Goal: Task Accomplishment & Management: Manage account settings

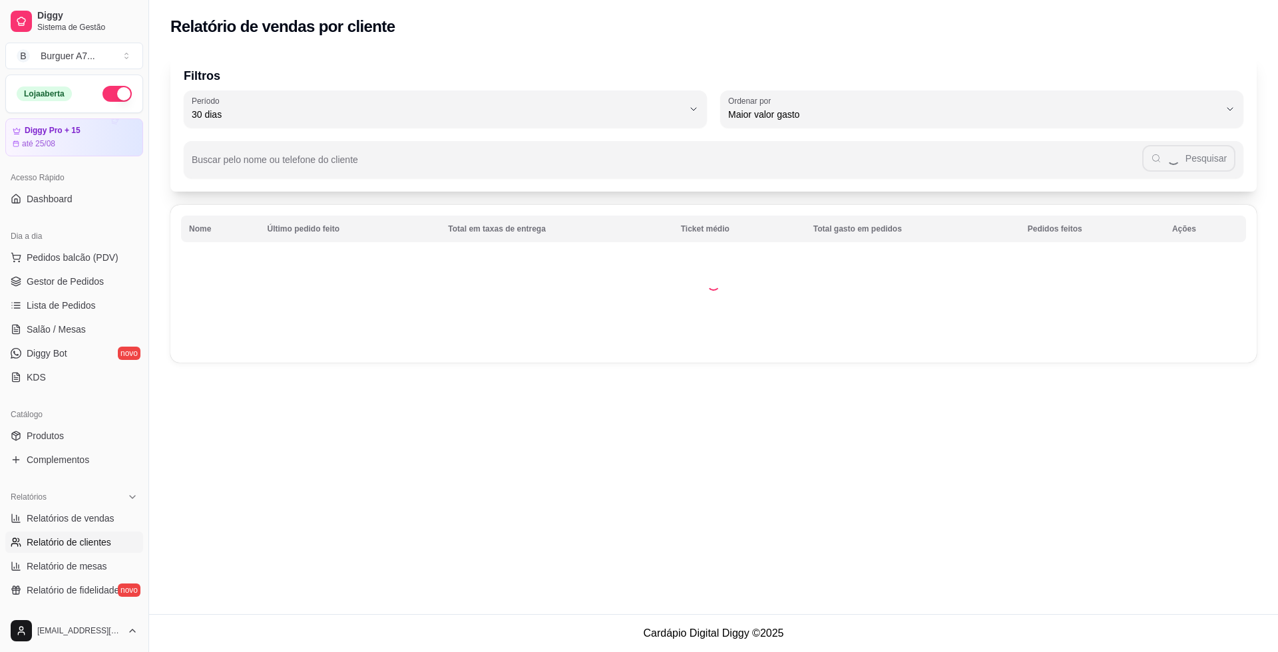
select select "30"
select select "HIGHEST_TOTAL_SPENT_WITH_ORDERS"
click at [101, 528] on link "Relatórios de vendas" at bounding box center [74, 518] width 138 height 21
select select "ALL"
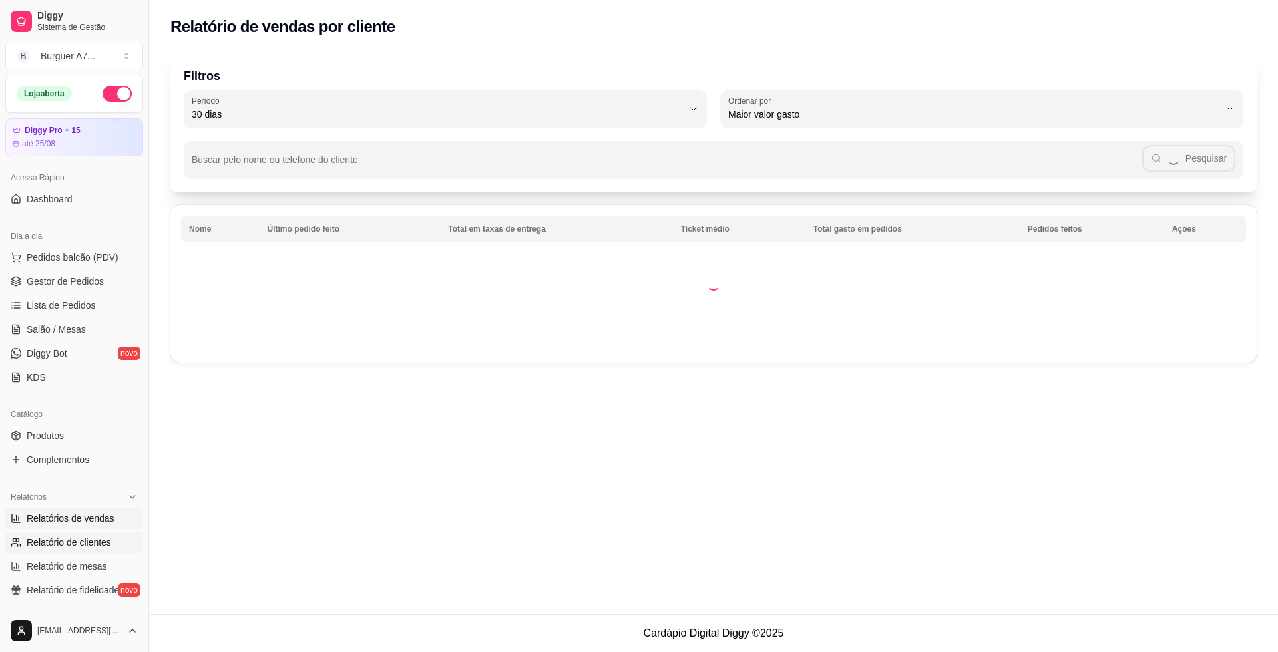
select select "0"
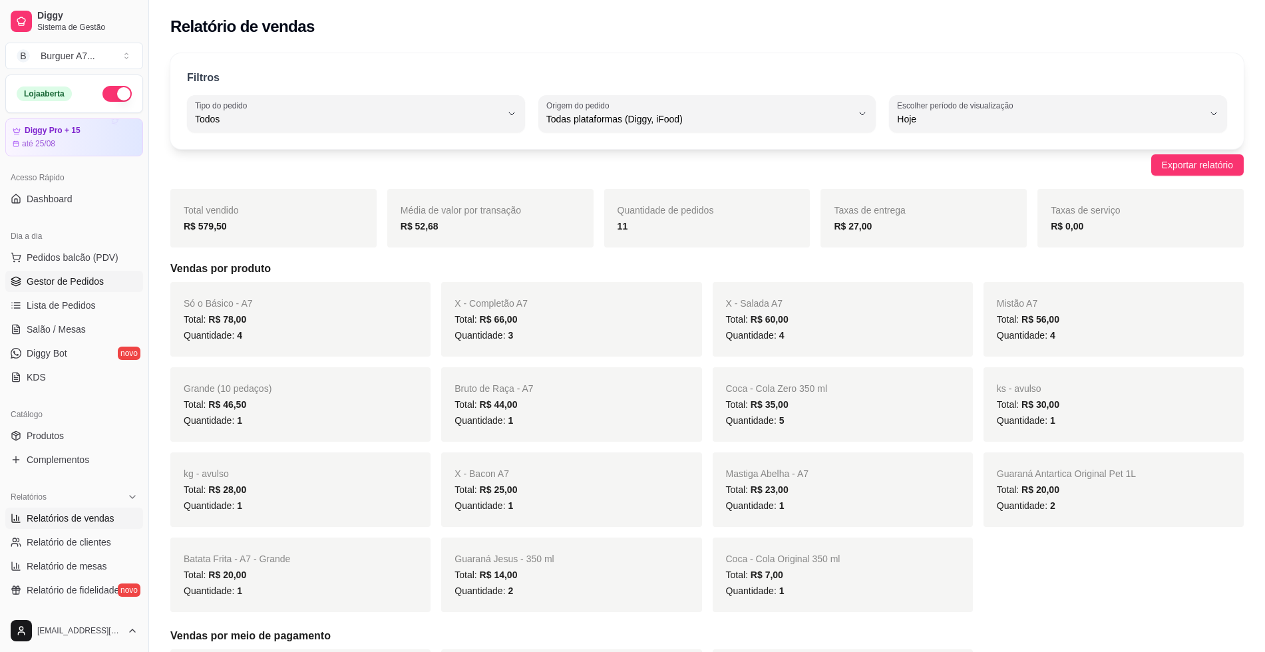
click at [101, 285] on span "Gestor de Pedidos" at bounding box center [65, 281] width 77 height 13
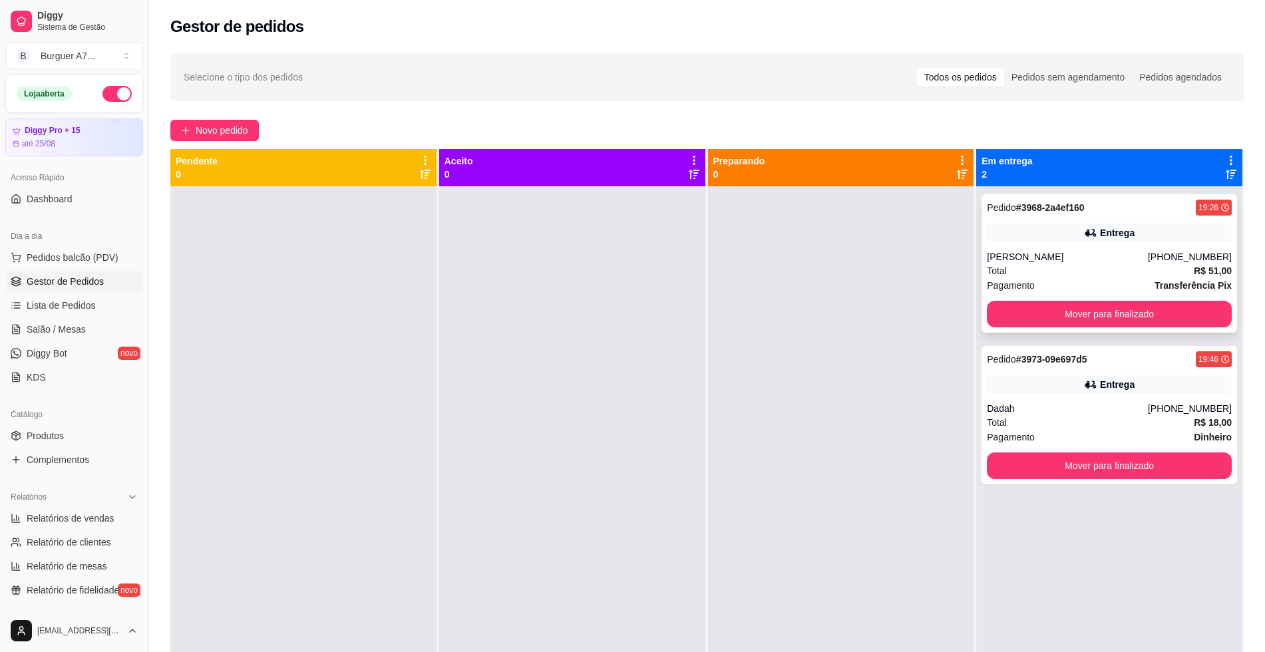
click at [1132, 268] on div "Total R$ 51,00" at bounding box center [1109, 271] width 245 height 15
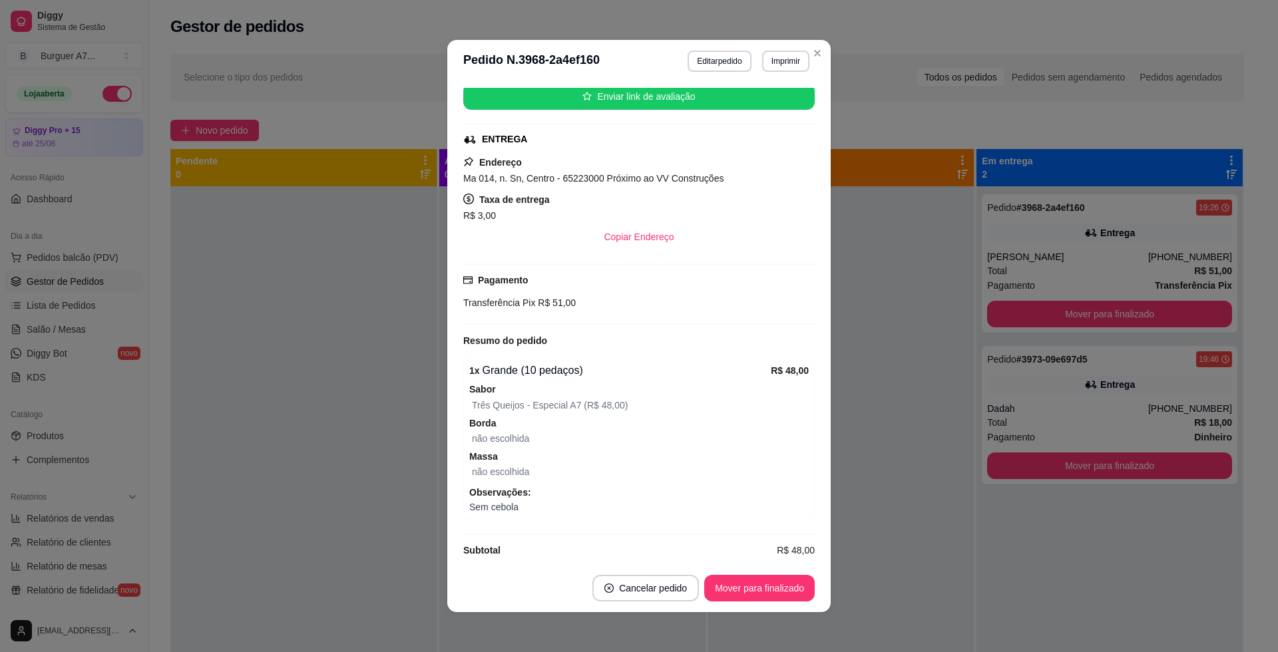
scroll to position [182, 0]
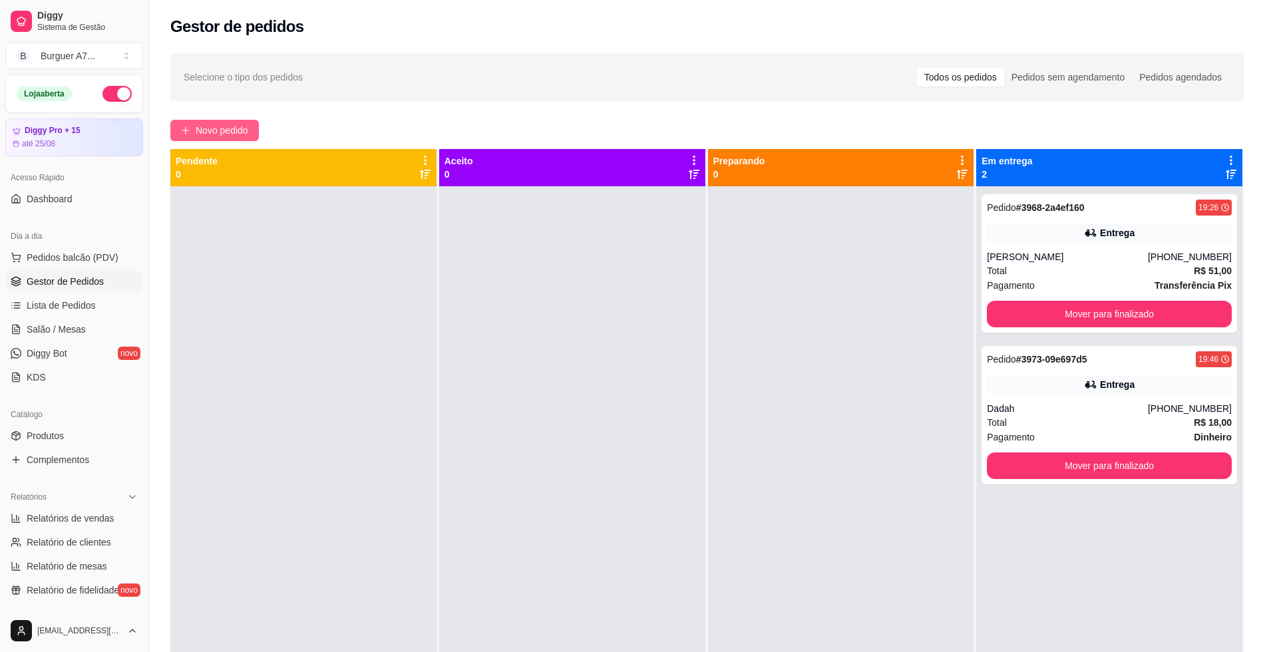
click at [226, 130] on span "Novo pedido" at bounding box center [222, 130] width 53 height 15
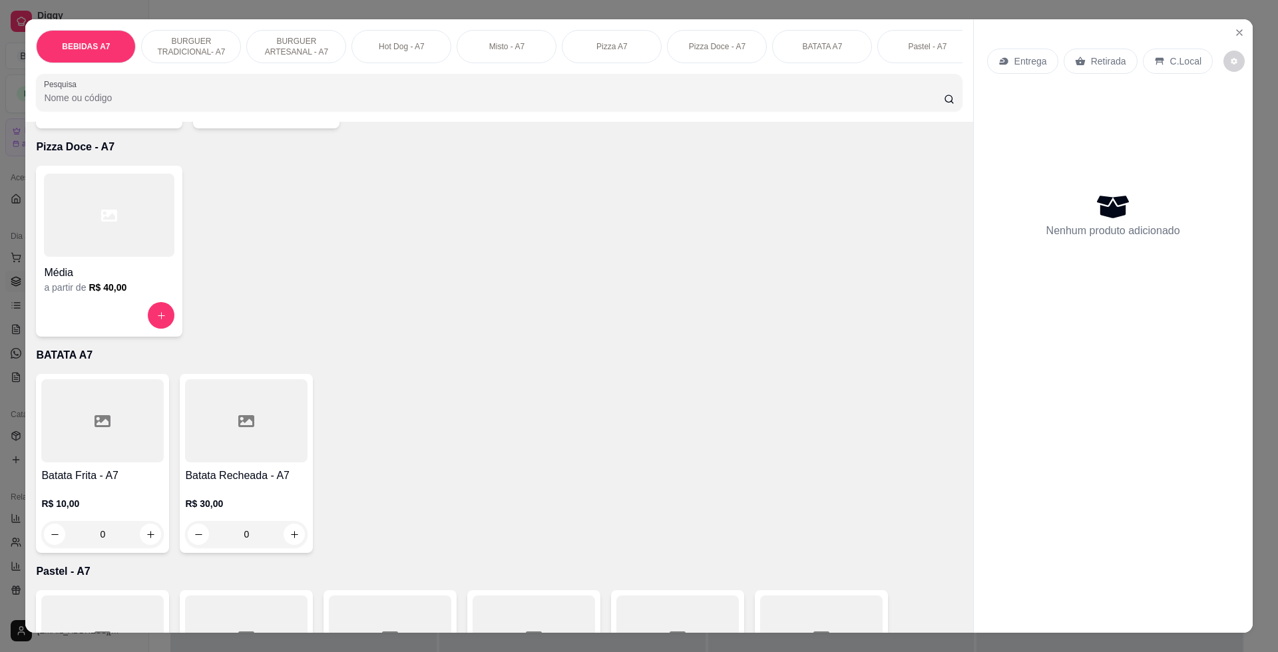
scroll to position [1581, 0]
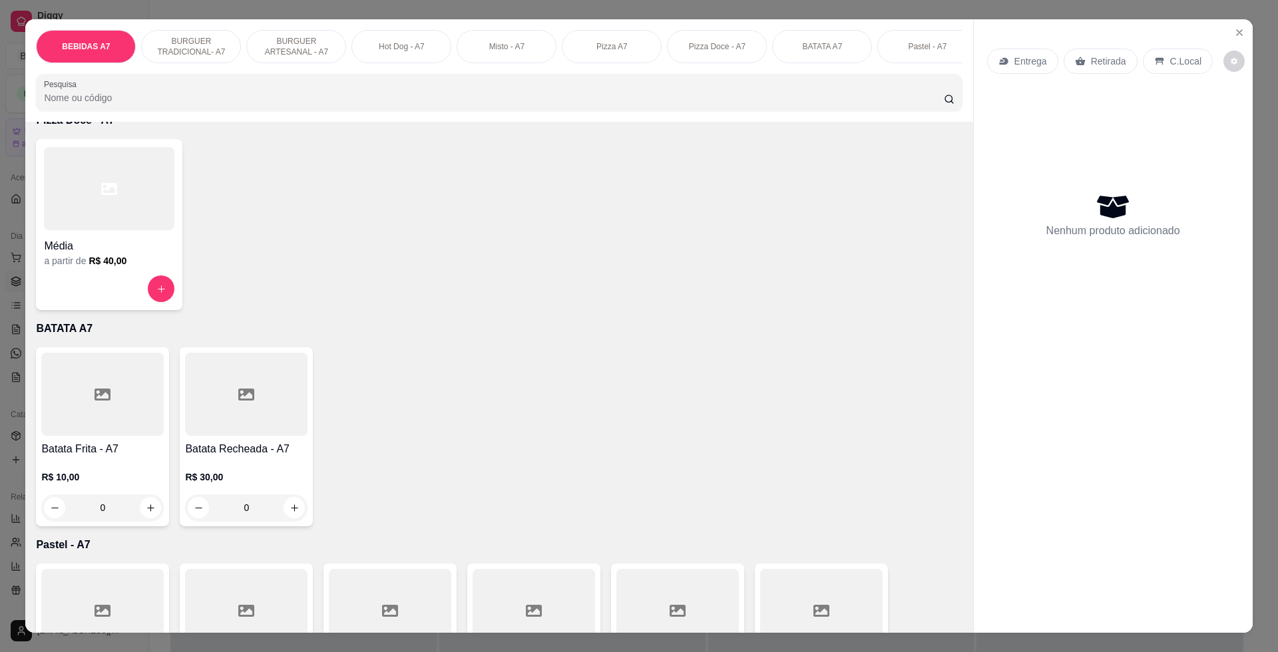
click at [122, 457] on h4 "Batata Frita - A7" at bounding box center [102, 449] width 122 height 16
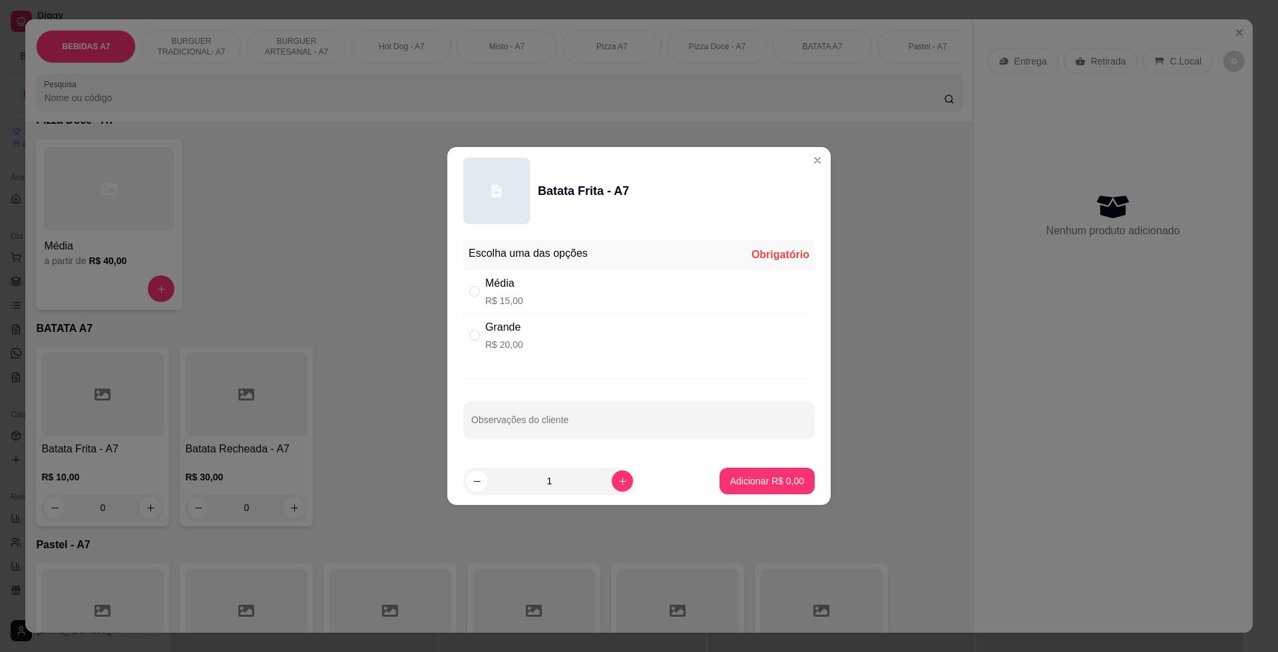
click at [508, 341] on p "R$ 20,00" at bounding box center [504, 344] width 38 height 13
radio input "false"
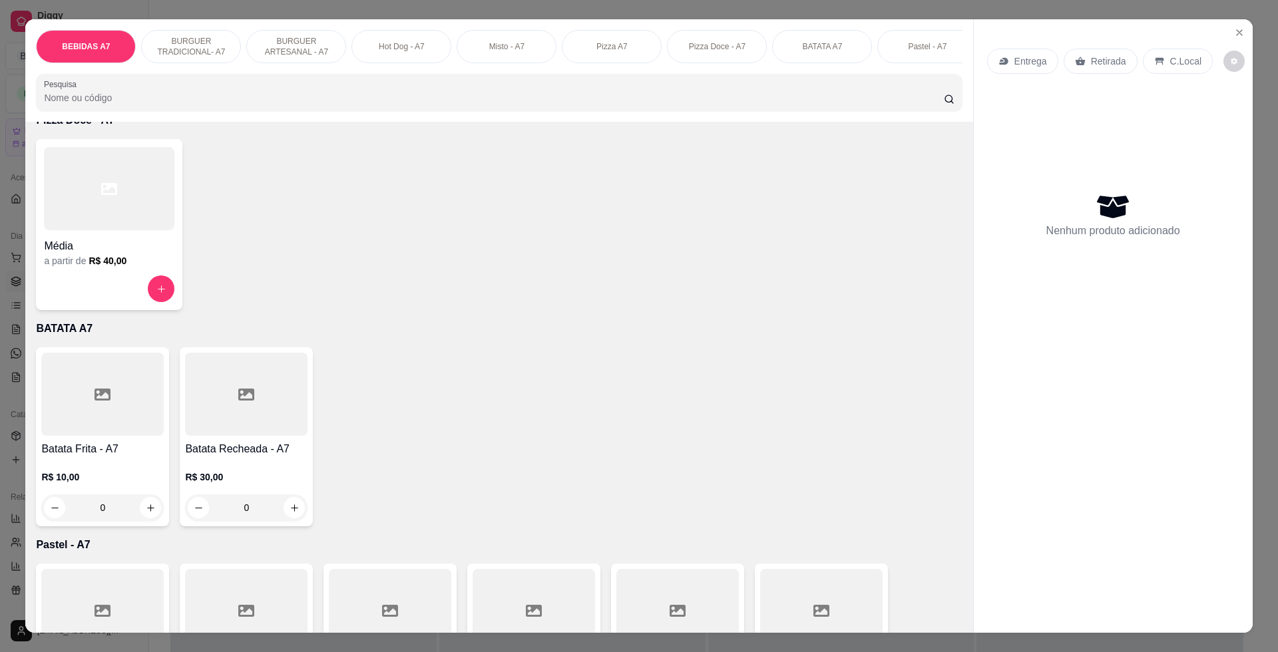
click at [231, 481] on div "R$ 30,00 0" at bounding box center [246, 489] width 122 height 64
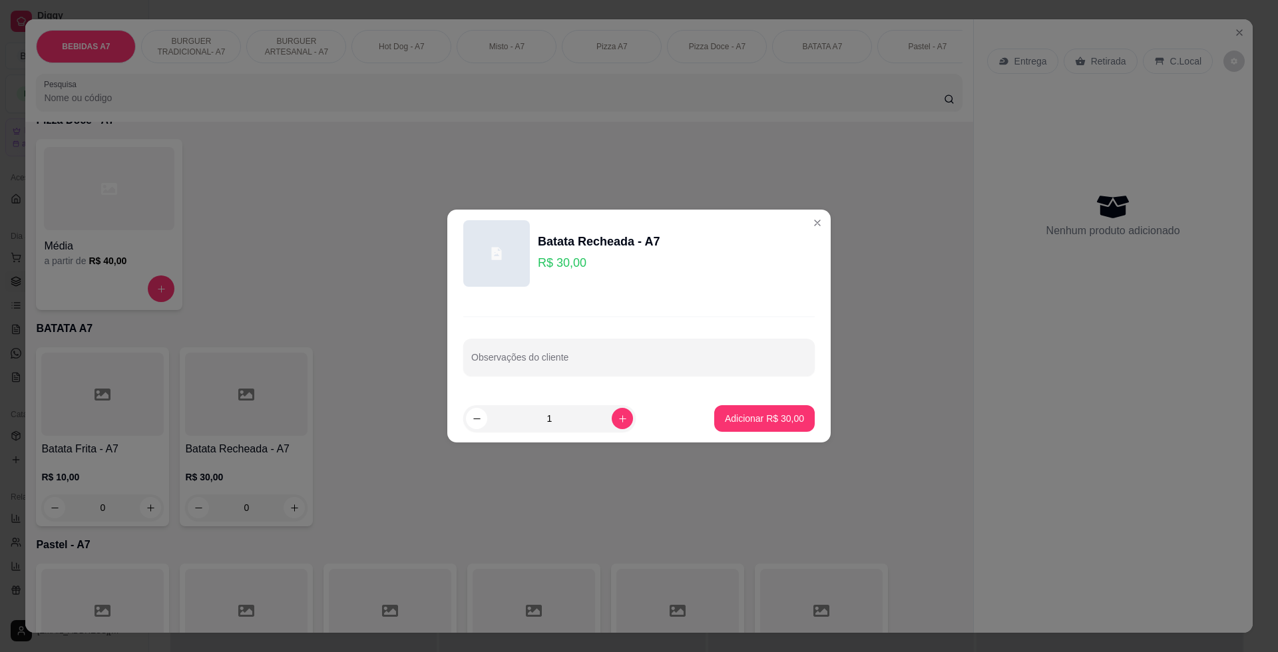
click at [785, 426] on button "Adicionar R$ 30,00" at bounding box center [764, 418] width 101 height 27
type input "1"
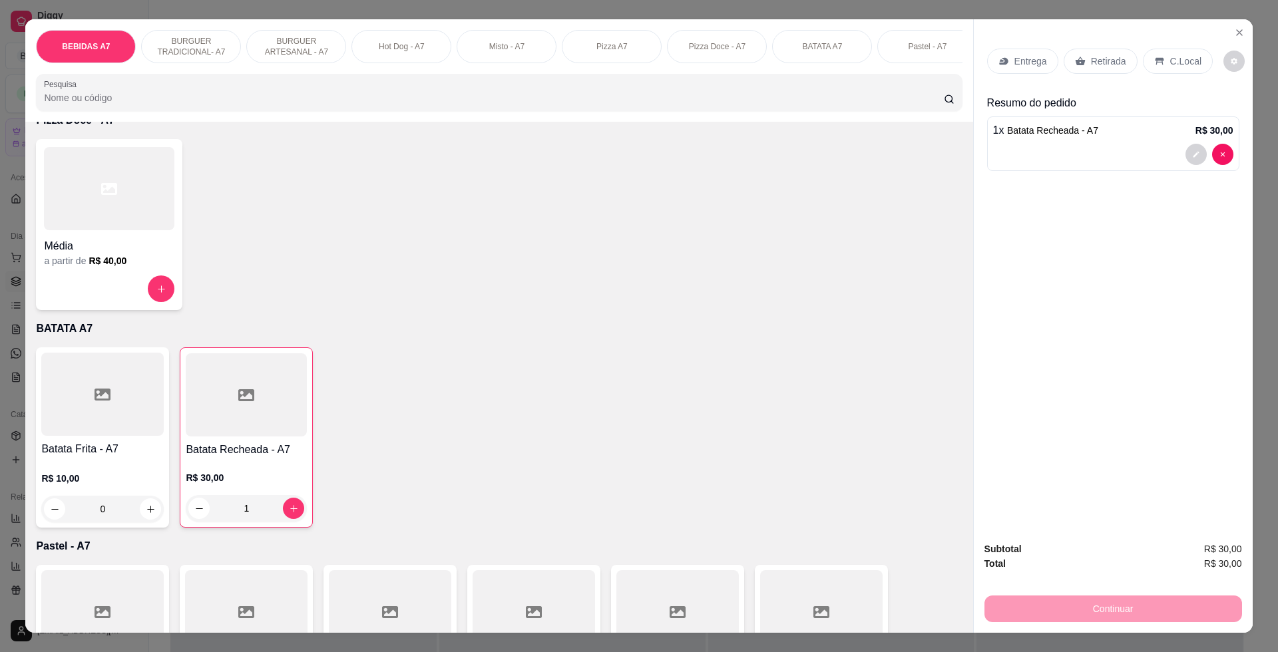
drag, startPoint x: 1085, startPoint y: 59, endPoint x: 1092, endPoint y: 33, distance: 26.2
click at [1090, 53] on div "Retirada" at bounding box center [1101, 61] width 74 height 25
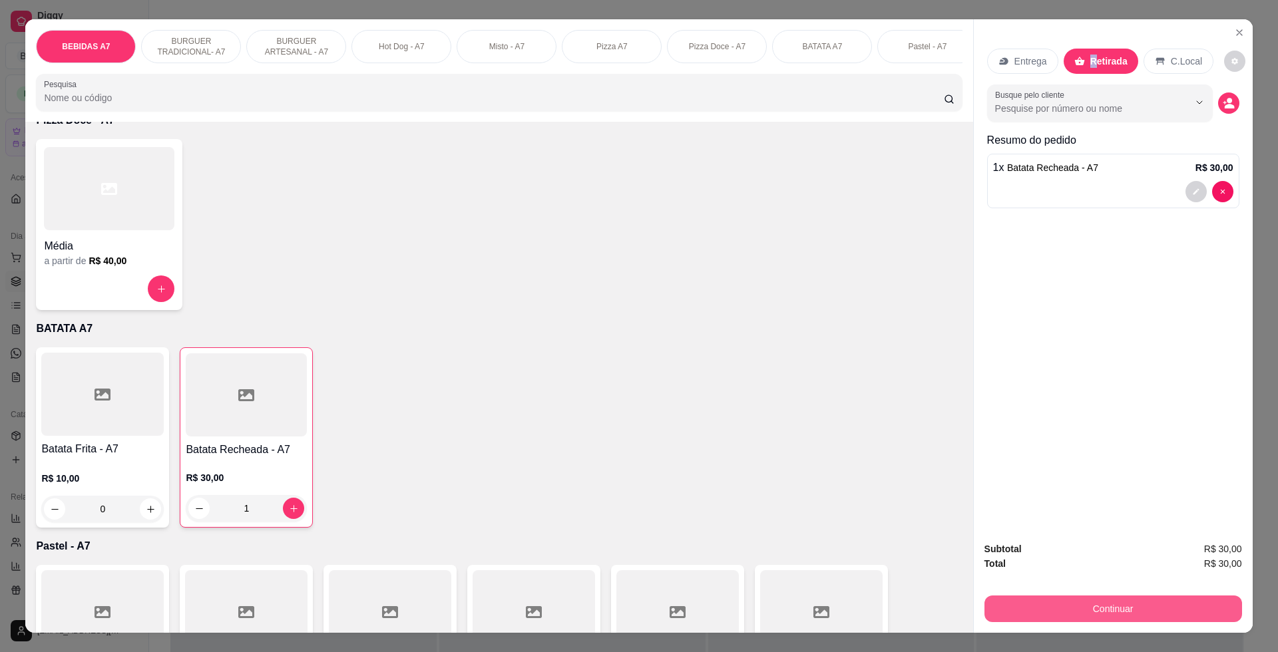
click at [1166, 612] on button "Continuar" at bounding box center [1114, 609] width 258 height 27
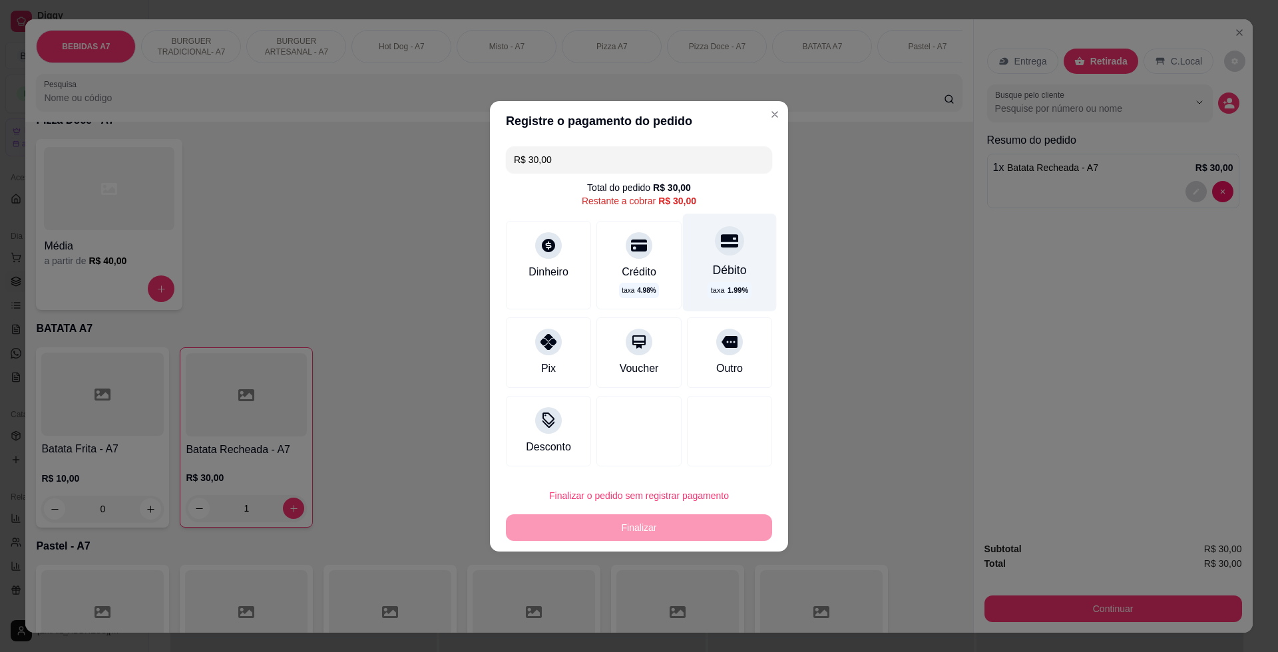
click at [728, 266] on div "Débito" at bounding box center [730, 269] width 34 height 17
type input "R$ 0,00"
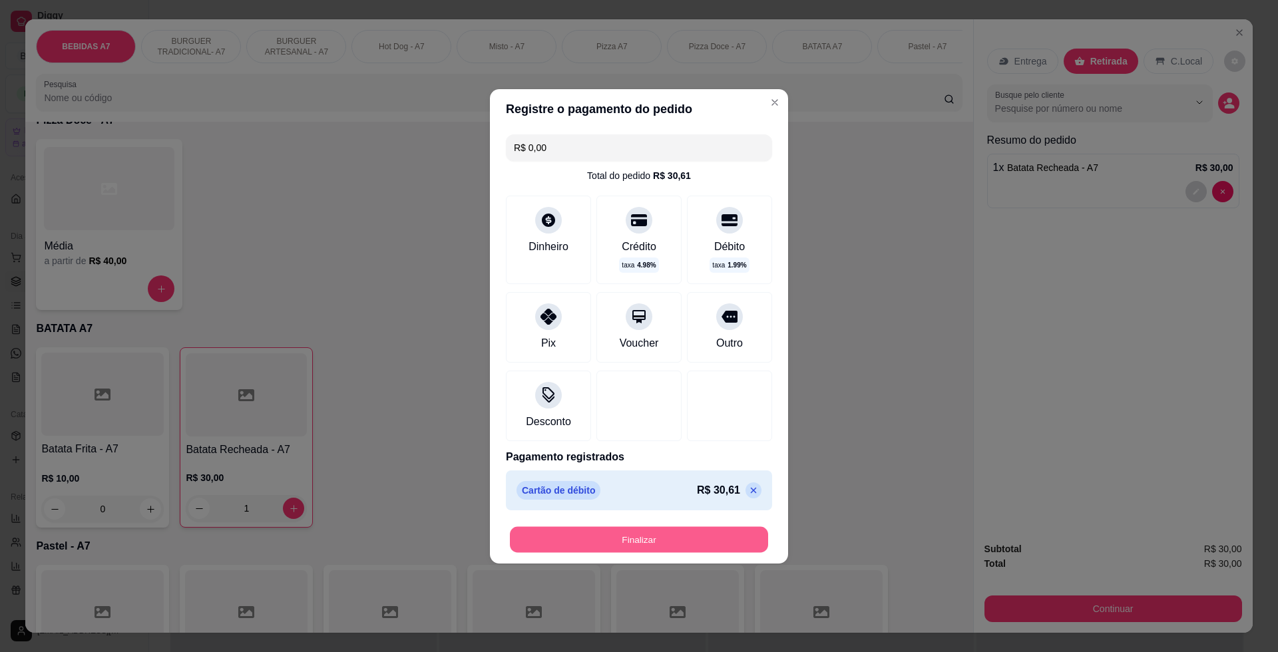
click at [704, 548] on button "Finalizar" at bounding box center [639, 540] width 258 height 26
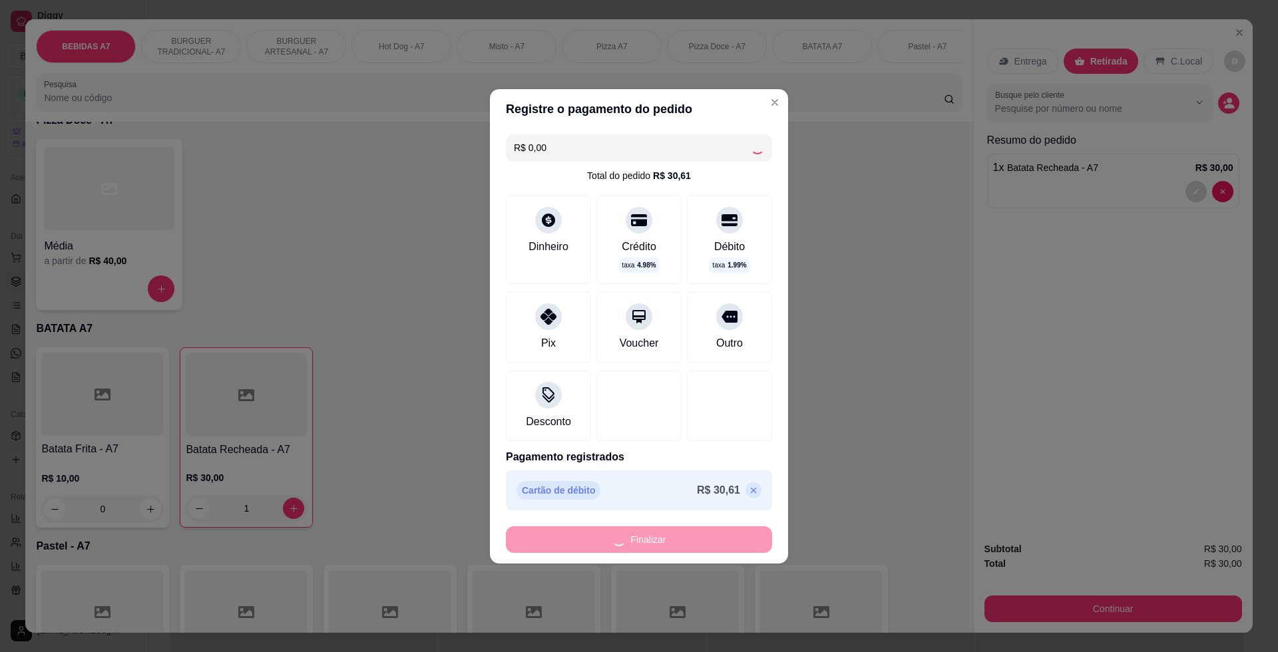
type input "0"
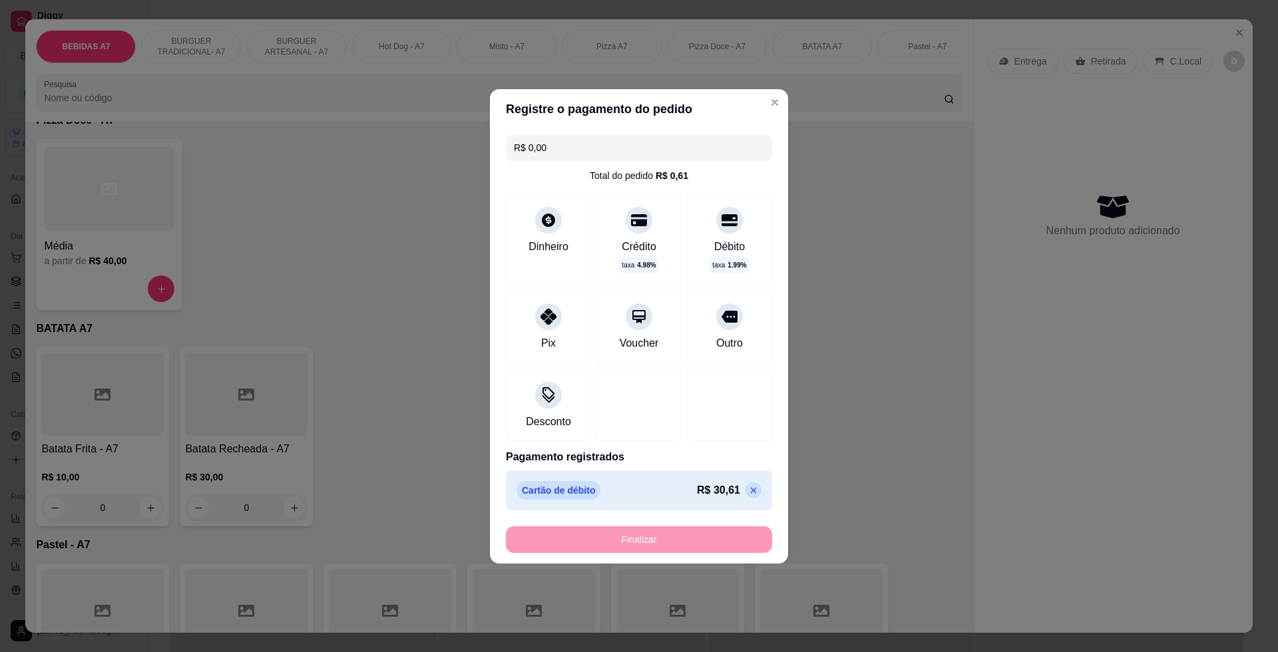
type input "-R$ 30,00"
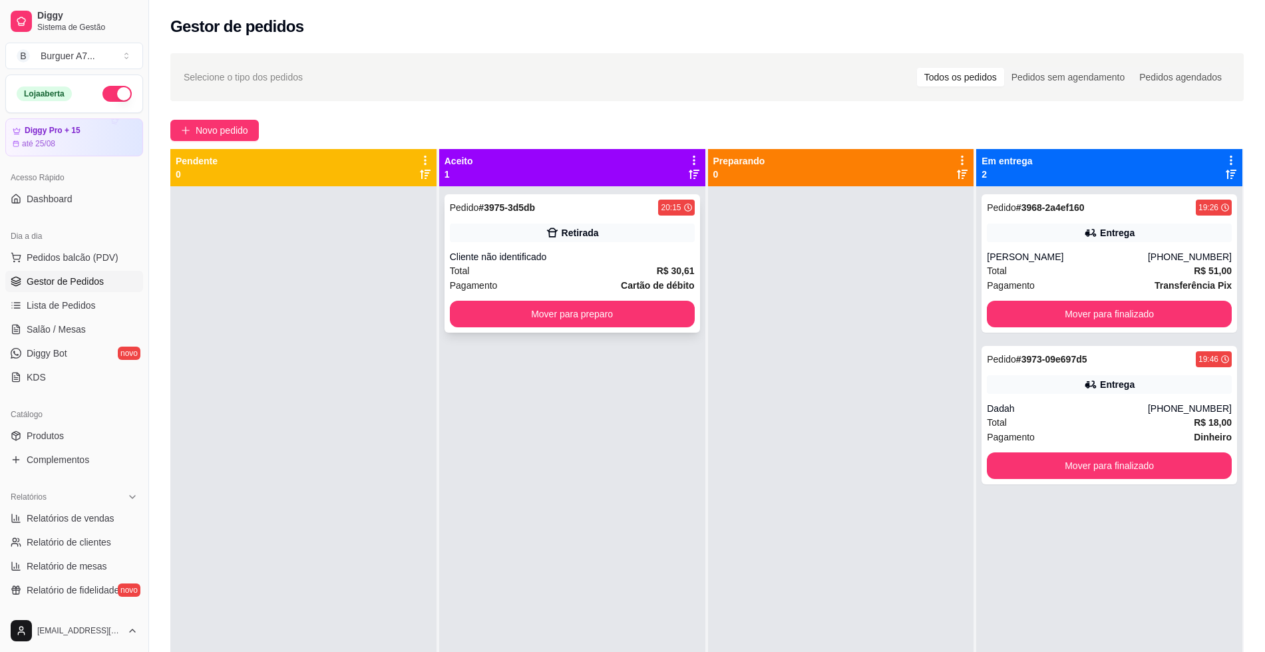
click at [580, 232] on div "Retirada" at bounding box center [580, 232] width 37 height 13
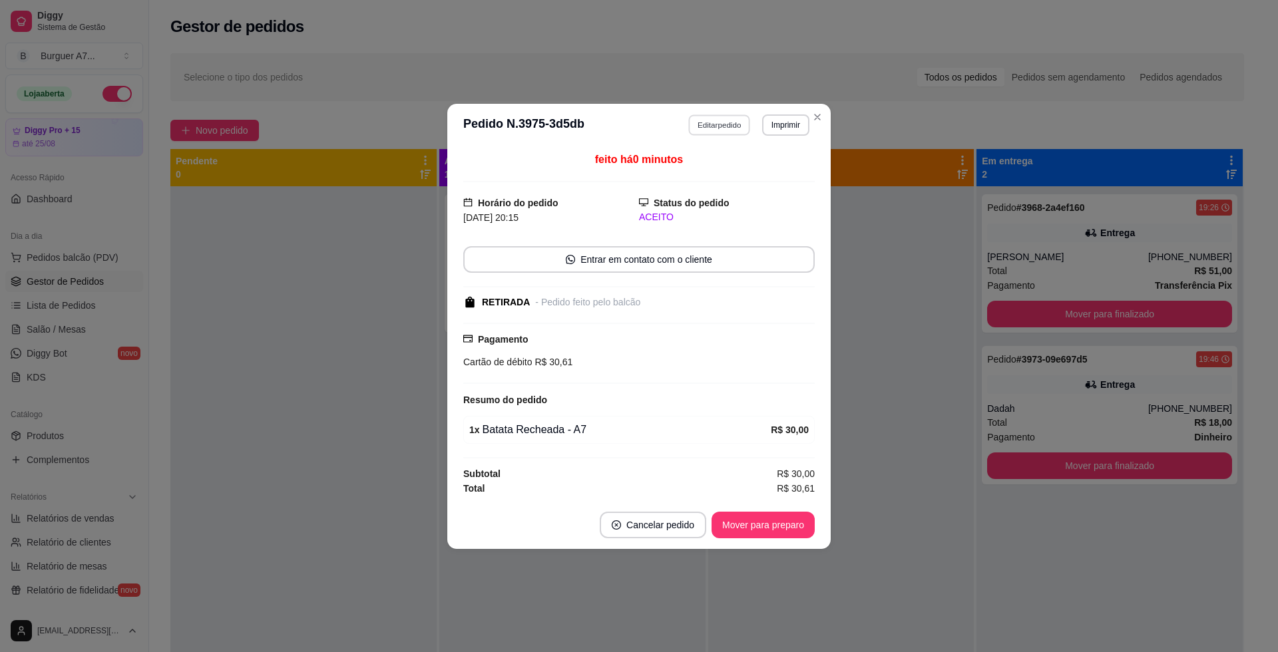
click at [727, 130] on button "Editar pedido" at bounding box center [720, 124] width 62 height 21
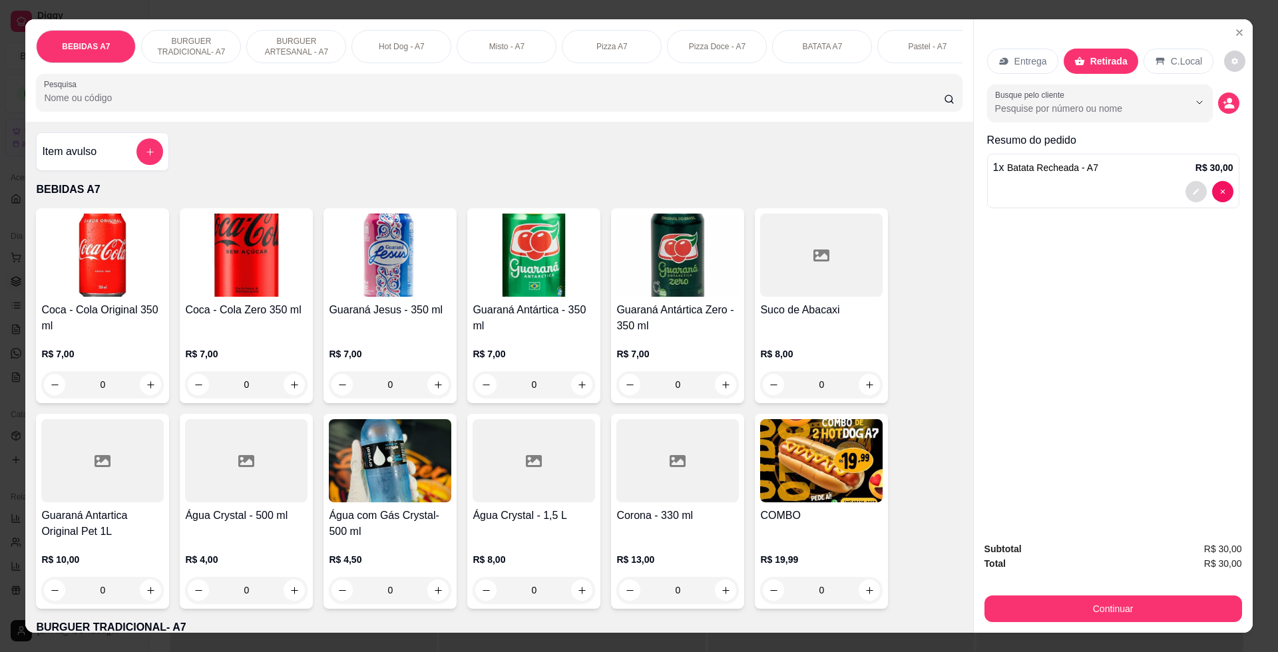
click at [1192, 194] on icon "decrease-product-quantity" at bounding box center [1196, 192] width 8 height 8
click at [1014, 56] on p "Entrega" at bounding box center [1030, 61] width 33 height 13
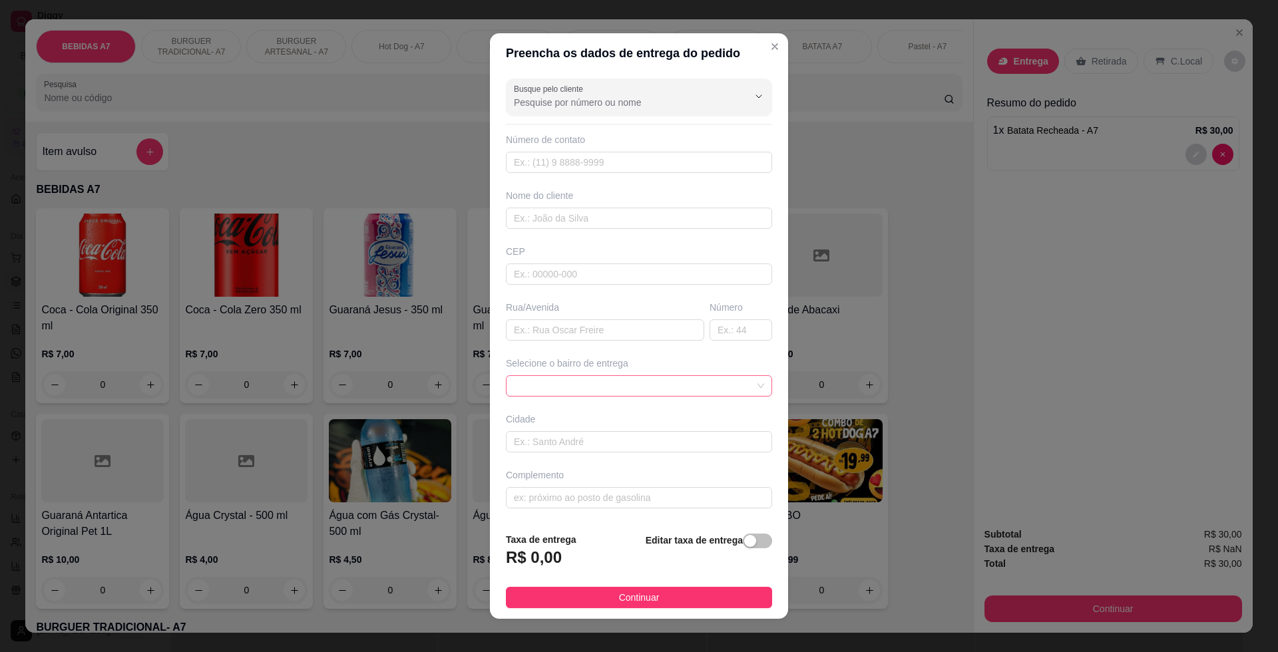
click at [739, 386] on span at bounding box center [639, 386] width 250 height 20
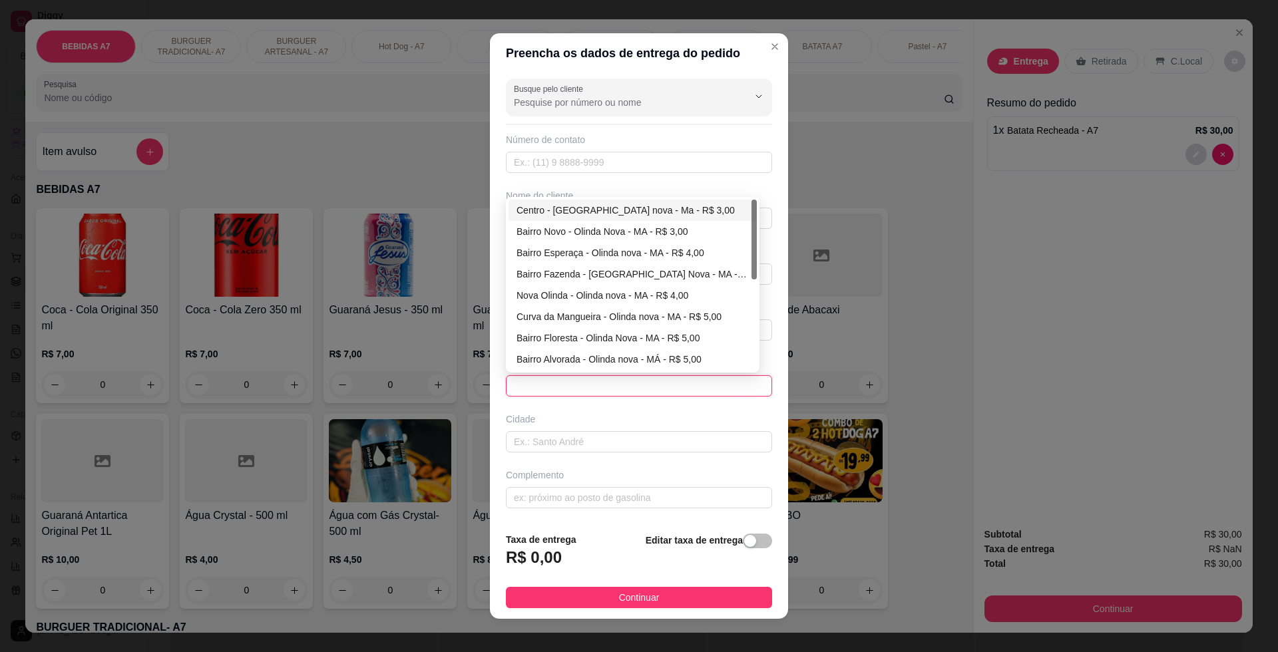
click at [600, 205] on div "Centro - Olinda nova - Ma - R$ 3,00" at bounding box center [633, 210] width 232 height 15
type input "Olinda nova - Ma"
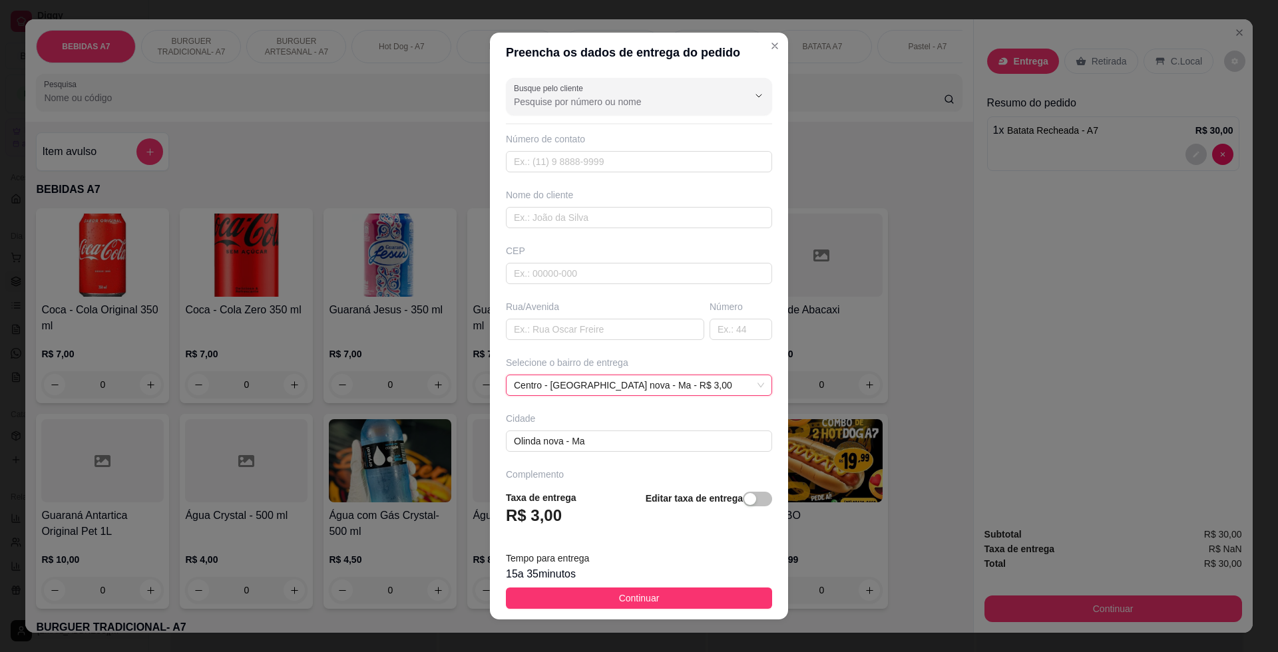
click at [653, 609] on footer "Taxa de entrega R$ 3,00 Editar taxa de entrega Tempo para entrega 15 a 35 minut…" at bounding box center [639, 550] width 298 height 140
click at [654, 607] on button "Continuar" at bounding box center [639, 598] width 266 height 21
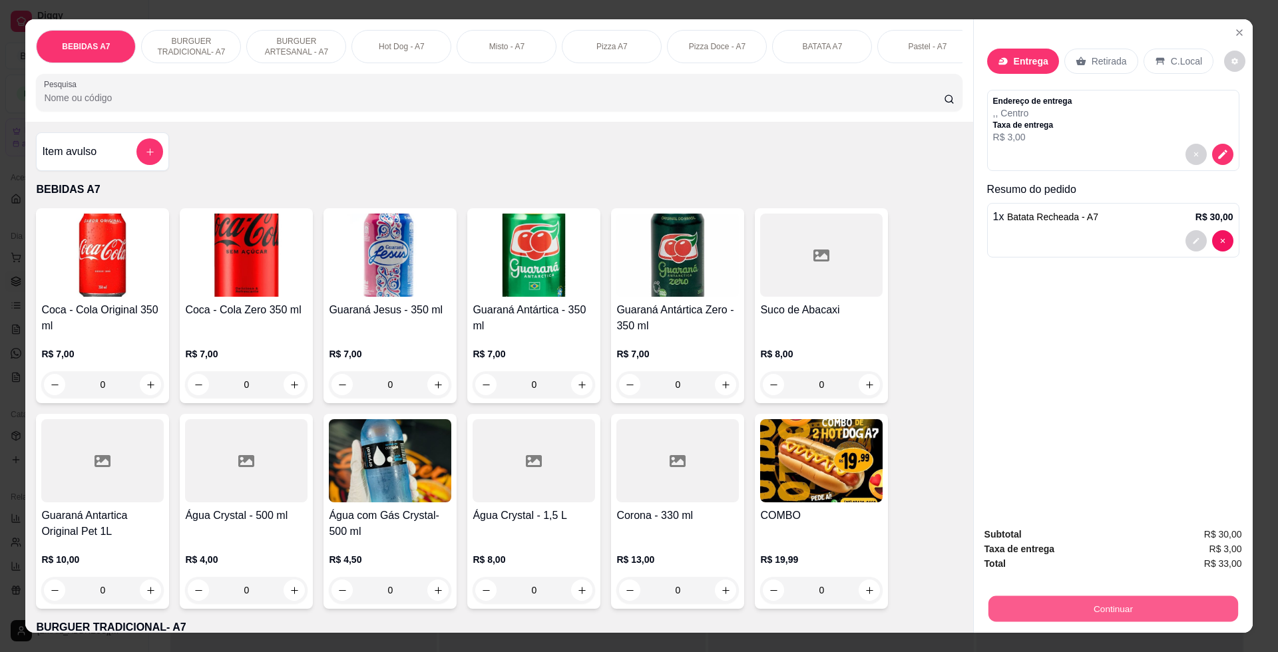
click at [1108, 614] on button "Continuar" at bounding box center [1113, 609] width 250 height 26
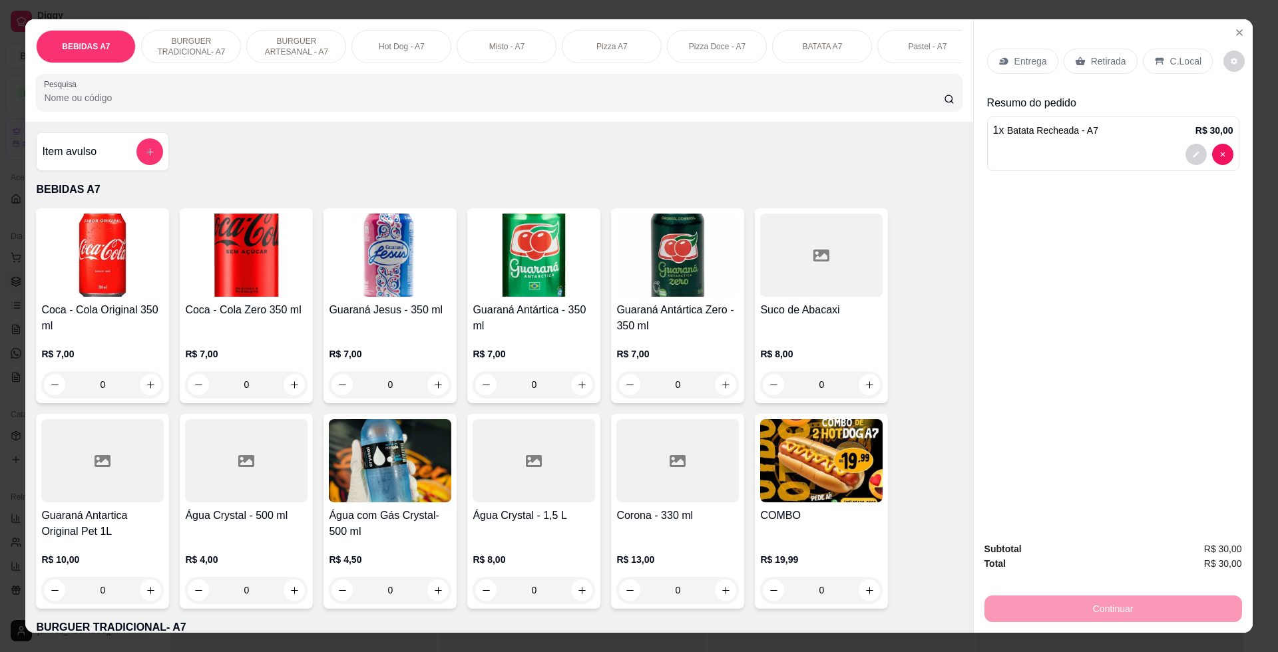
click at [1079, 67] on div "Retirada" at bounding box center [1101, 61] width 74 height 25
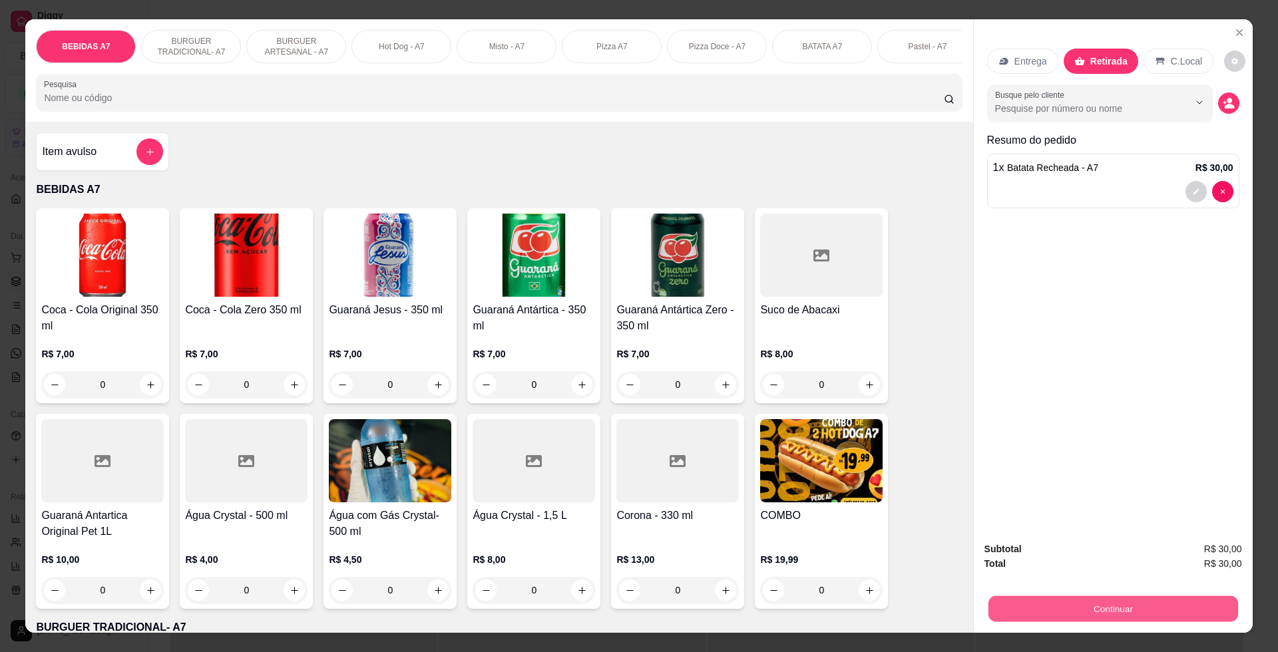
click at [1197, 611] on button "Continuar" at bounding box center [1113, 609] width 250 height 26
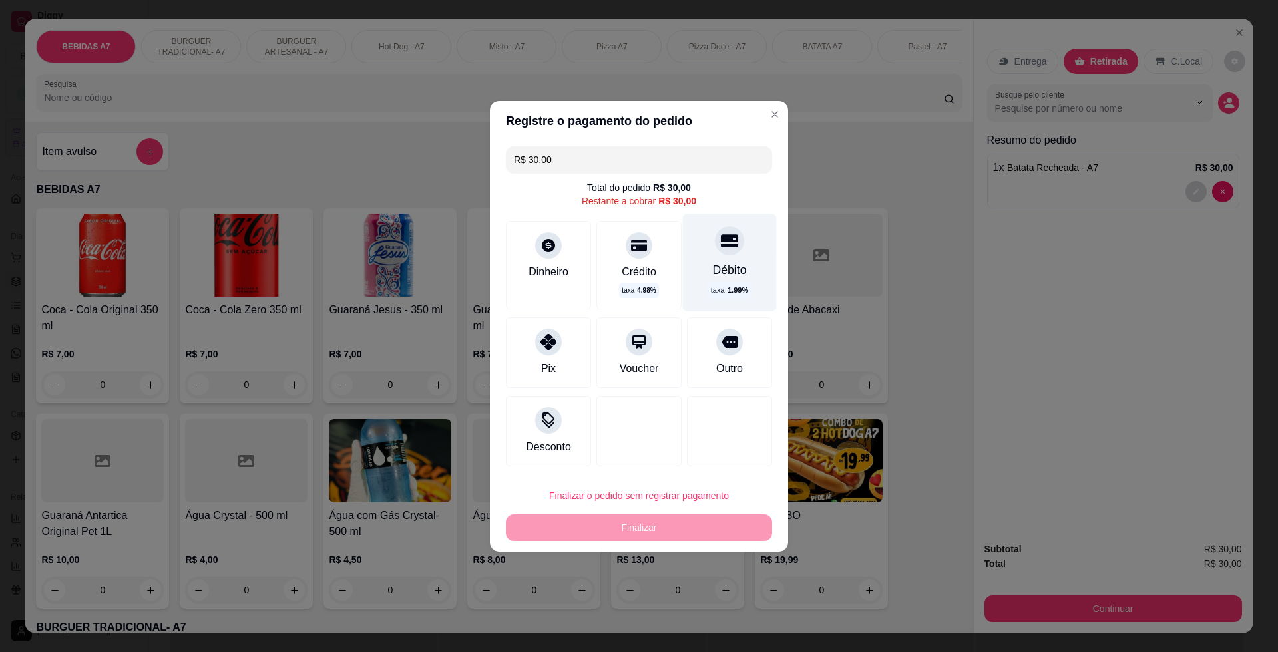
click at [728, 289] on span "1.99 %" at bounding box center [738, 290] width 21 height 11
type input "R$ 0,00"
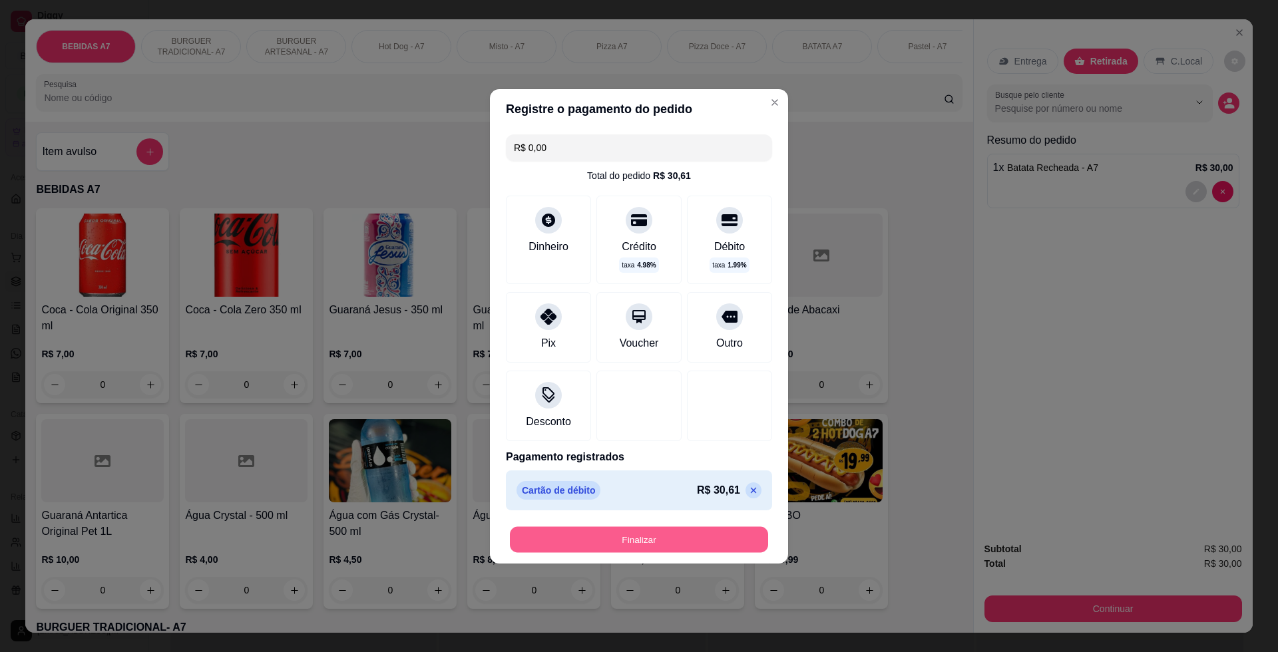
click at [722, 547] on button "Finalizar" at bounding box center [639, 540] width 258 height 26
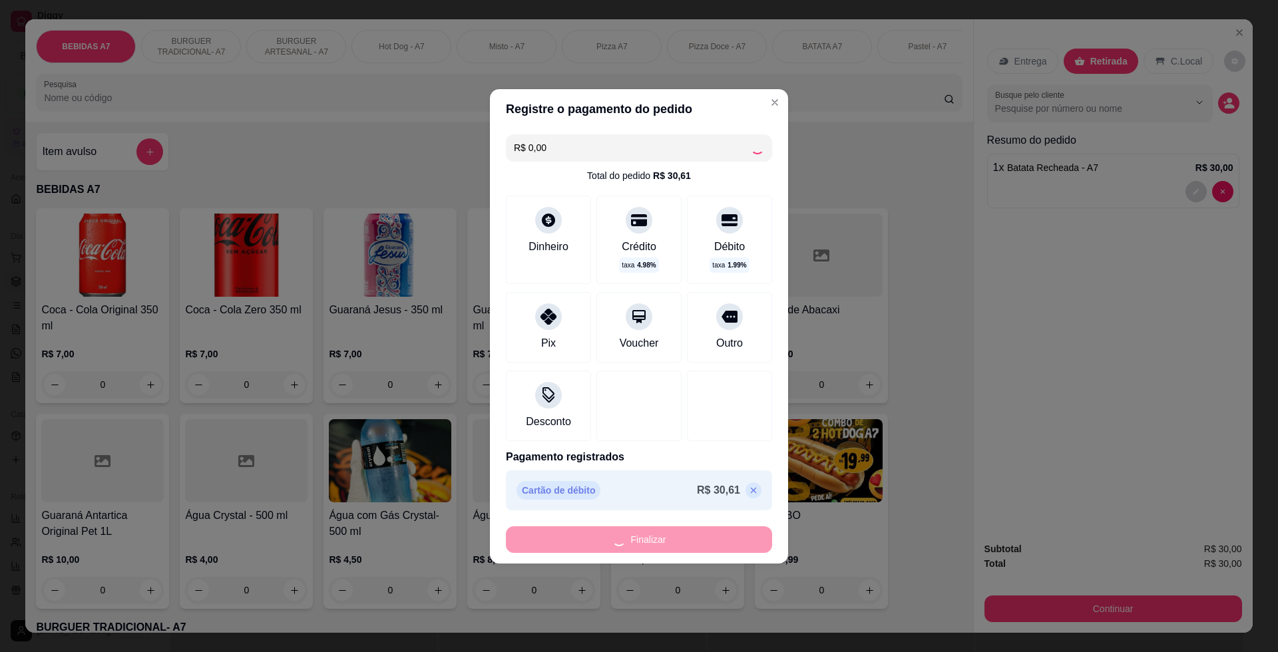
type input "0"
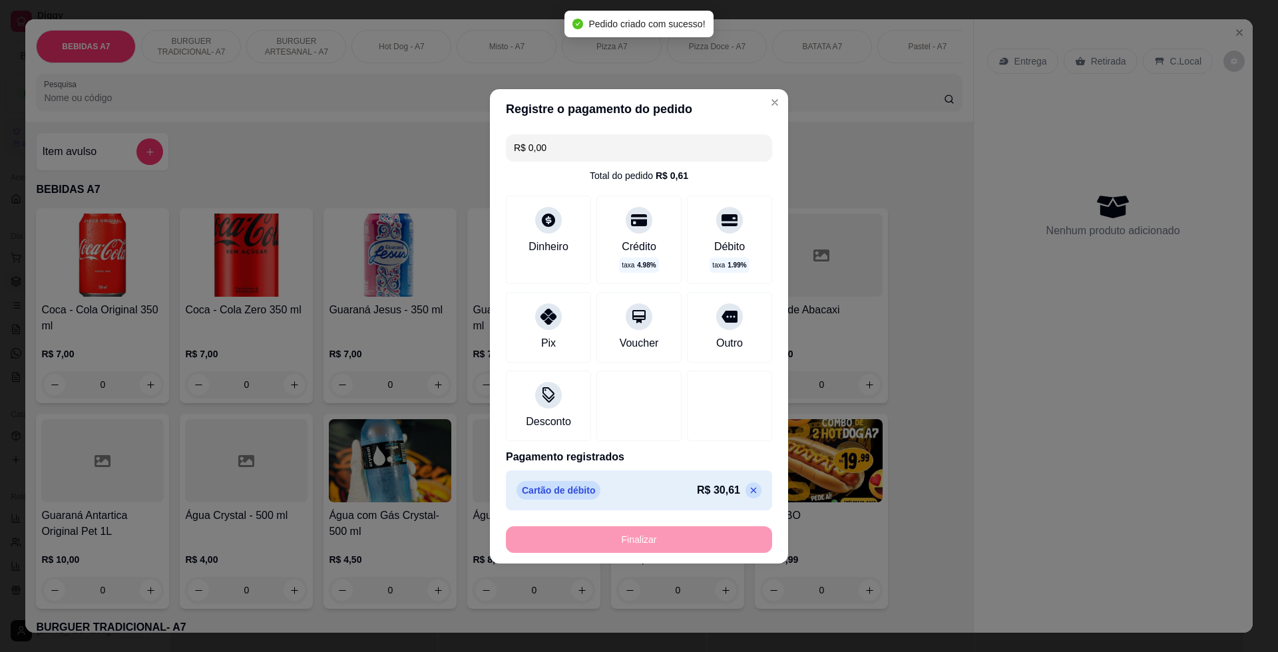
type input "-R$ 30,00"
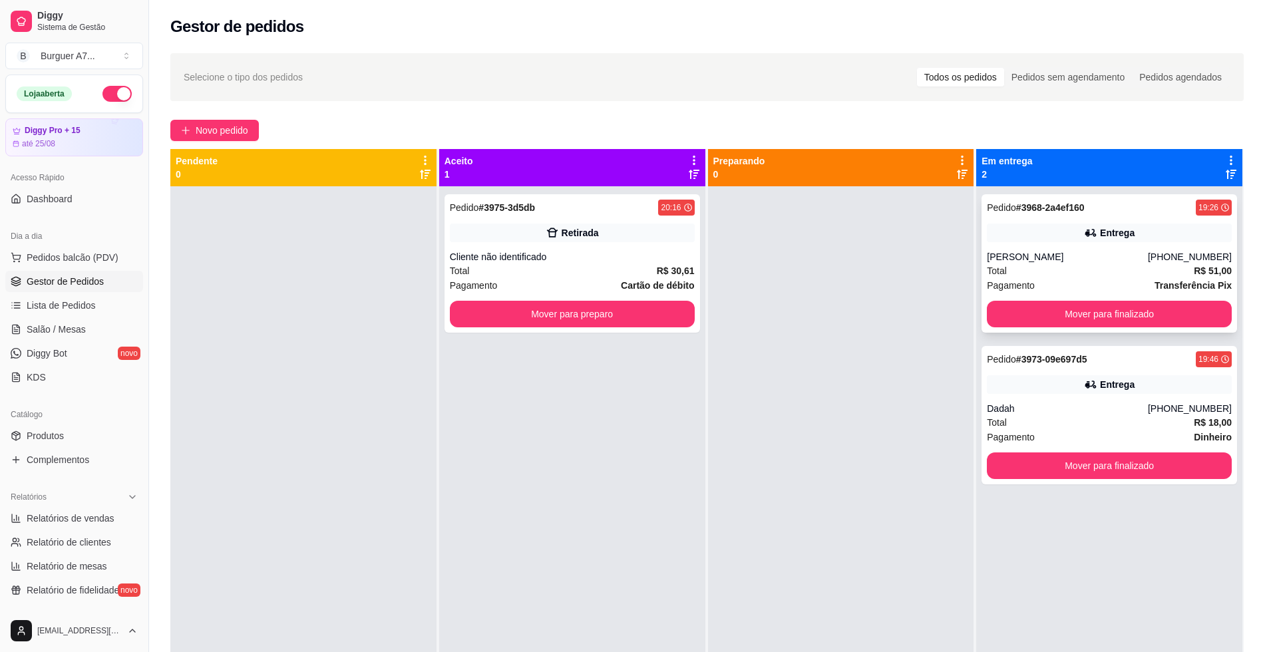
click at [1034, 221] on div "Pedido # 3968-2a4ef160 19:26 Entrega Márcio André (98) 98477-1786 Total R$ 51,0…" at bounding box center [1110, 263] width 256 height 138
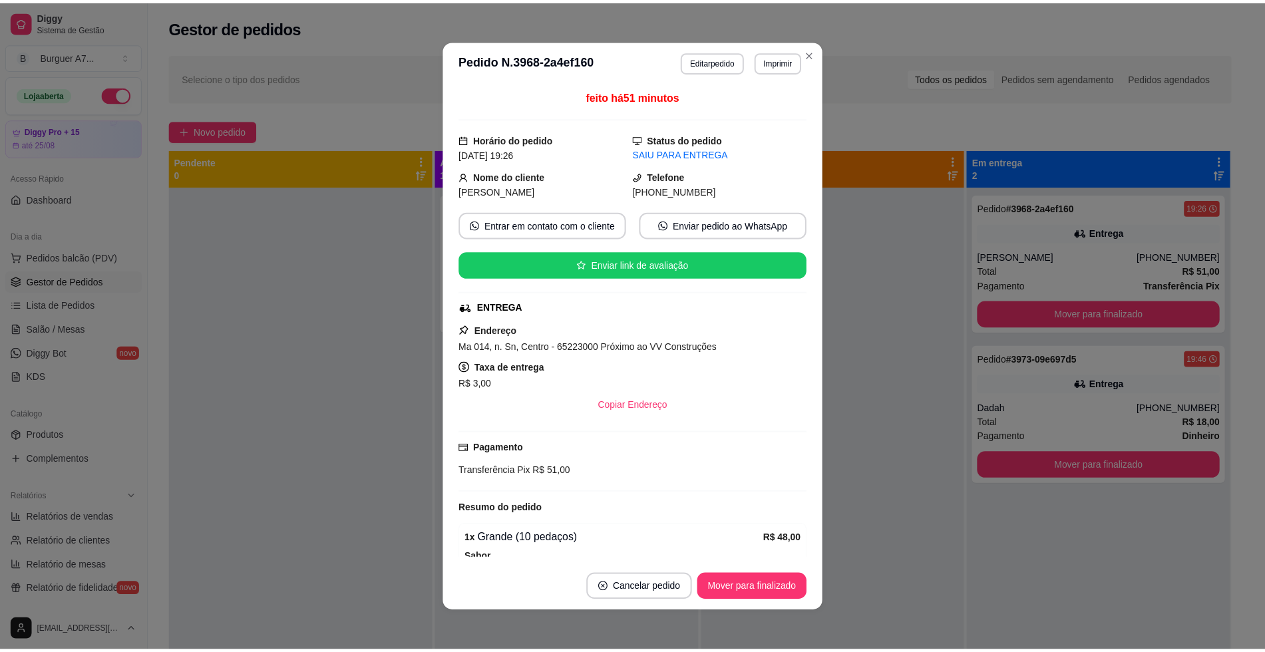
scroll to position [182, 0]
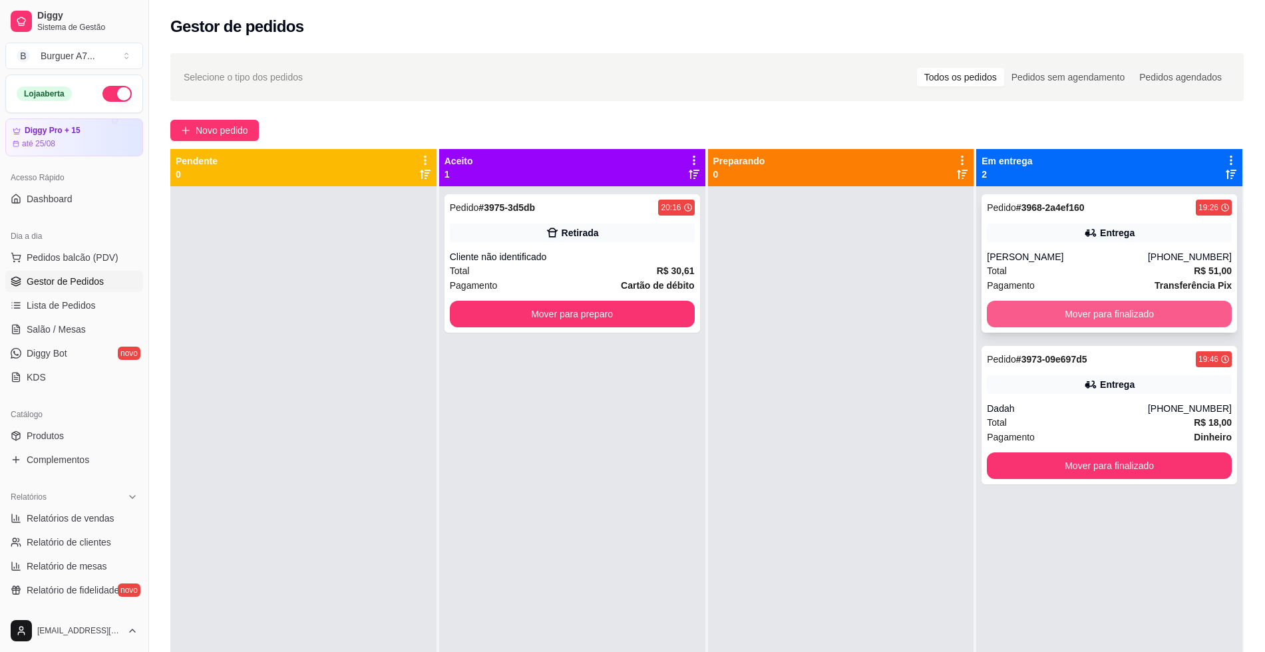
click at [1107, 310] on button "Mover para finalizado" at bounding box center [1109, 314] width 245 height 27
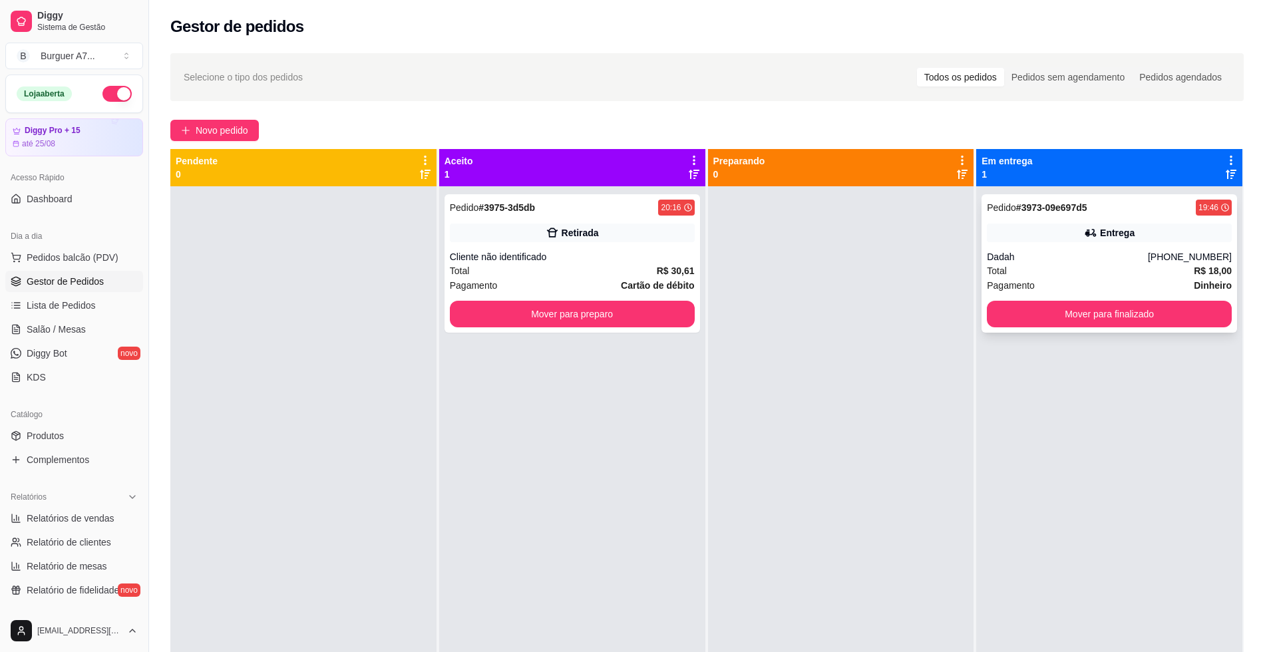
click at [1070, 328] on div "Pedido # 3973-09e697d5 19:46 Entrega Dadah (98) 97006-6482 Total R$ 18,00 Pagam…" at bounding box center [1110, 263] width 256 height 138
click at [1076, 298] on div "Pedido # 3973-09e697d5 19:46 Entrega Dadah (98) 97006-6482 Total R$ 18,00 Pagam…" at bounding box center [1110, 263] width 256 height 138
click at [1058, 322] on button "Mover para finalizado" at bounding box center [1109, 314] width 245 height 27
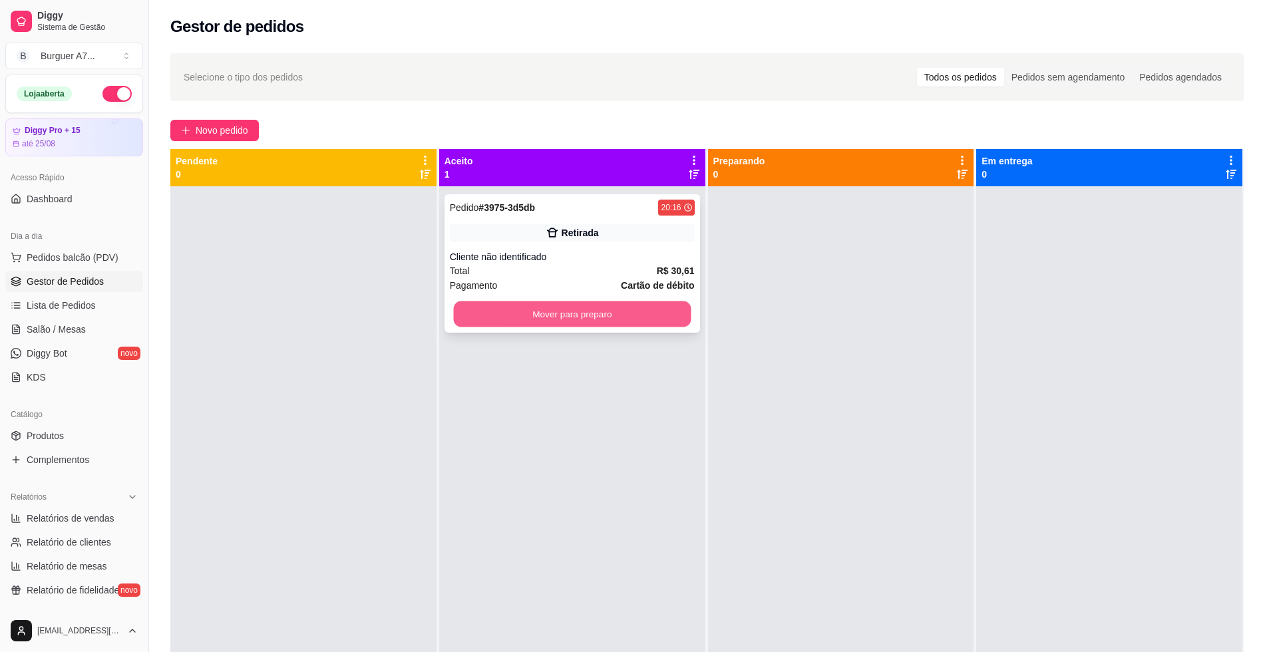
click at [662, 304] on button "Mover para preparo" at bounding box center [572, 315] width 238 height 26
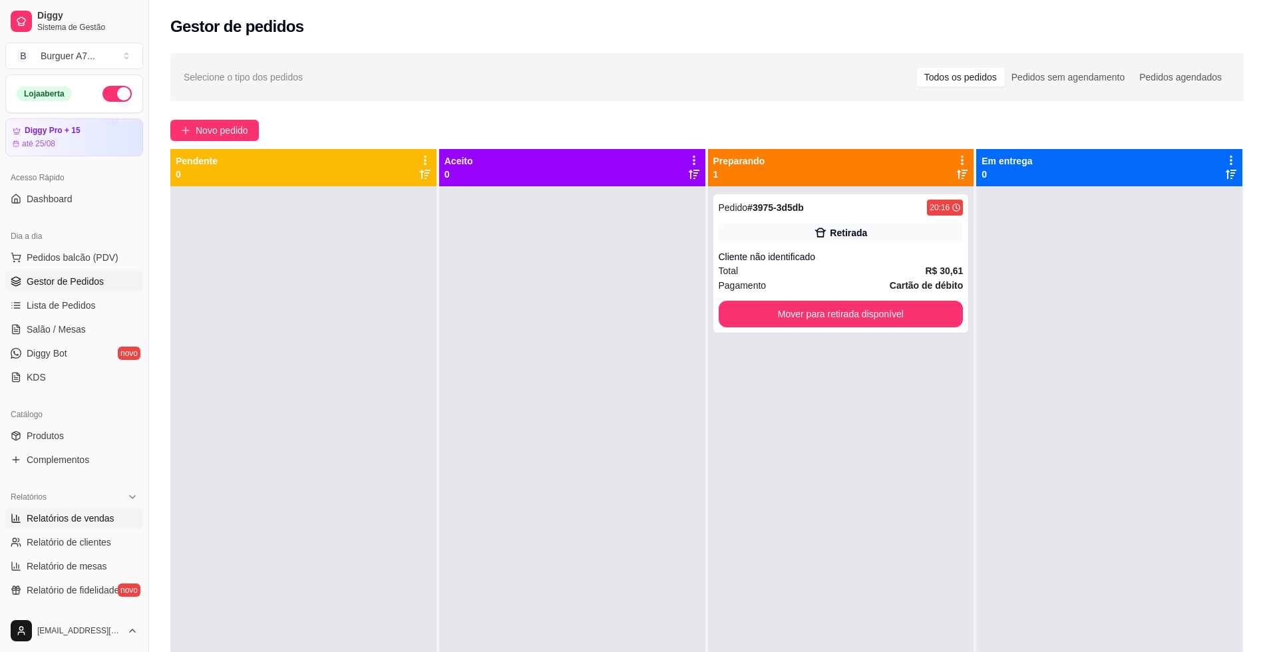
click at [61, 509] on link "Relatórios de vendas" at bounding box center [74, 518] width 138 height 21
select select "ALL"
select select "0"
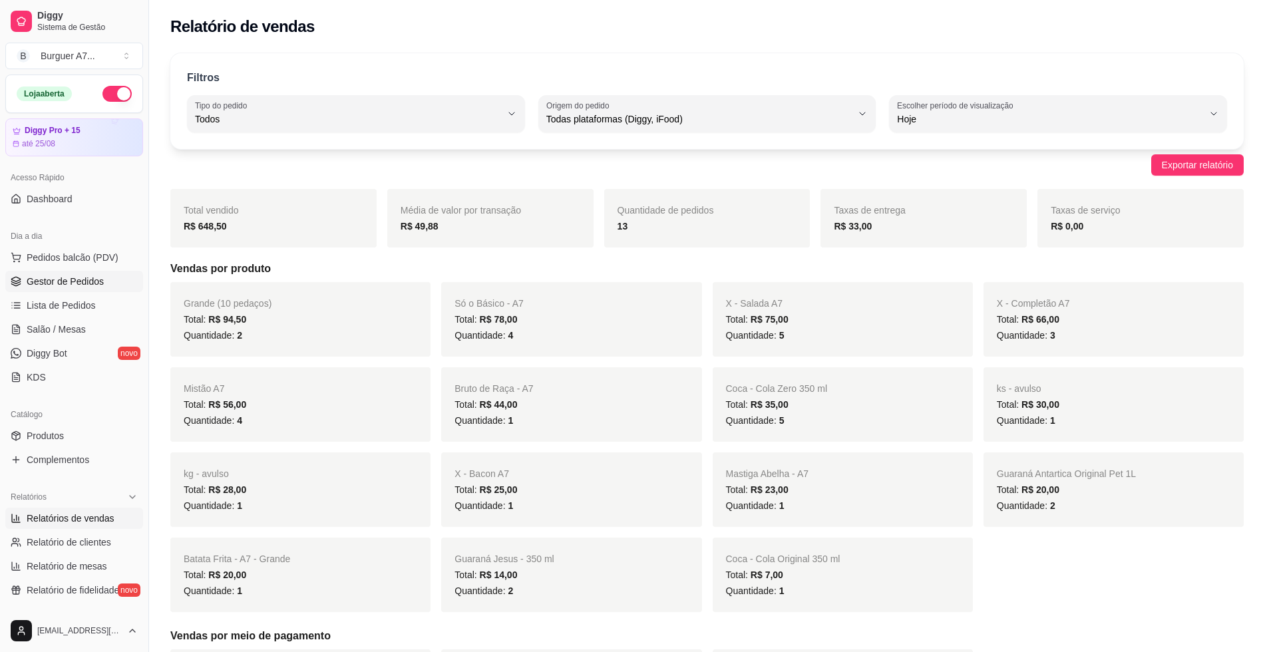
click at [105, 275] on link "Gestor de Pedidos" at bounding box center [74, 281] width 138 height 21
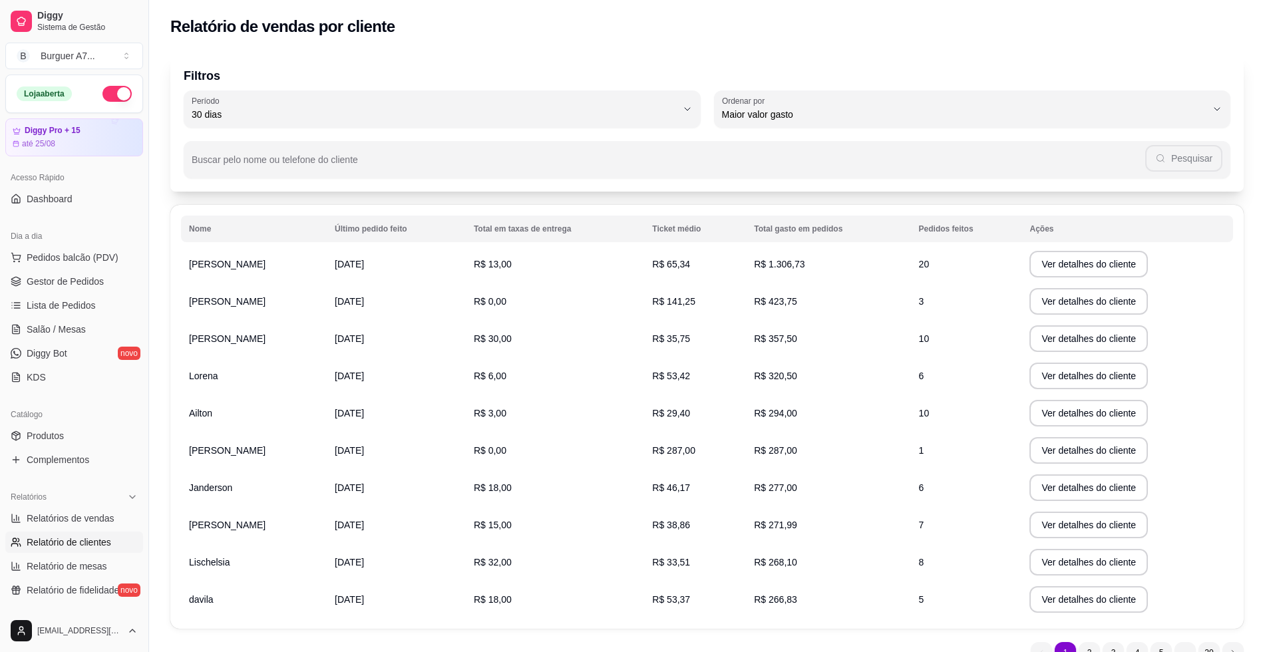
select select "30"
select select "HIGHEST_TOTAL_SPENT_WITH_ORDERS"
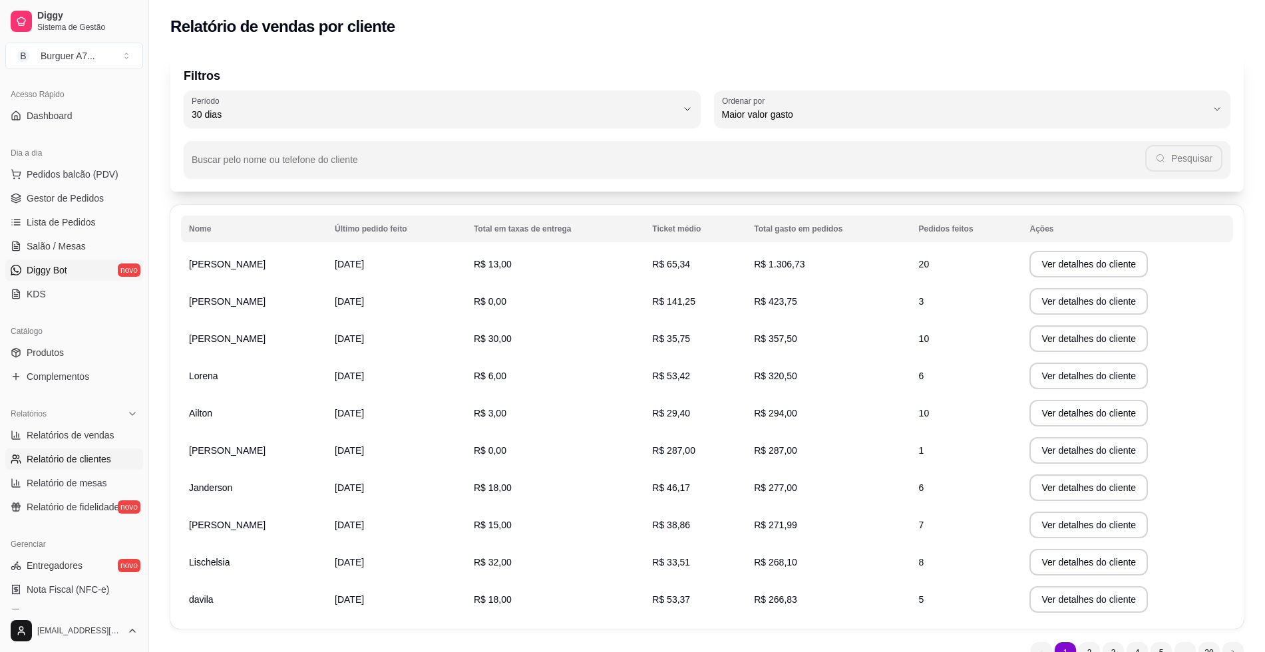
click at [115, 268] on link "Diggy Bot novo" at bounding box center [74, 270] width 138 height 21
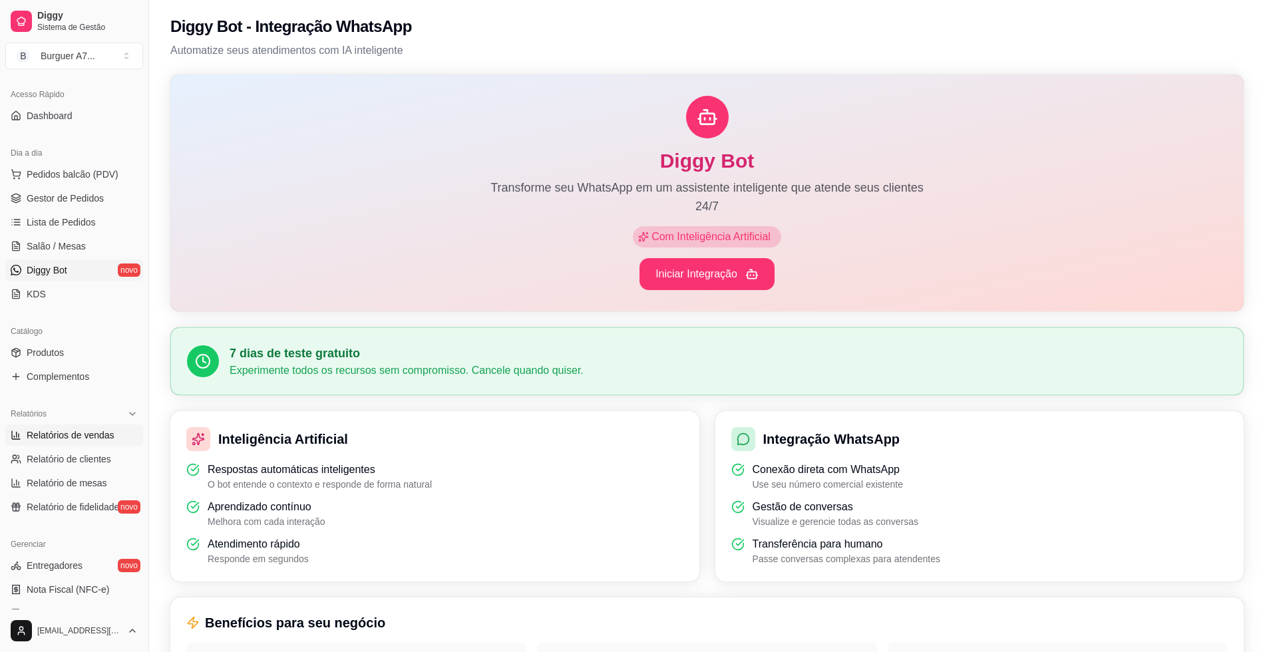
click at [99, 441] on span "Relatórios de vendas" at bounding box center [71, 435] width 88 height 13
select select "ALL"
select select "0"
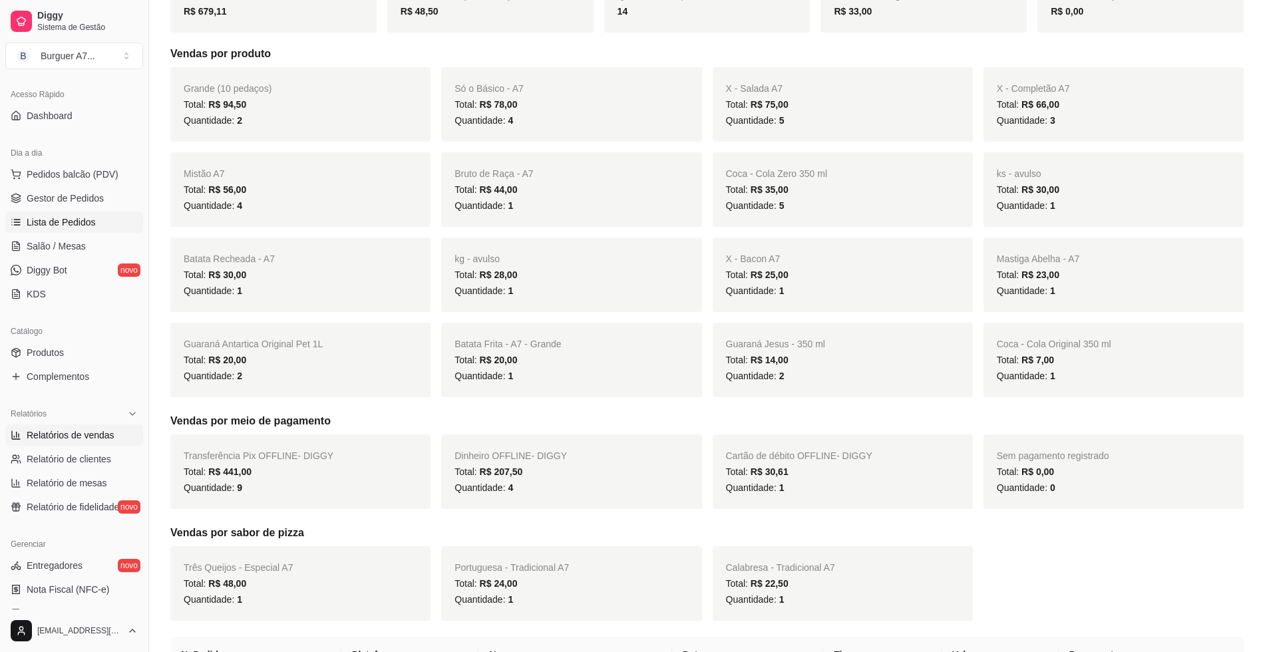
scroll to position [166, 0]
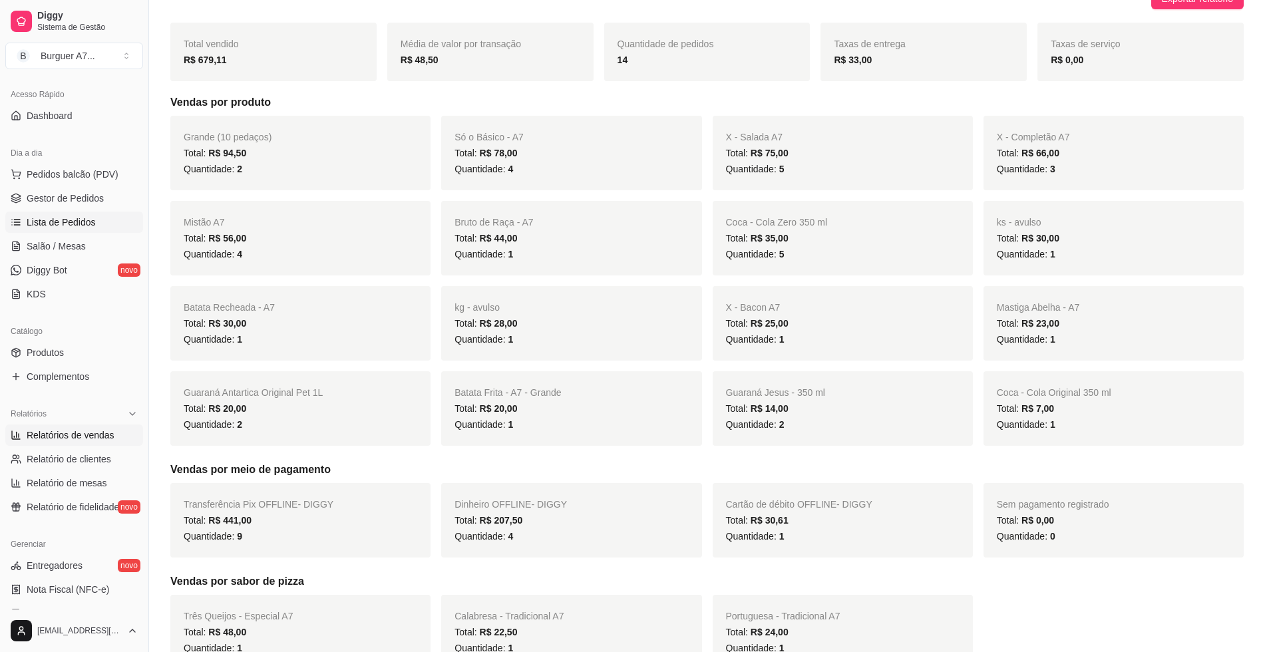
click at [81, 221] on span "Lista de Pedidos" at bounding box center [61, 222] width 69 height 13
click at [92, 207] on link "Gestor de Pedidos" at bounding box center [74, 198] width 138 height 21
click at [94, 204] on span "Gestor de Pedidos" at bounding box center [65, 198] width 77 height 13
click at [73, 197] on span "Gestor de Pedidos" at bounding box center [65, 198] width 77 height 13
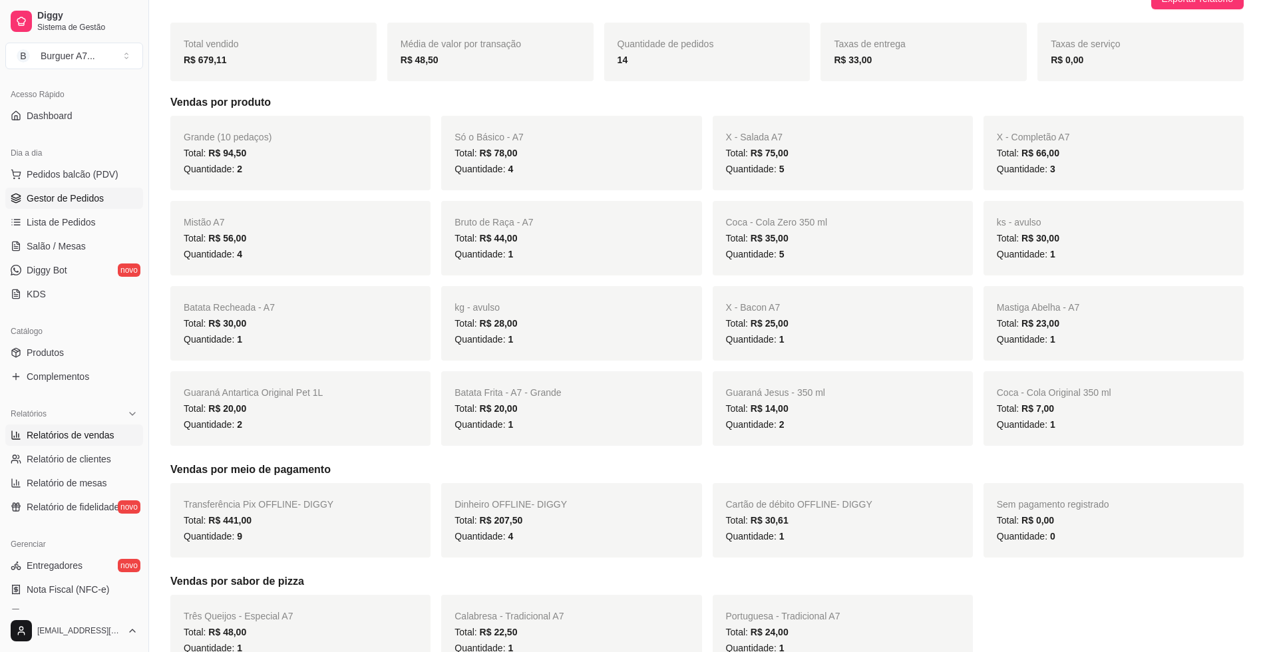
click at [73, 197] on span "Gestor de Pedidos" at bounding box center [65, 198] width 77 height 13
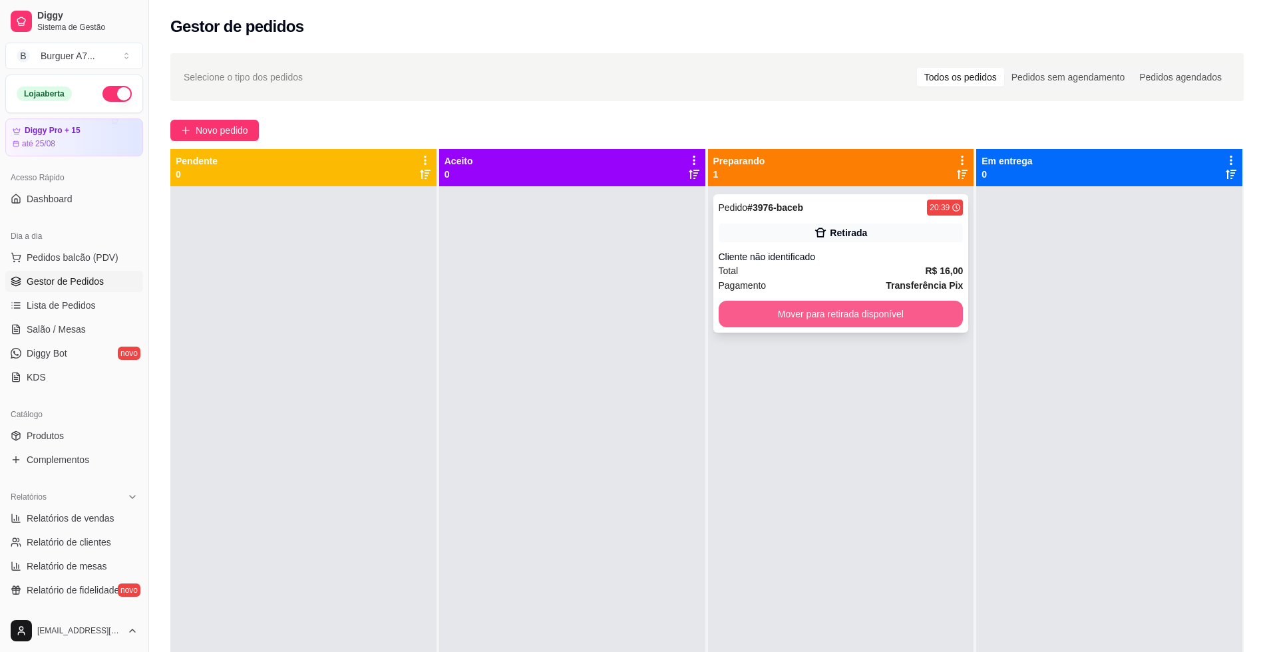
click at [871, 316] on button "Mover para retirada disponível" at bounding box center [841, 314] width 245 height 27
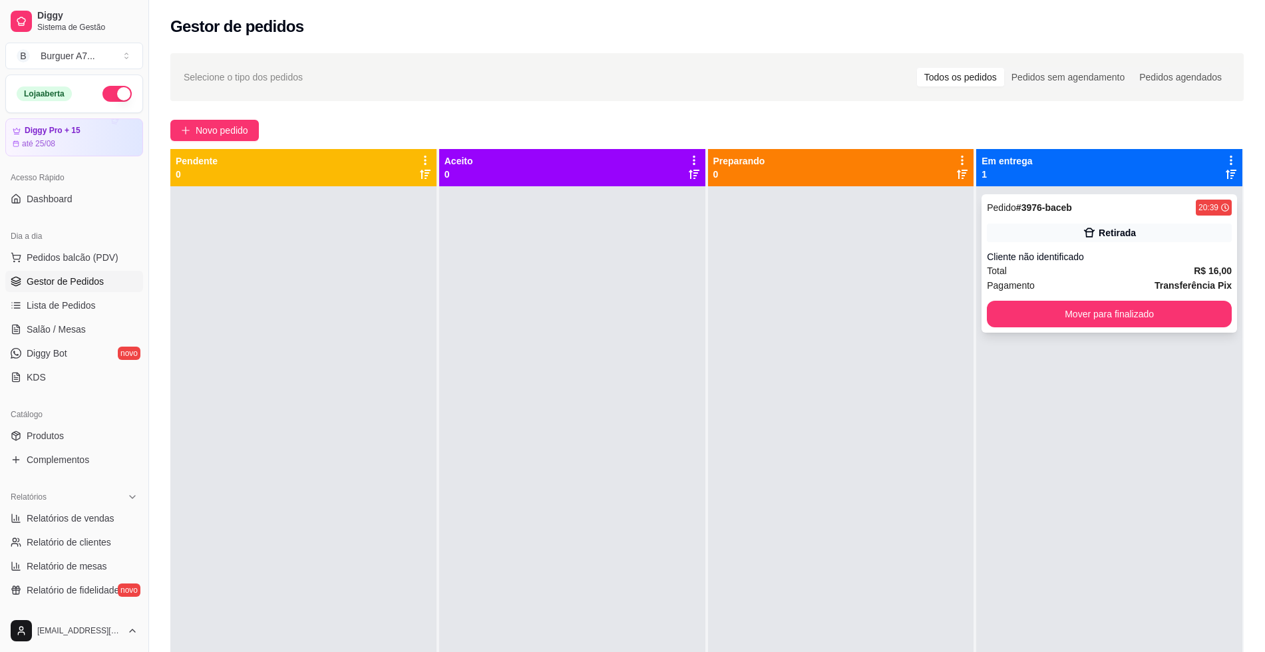
click at [1061, 300] on div "Pedido # 3976-baceb 20:39 Retirada Cliente não identificado Total R$ 16,00 Paga…" at bounding box center [1110, 263] width 256 height 138
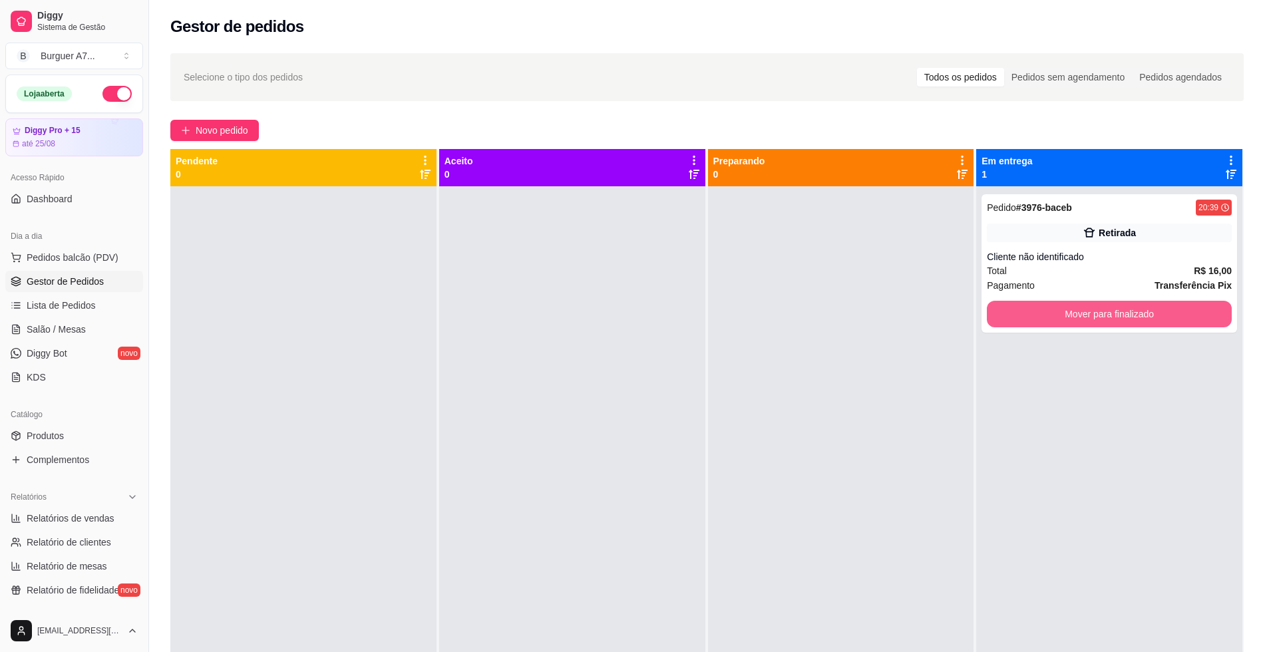
click at [1076, 323] on button "Mover para finalizado" at bounding box center [1109, 314] width 245 height 27
click at [1076, 323] on div "Mover para finalizado" at bounding box center [1109, 314] width 245 height 27
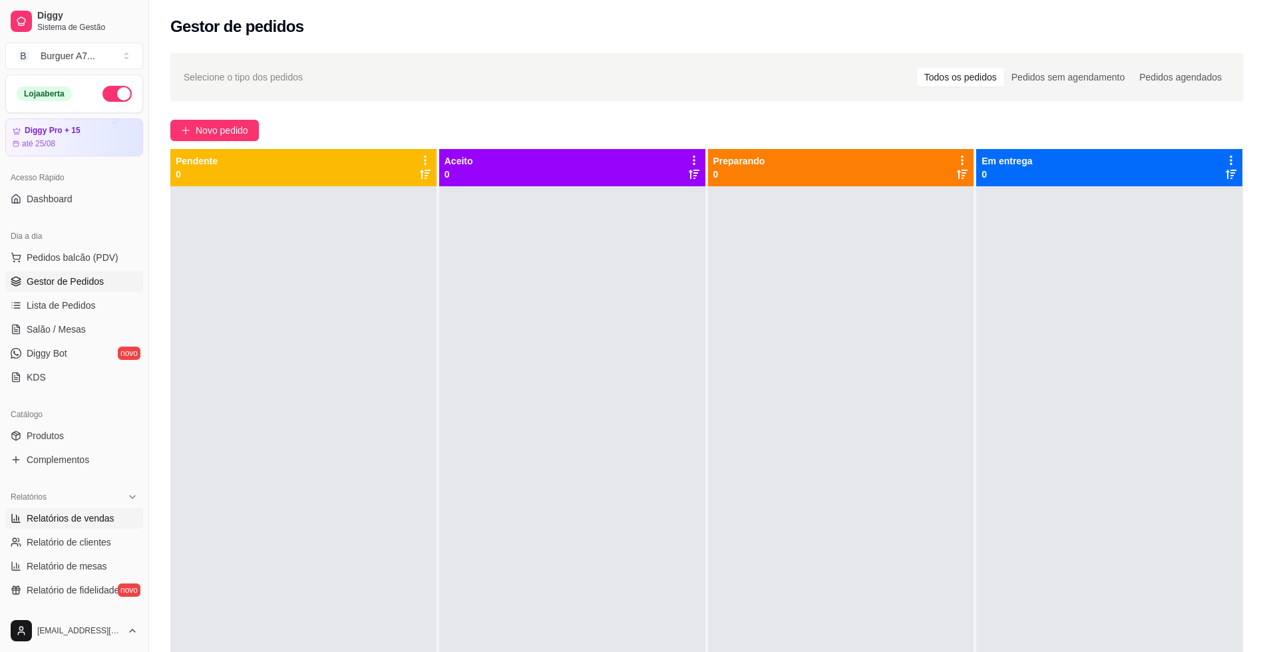
click at [61, 525] on link "Relatórios de vendas" at bounding box center [74, 518] width 138 height 21
select select "ALL"
select select "0"
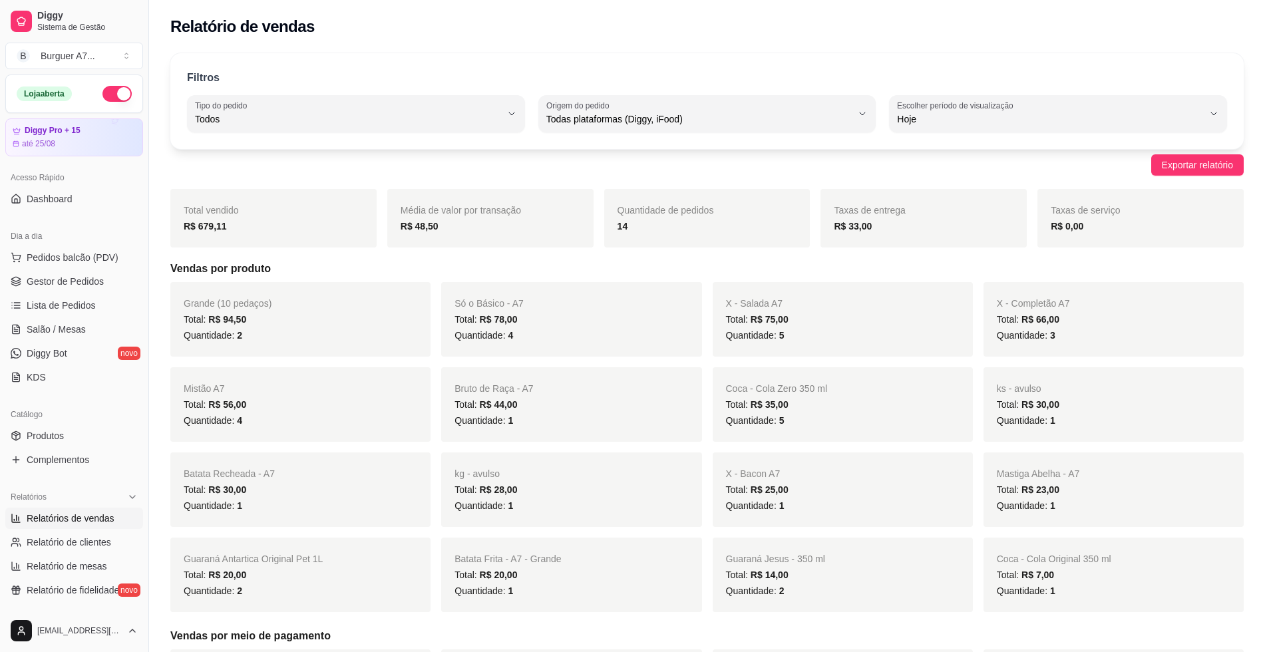
click at [67, 521] on span "Relatórios de vendas" at bounding box center [71, 518] width 88 height 13
click at [103, 290] on link "Gestor de Pedidos" at bounding box center [74, 281] width 138 height 21
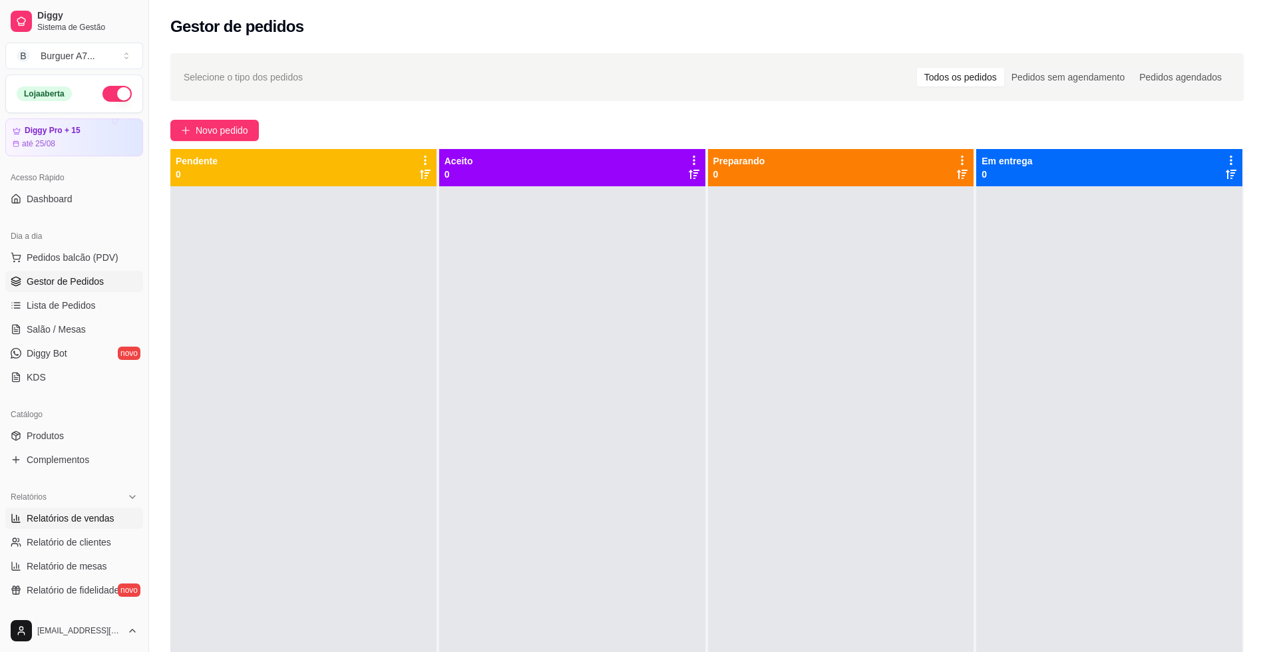
click at [78, 514] on span "Relatórios de vendas" at bounding box center [71, 518] width 88 height 13
select select "ALL"
select select "0"
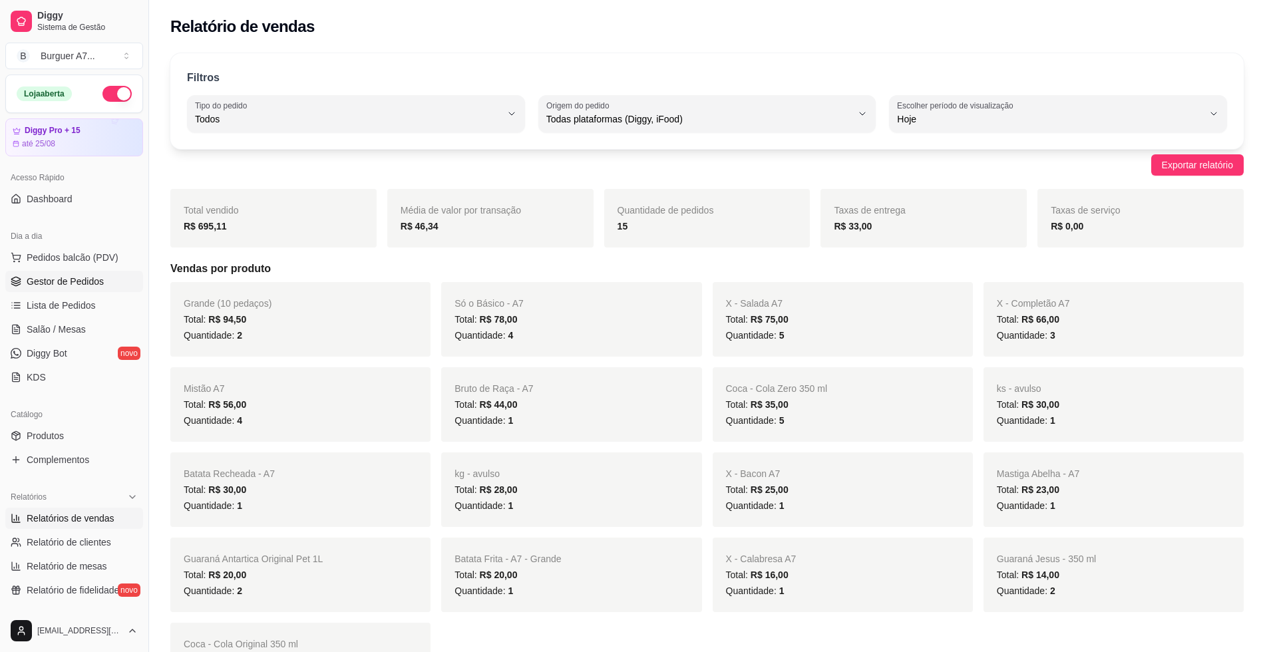
click at [58, 276] on span "Gestor de Pedidos" at bounding box center [65, 281] width 77 height 13
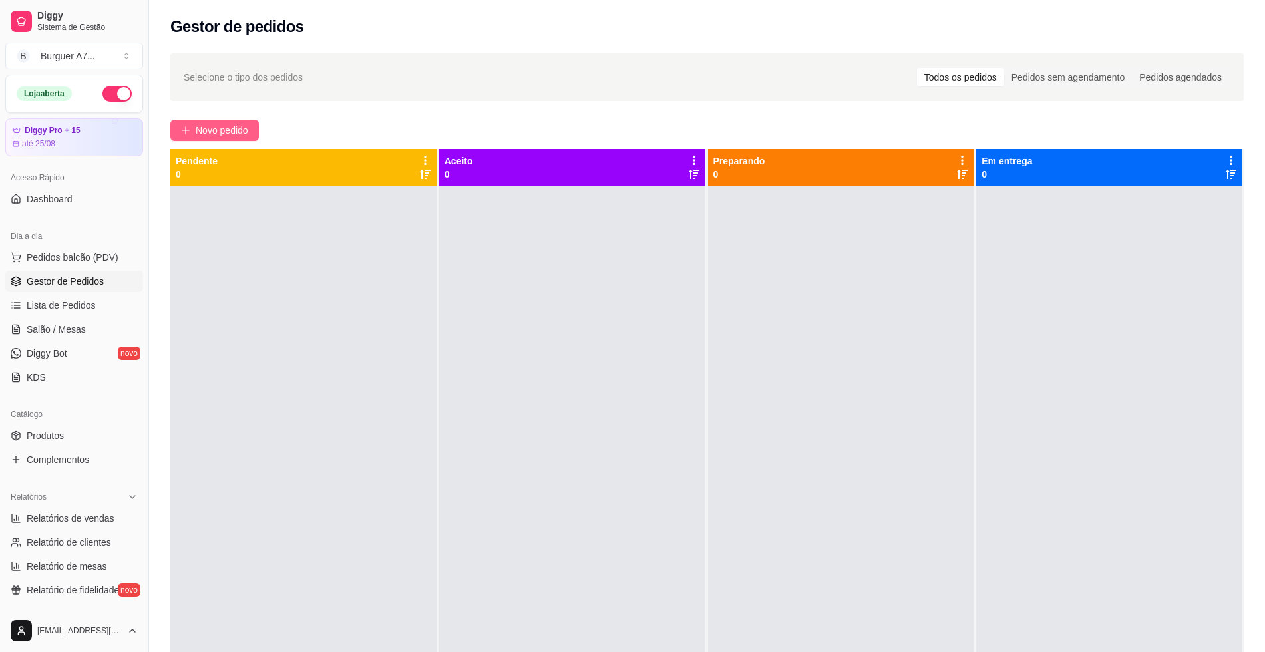
click at [214, 126] on span "Novo pedido" at bounding box center [222, 130] width 53 height 15
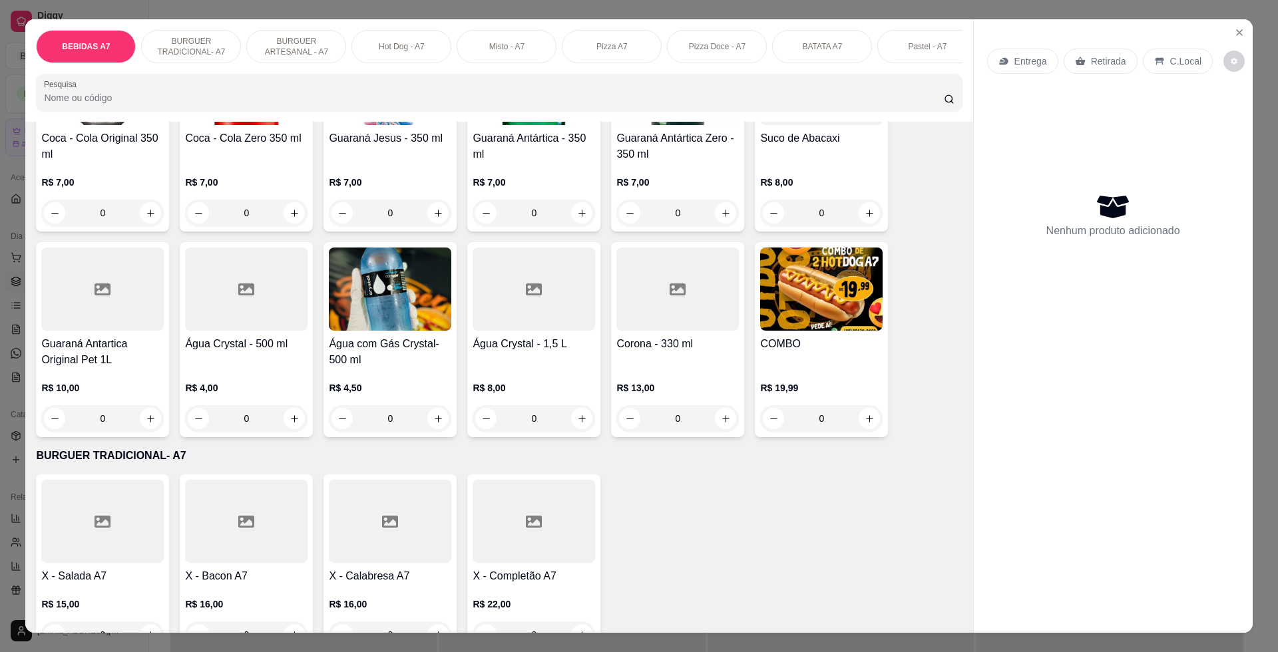
scroll to position [333, 0]
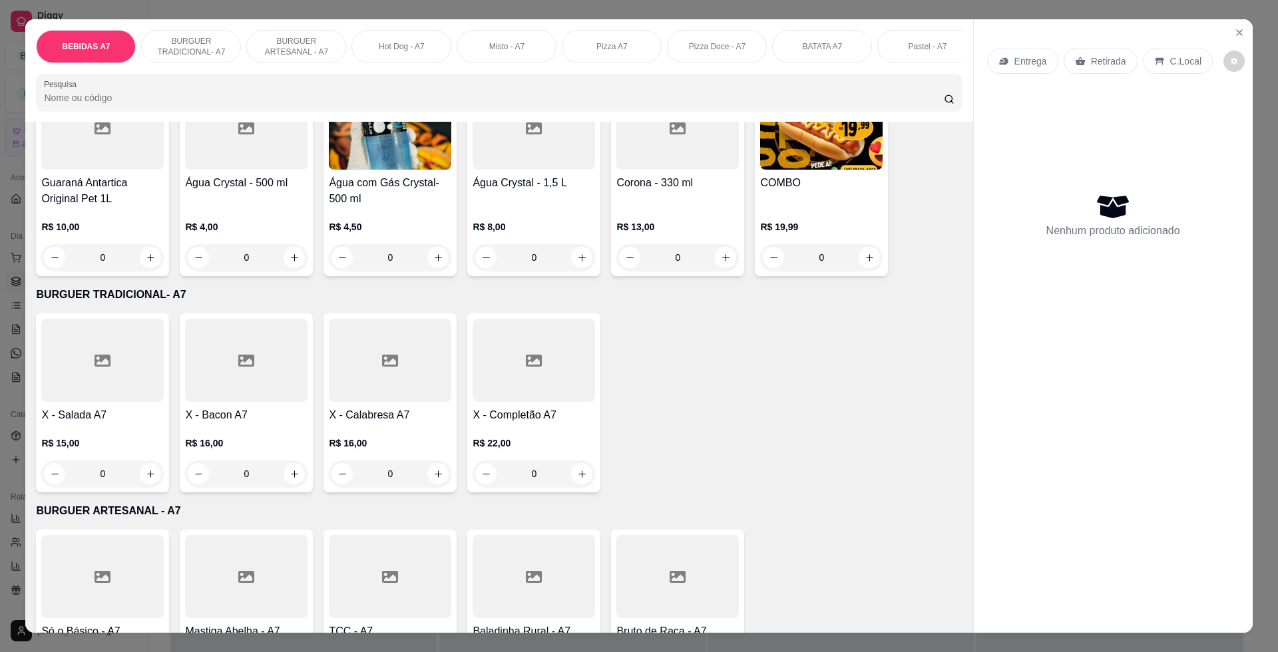
click at [148, 487] on div "0" at bounding box center [102, 474] width 122 height 27
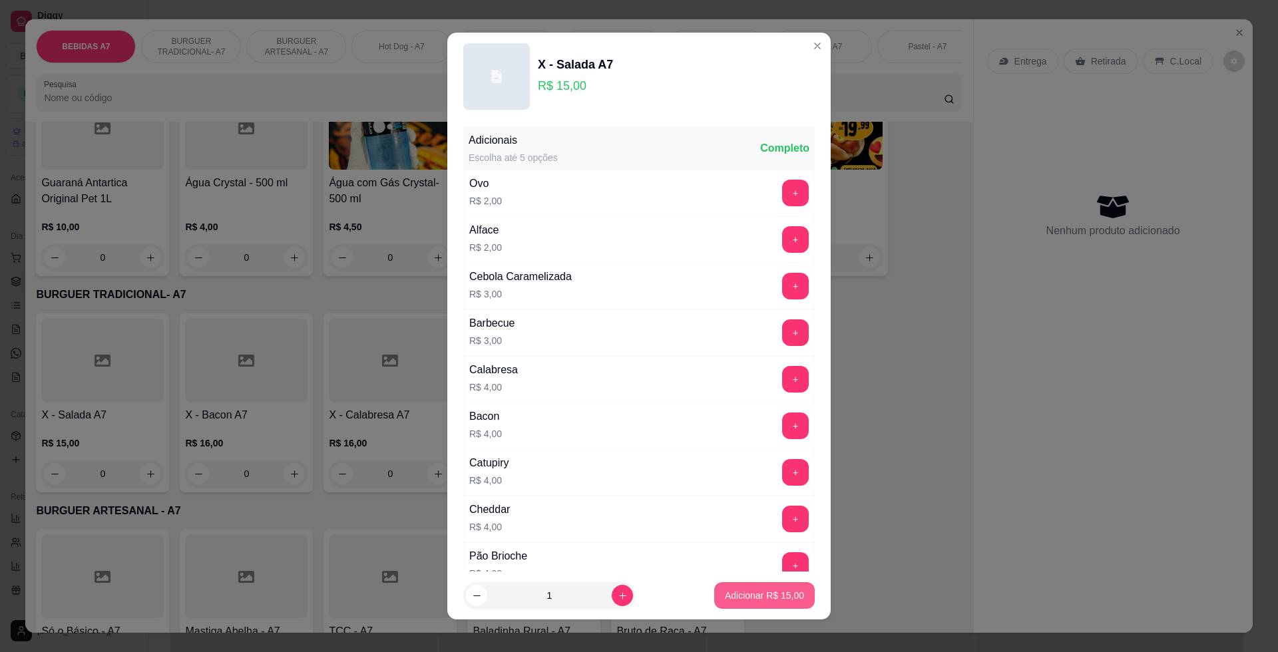
click at [777, 587] on button "Adicionar R$ 15,00" at bounding box center [764, 595] width 101 height 27
type input "1"
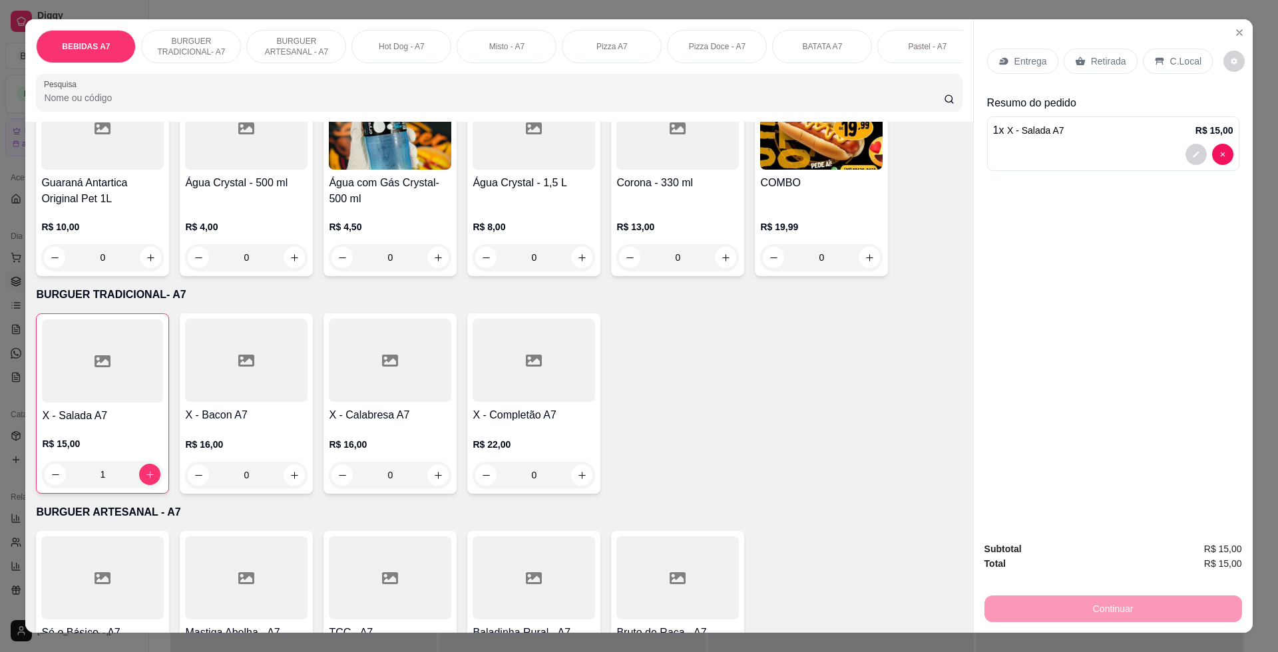
click at [1091, 64] on p "Retirada" at bounding box center [1108, 61] width 35 height 13
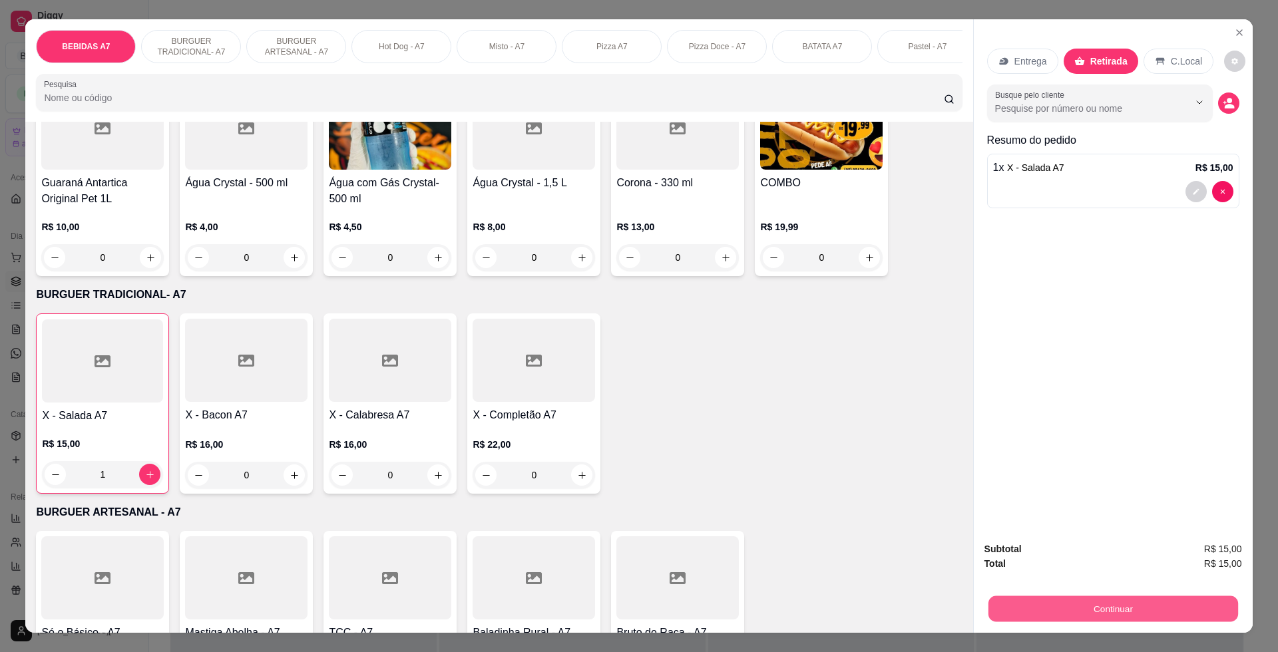
click at [1142, 607] on button "Continuar" at bounding box center [1113, 609] width 250 height 26
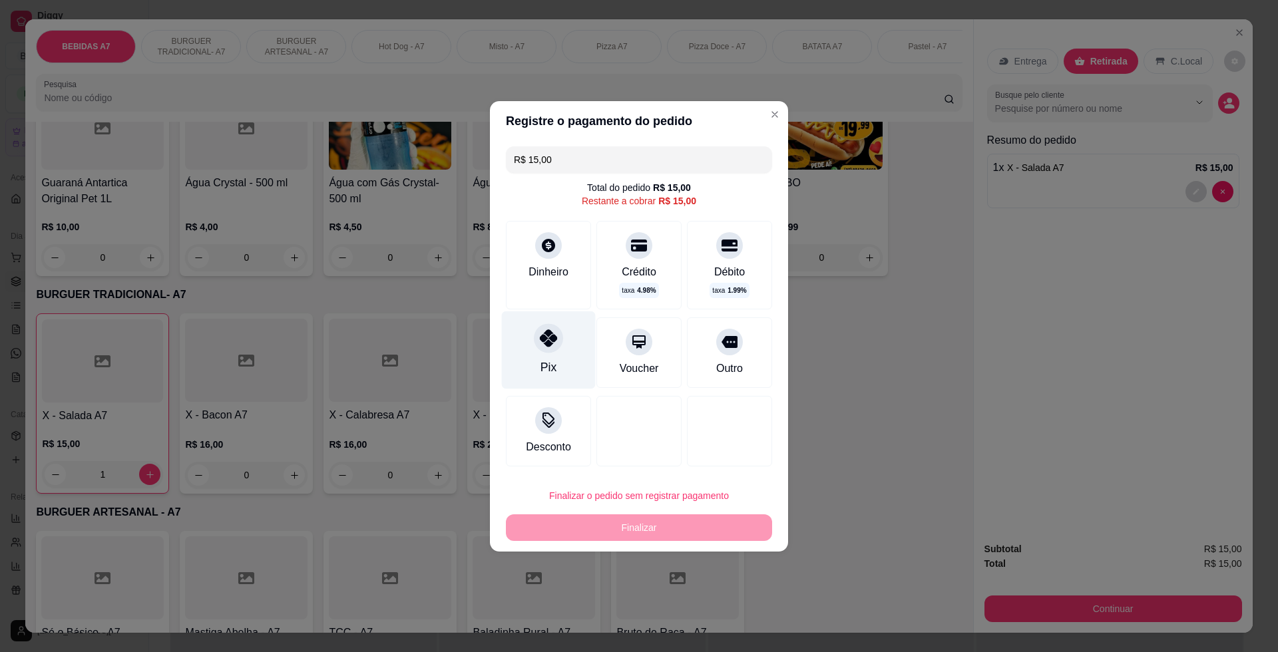
click at [525, 336] on div "Pix" at bounding box center [549, 350] width 94 height 78
type input "R$ 0,00"
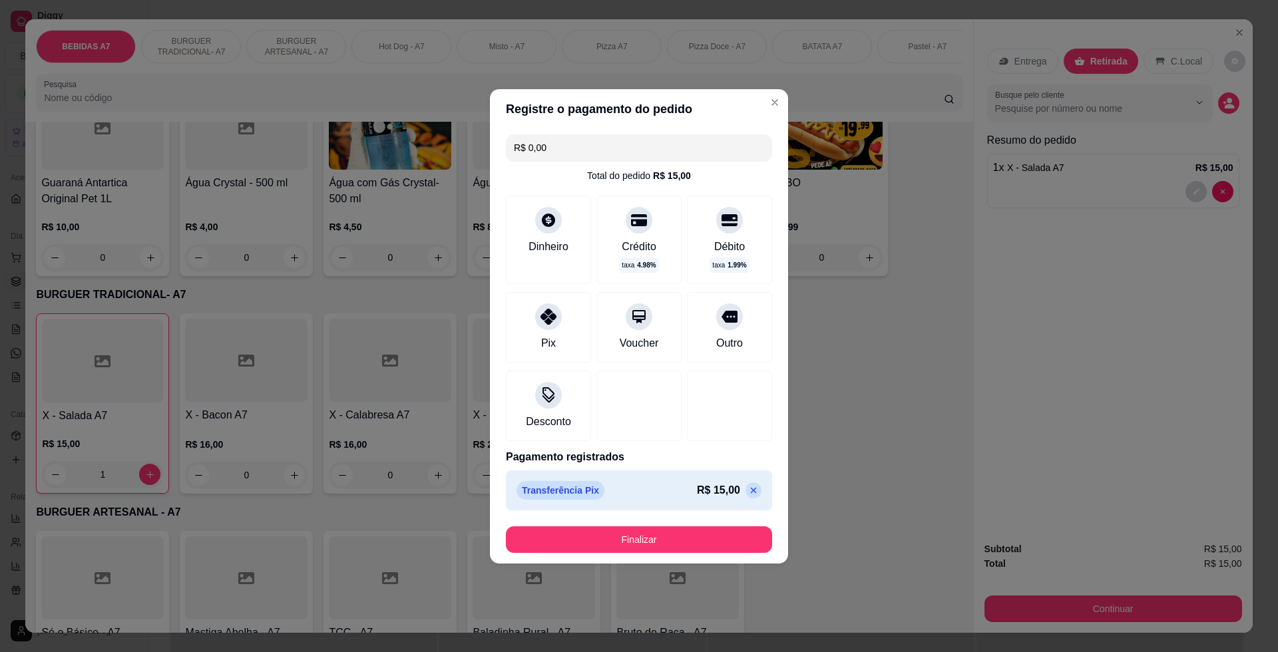
click at [633, 512] on div "R$ 0,00 Total do pedido R$ 15,00 Dinheiro Crédito taxa 4.98 % Débito taxa 1.99 …" at bounding box center [639, 322] width 298 height 387
click at [658, 540] on button "Finalizar" at bounding box center [639, 540] width 258 height 26
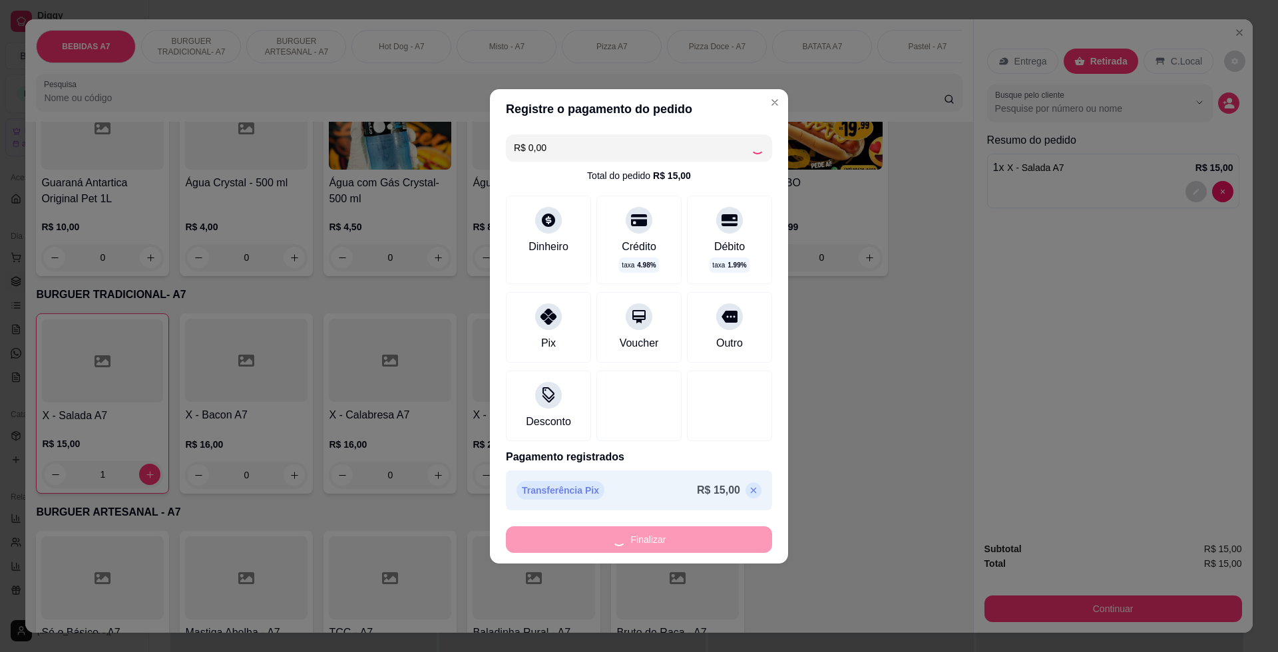
click at [660, 544] on div "Finalizar" at bounding box center [639, 540] width 266 height 27
type input "0"
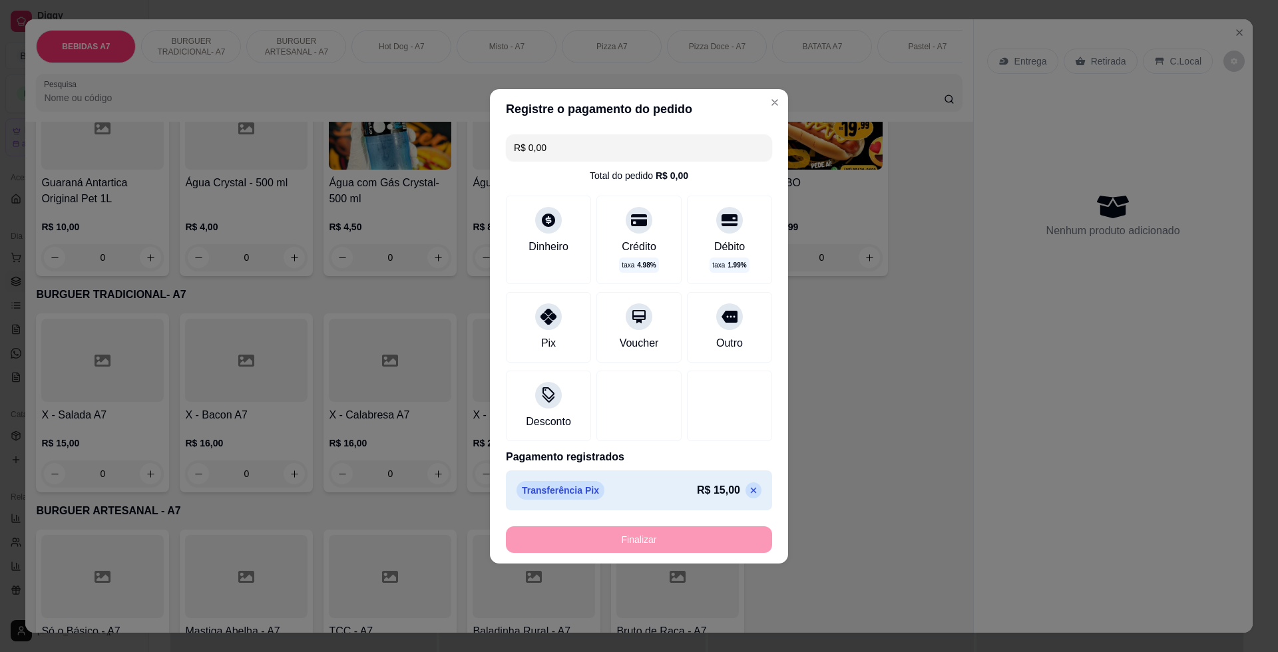
type input "-R$ 15,00"
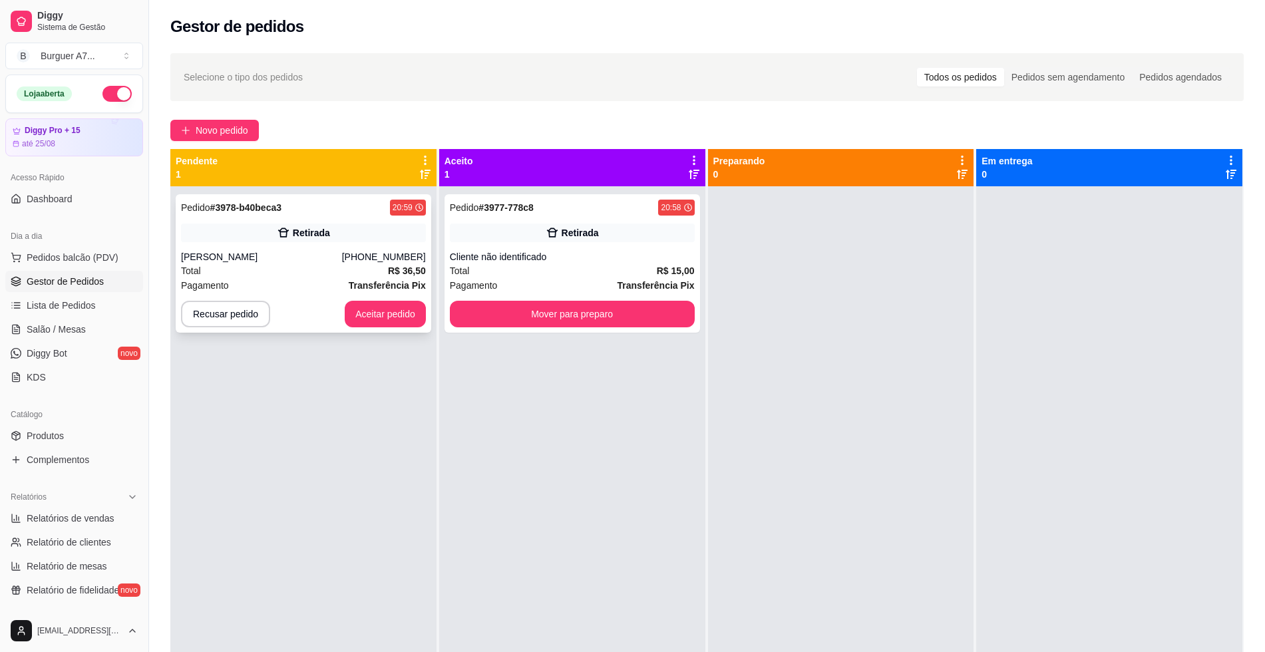
click at [368, 256] on div "[PHONE_NUMBER]" at bounding box center [384, 256] width 84 height 13
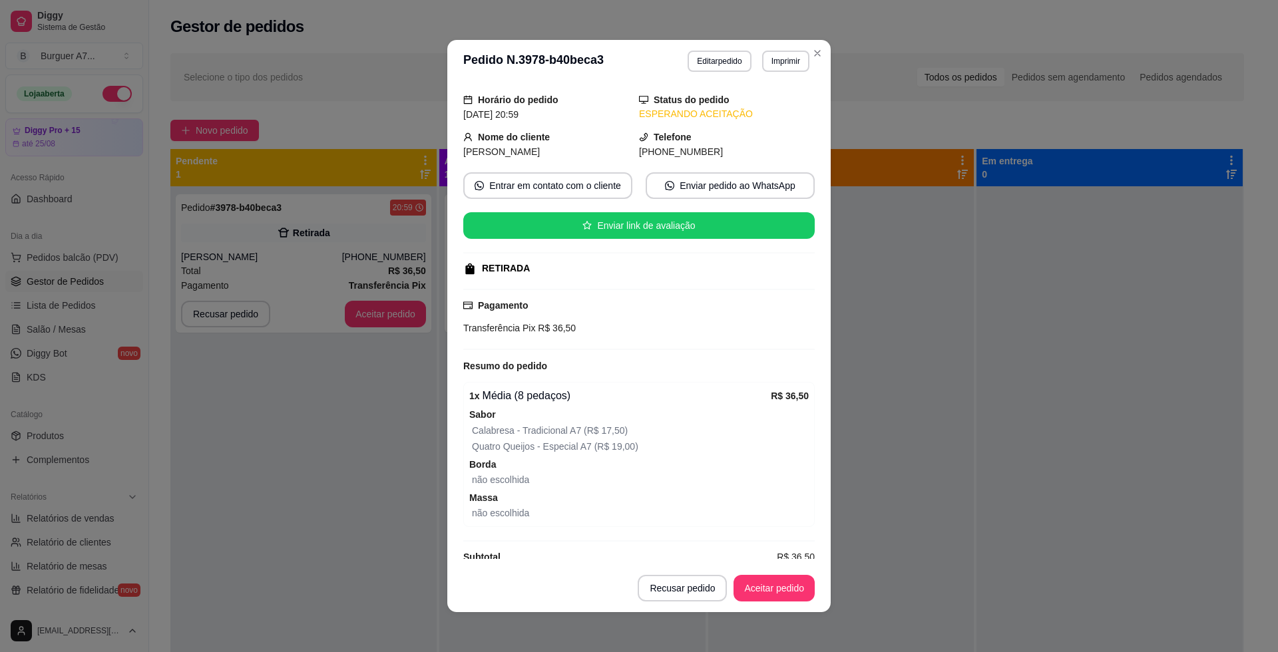
scroll to position [59, 0]
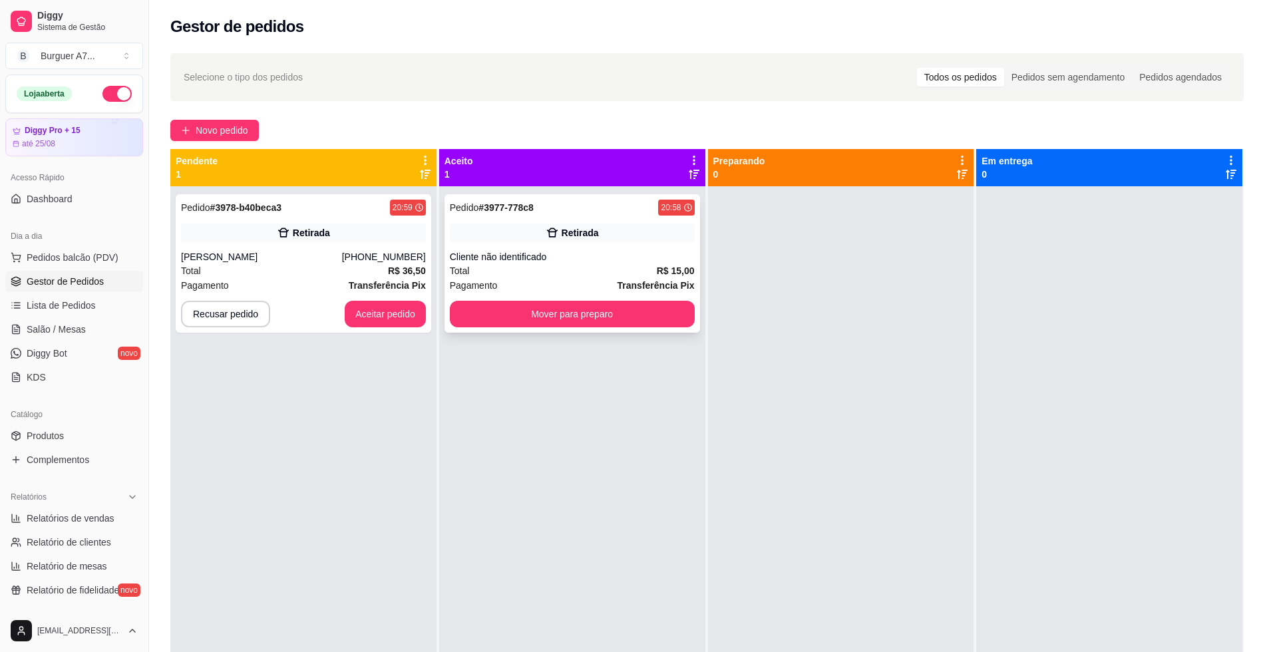
click at [536, 300] on div "Pedido # 3977-778c8 20:58 Retirada Cliente não identificado Total R$ 15,00 Paga…" at bounding box center [573, 263] width 256 height 138
click at [578, 305] on button "Mover para preparo" at bounding box center [572, 315] width 238 height 26
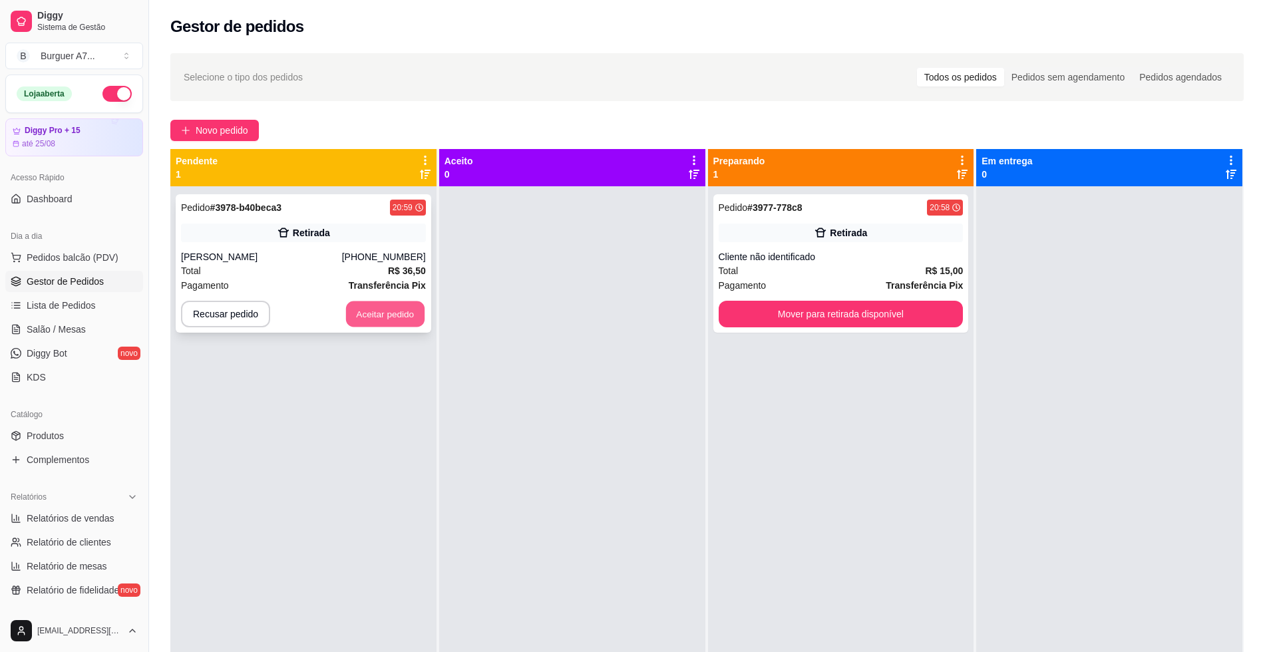
click at [388, 316] on button "Aceitar pedido" at bounding box center [385, 315] width 79 height 26
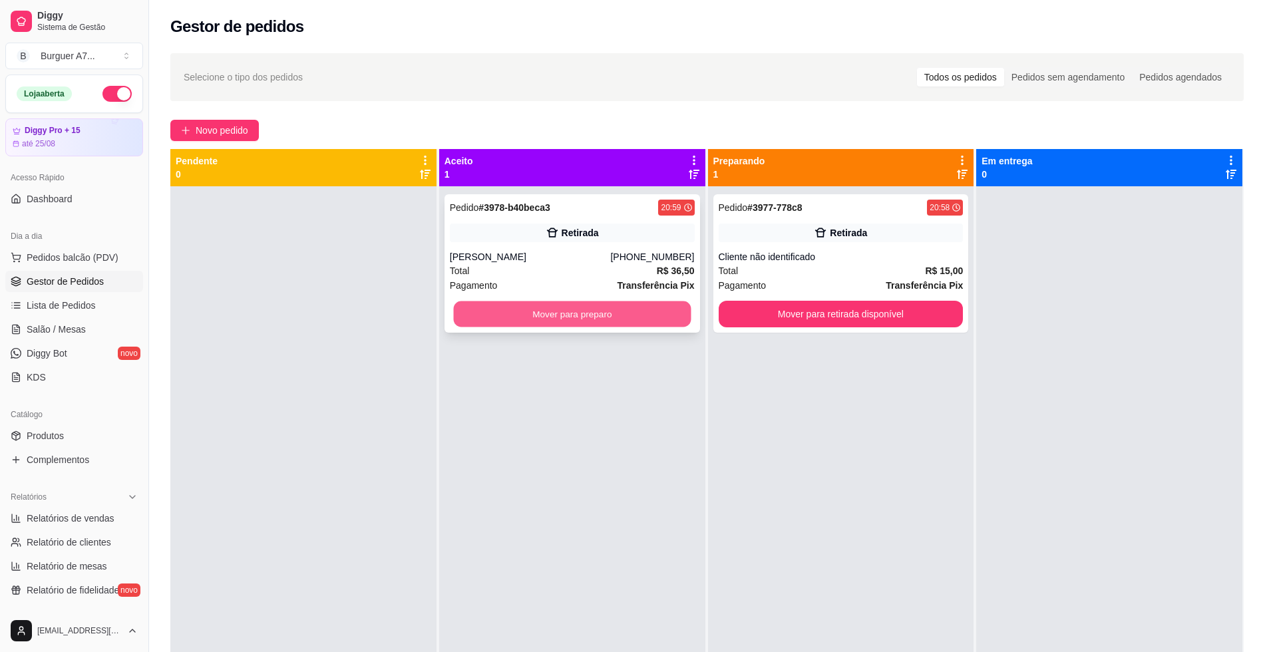
click at [604, 325] on button "Mover para preparo" at bounding box center [572, 315] width 238 height 26
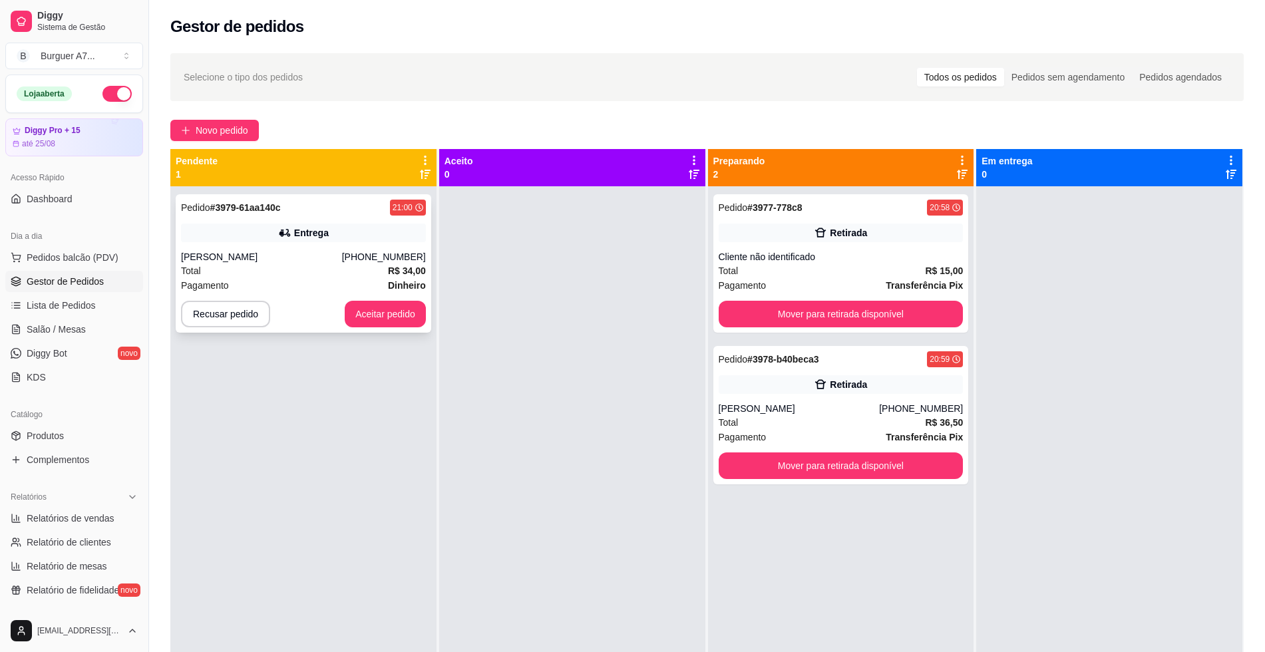
click at [355, 222] on div "Pedido # 3979-61aa140c 21:00 Entrega [PERSON_NAME] [PHONE_NUMBER] Total R$ 34,0…" at bounding box center [304, 263] width 256 height 138
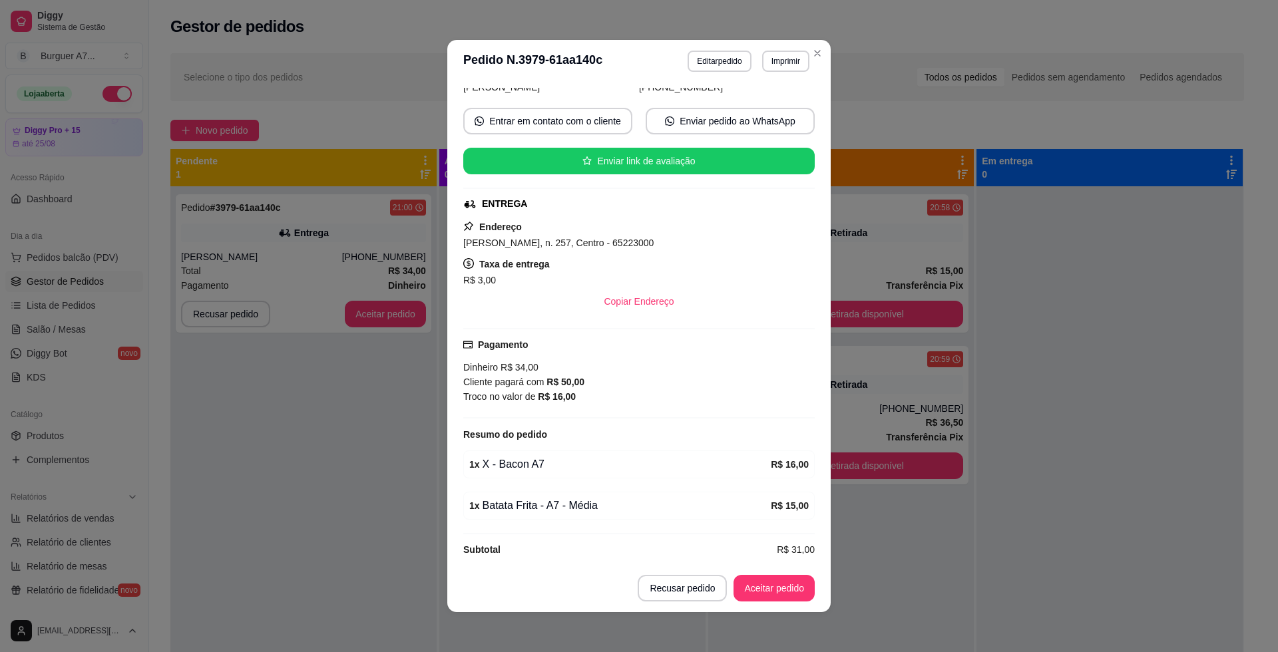
scroll to position [116, 0]
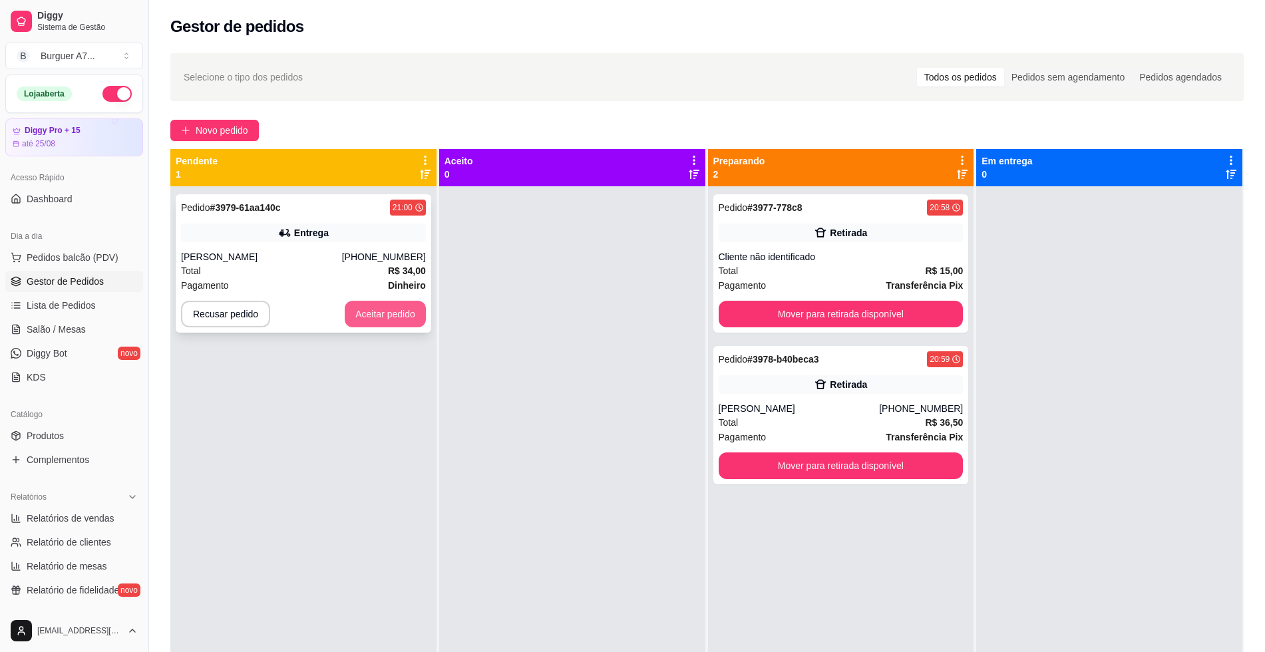
click at [392, 308] on button "Aceitar pedido" at bounding box center [385, 314] width 81 height 27
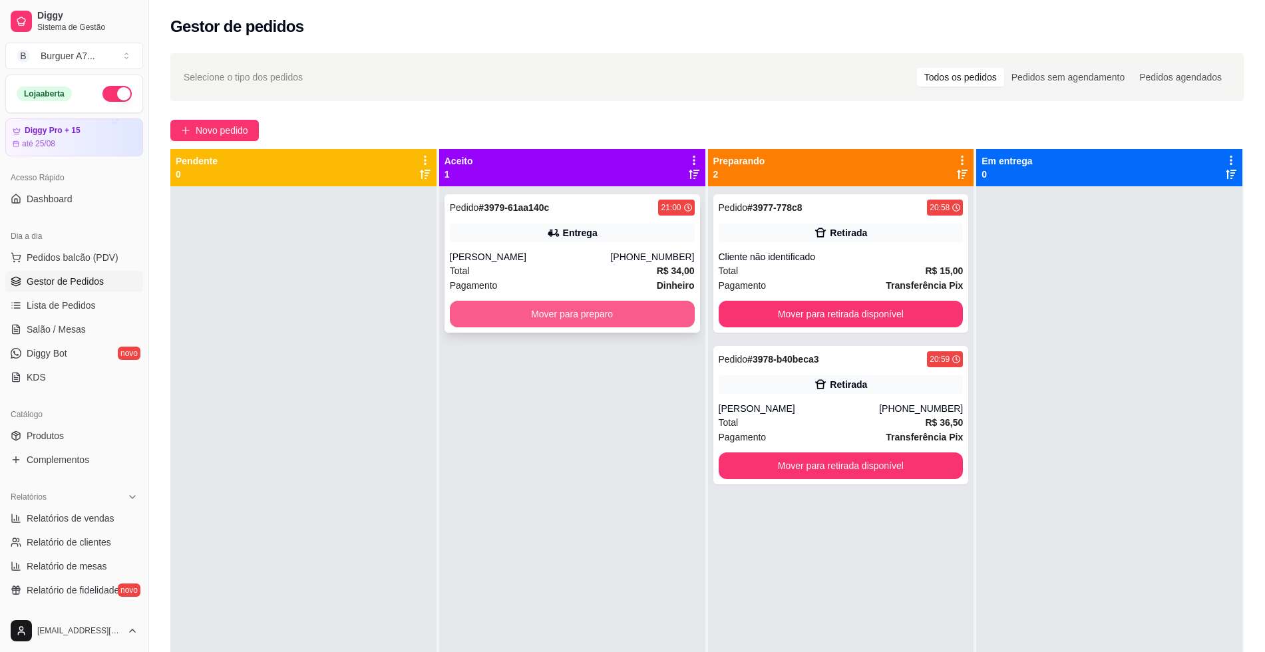
click at [501, 313] on button "Mover para preparo" at bounding box center [572, 314] width 245 height 27
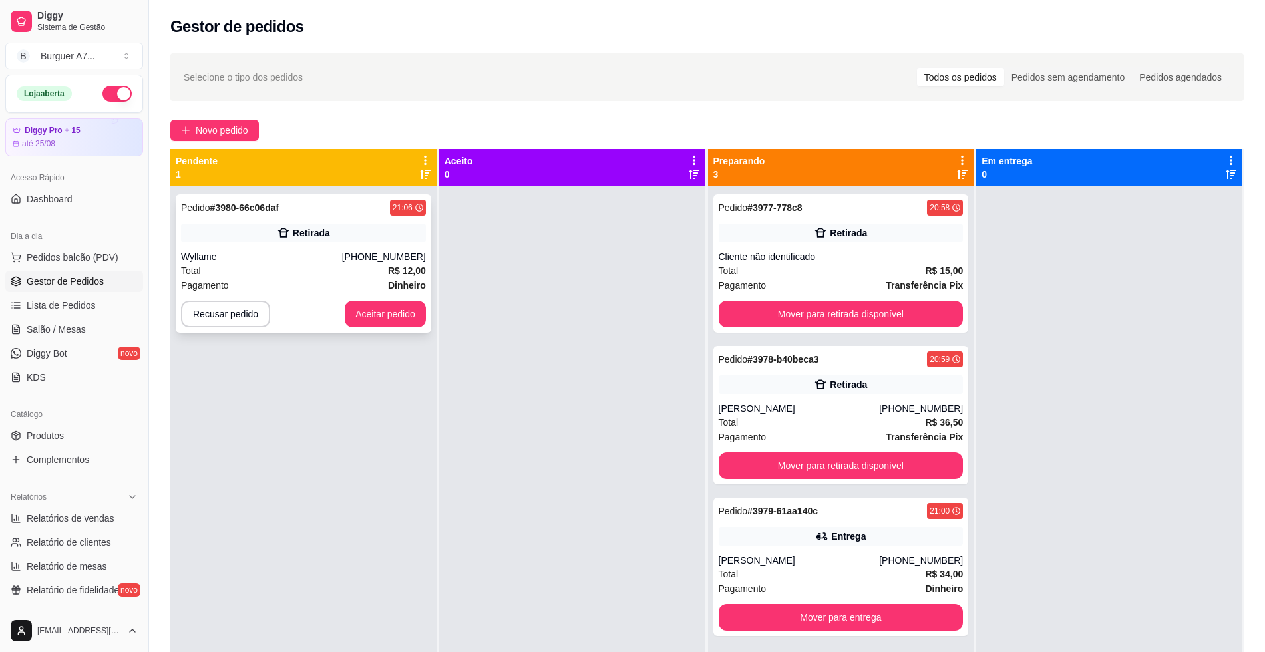
click at [387, 252] on div "[PHONE_NUMBER]" at bounding box center [384, 256] width 84 height 13
click at [389, 236] on div "Retirada" at bounding box center [303, 233] width 245 height 19
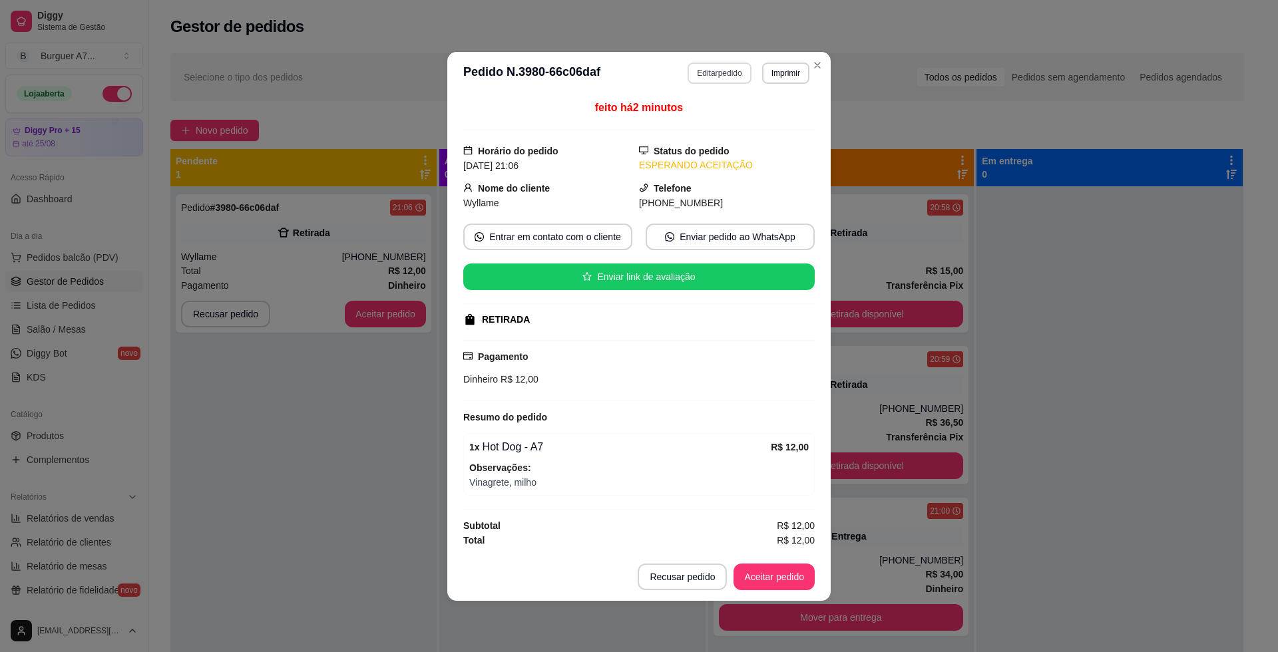
click at [710, 67] on button "Editar pedido" at bounding box center [719, 73] width 63 height 21
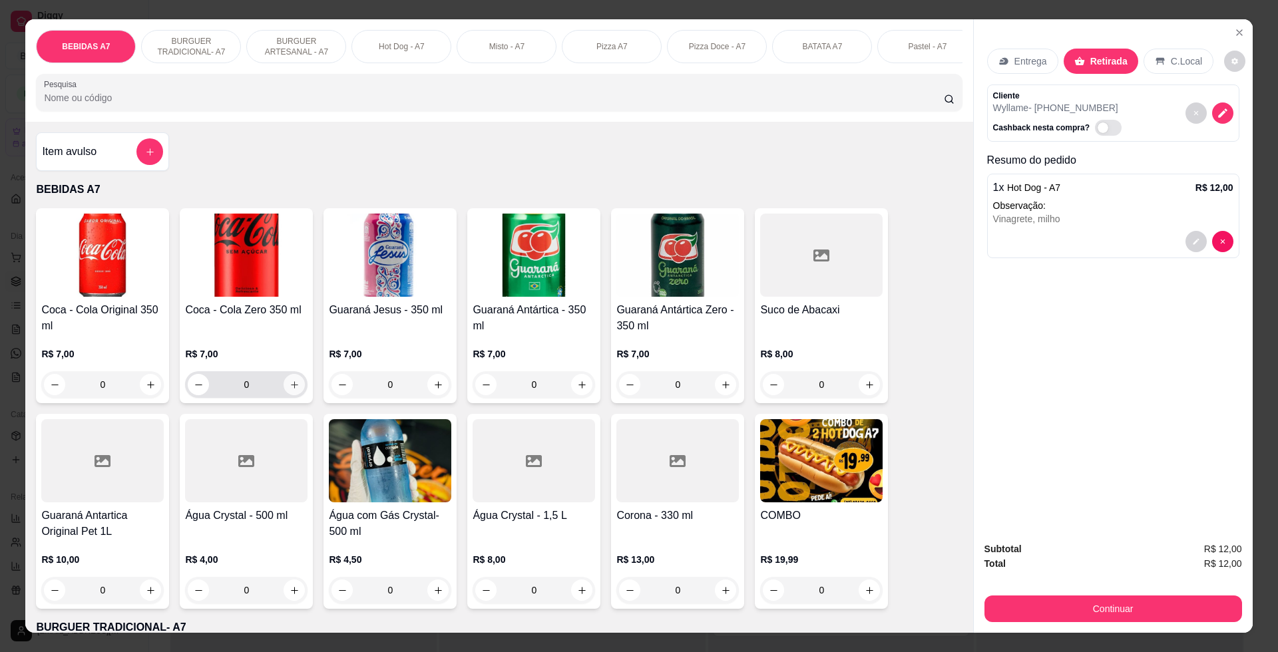
click at [290, 390] on icon "increase-product-quantity" at bounding box center [295, 385] width 10 height 10
type input "1"
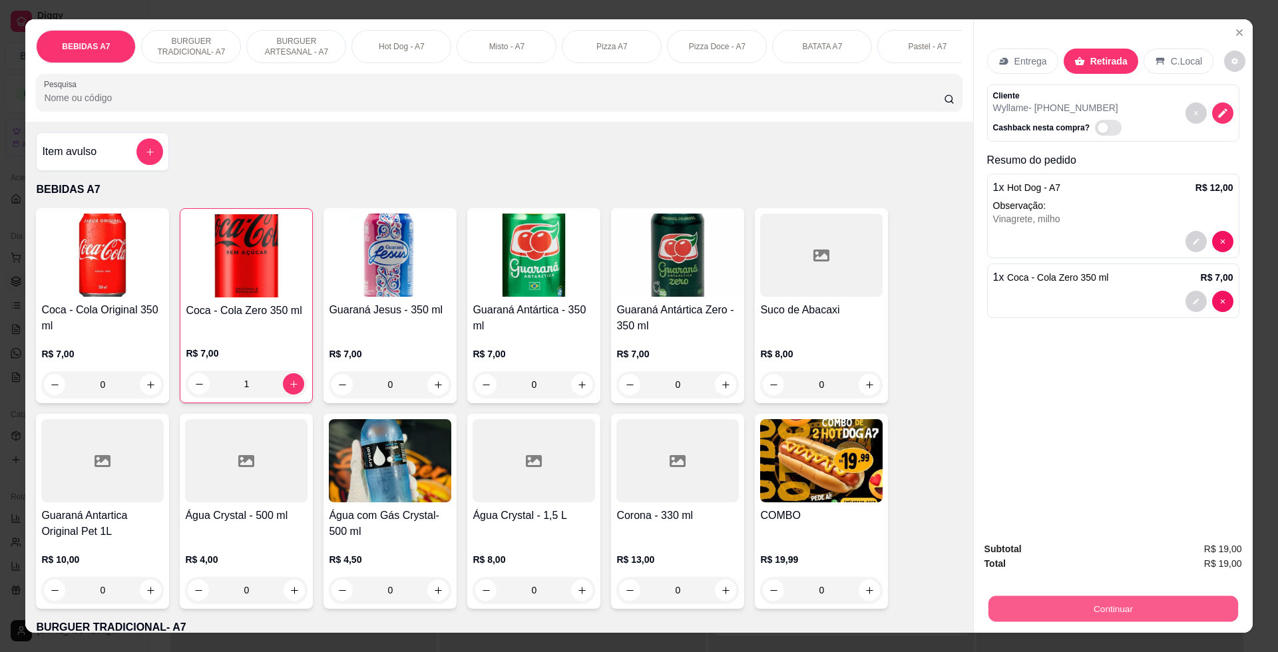
click at [1084, 614] on button "Continuar" at bounding box center [1113, 609] width 250 height 26
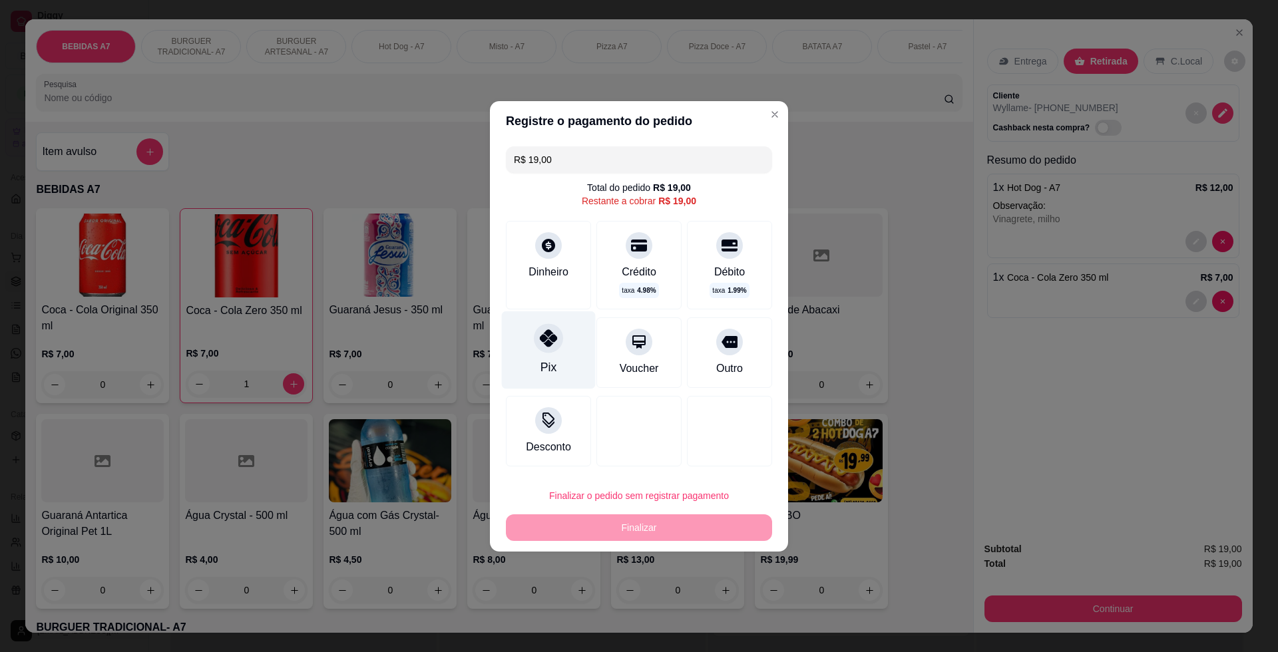
click at [530, 371] on div "Pix" at bounding box center [549, 350] width 94 height 78
type input "R$ 0,00"
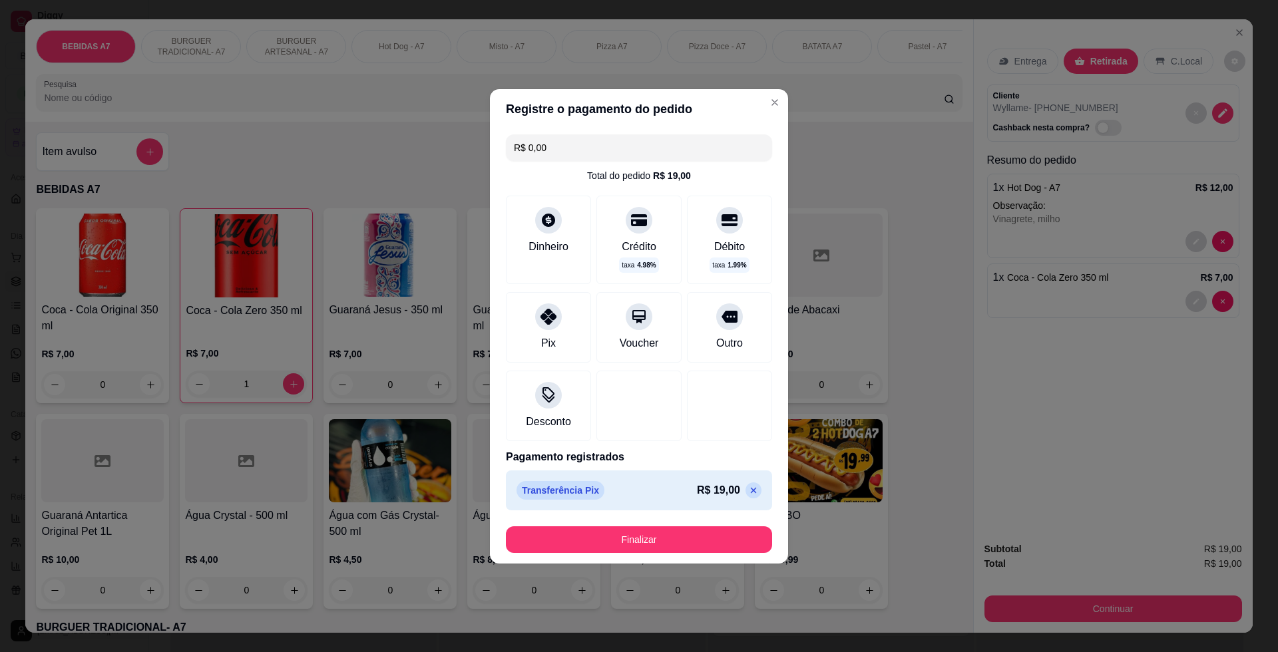
click at [763, 561] on div "Registre o pagamento do pedido R$ 0,00 Total do pedido R$ 19,00 Dinheiro Crédit…" at bounding box center [639, 326] width 1278 height 652
click at [706, 535] on button "Finalizar" at bounding box center [639, 540] width 258 height 26
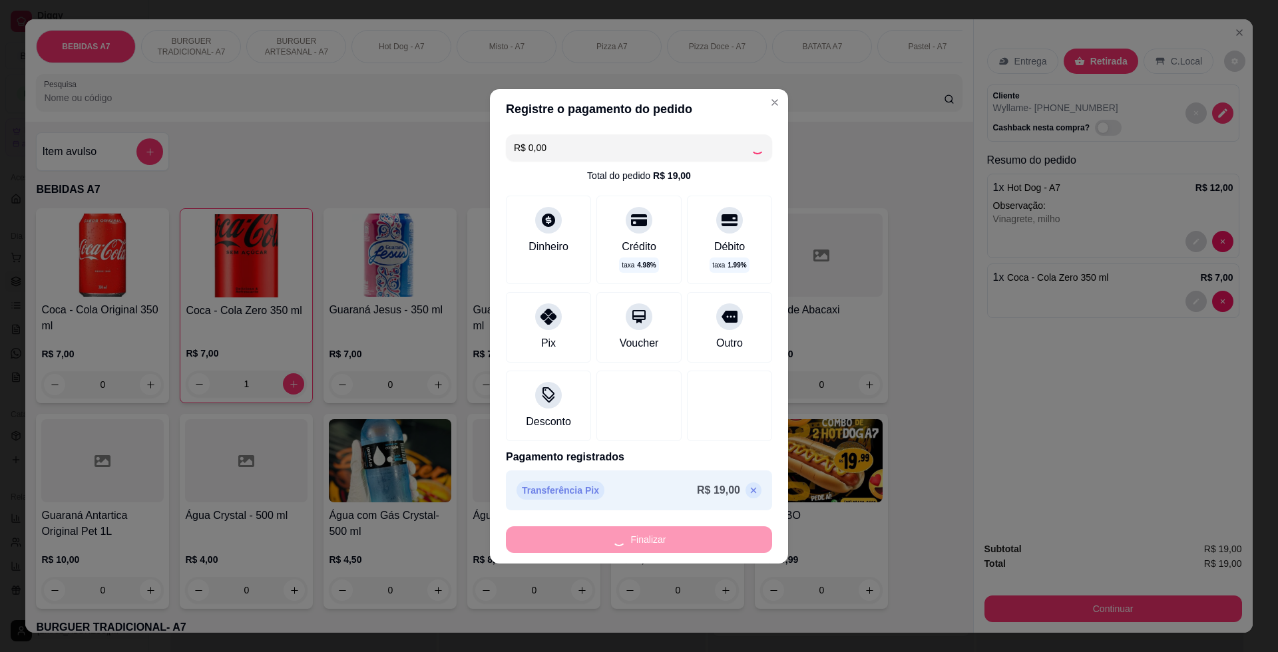
type input "0"
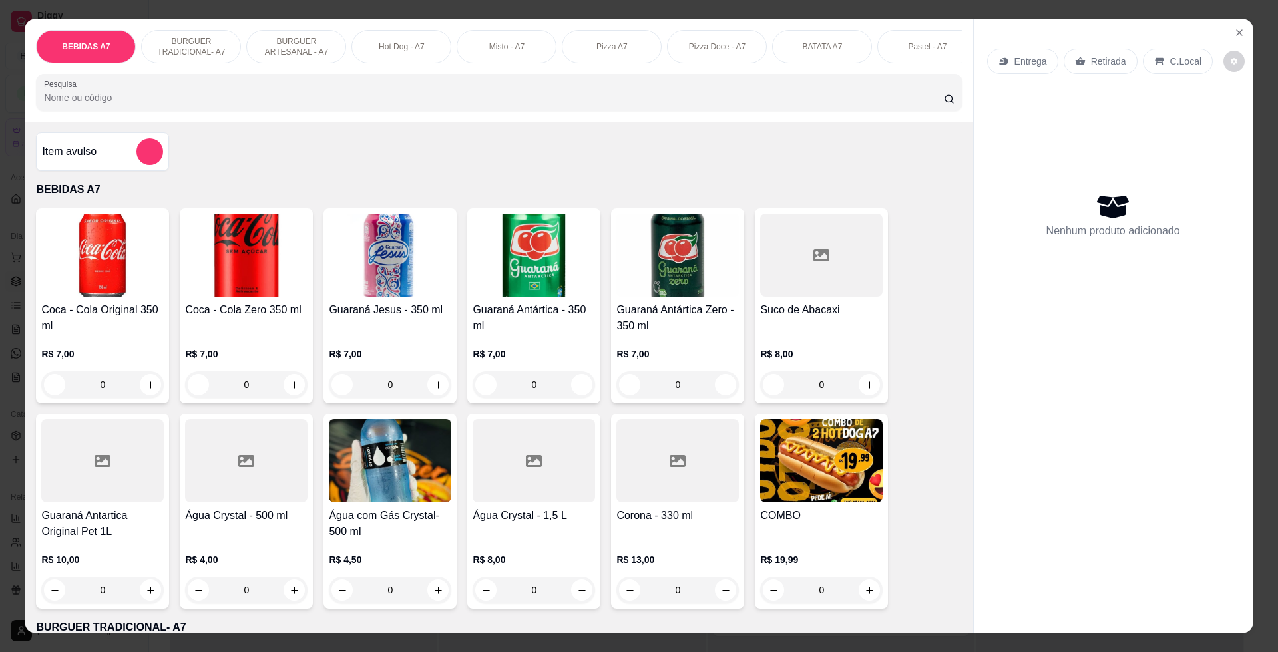
click at [919, 371] on div "Coca - Cola Original 350 ml R$ 7,00 0 Coca - Cola Zero 350 ml R$ 7,00 0 Guaraná…" at bounding box center [499, 408] width 926 height 401
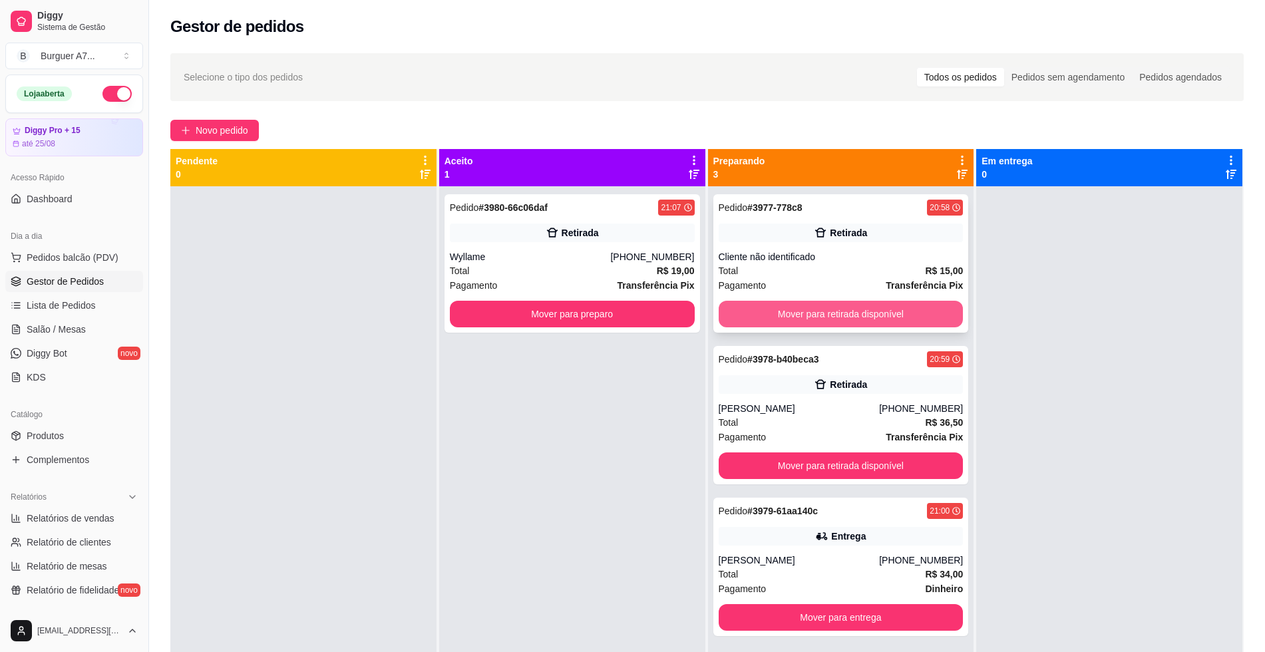
click at [927, 309] on button "Mover para retirada disponível" at bounding box center [841, 314] width 245 height 27
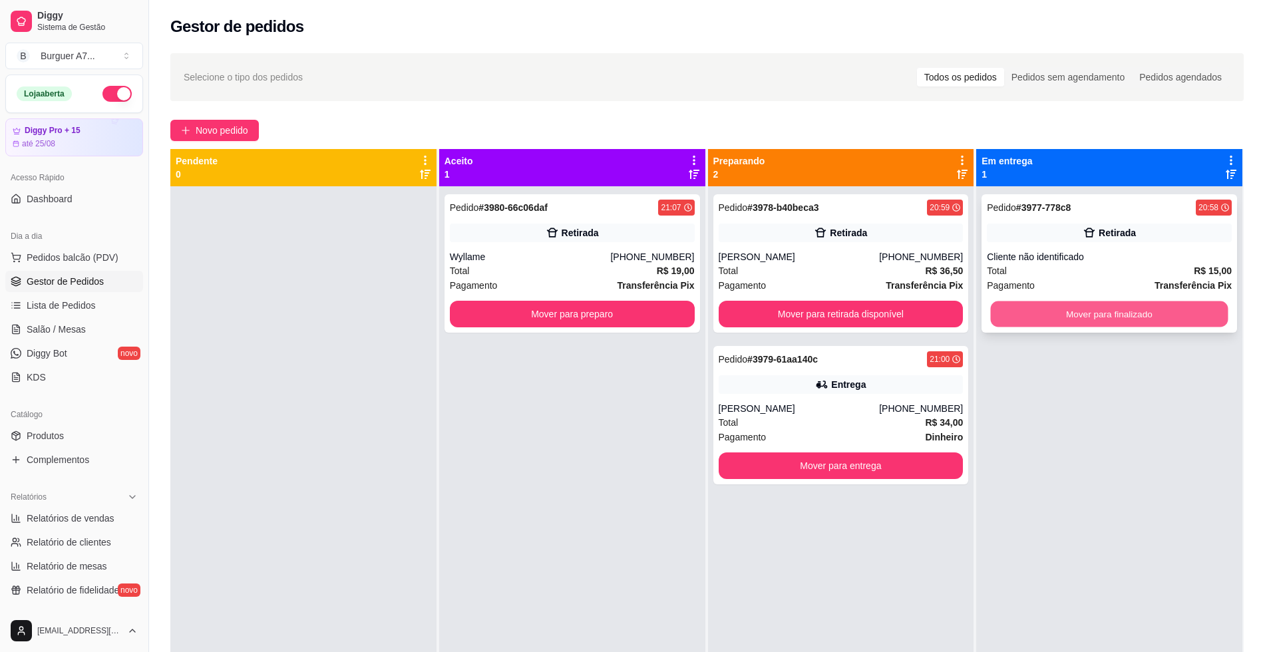
click at [1044, 305] on button "Mover para finalizado" at bounding box center [1110, 315] width 238 height 26
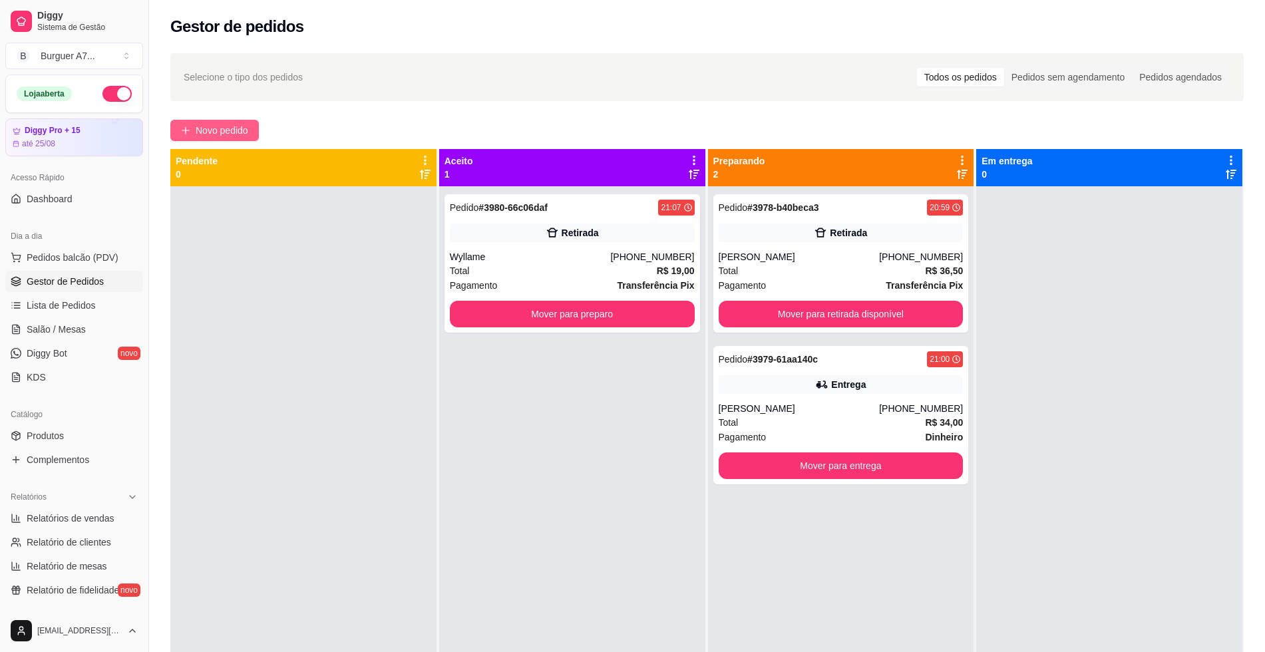
click at [221, 134] on span "Novo pedido" at bounding box center [222, 130] width 53 height 15
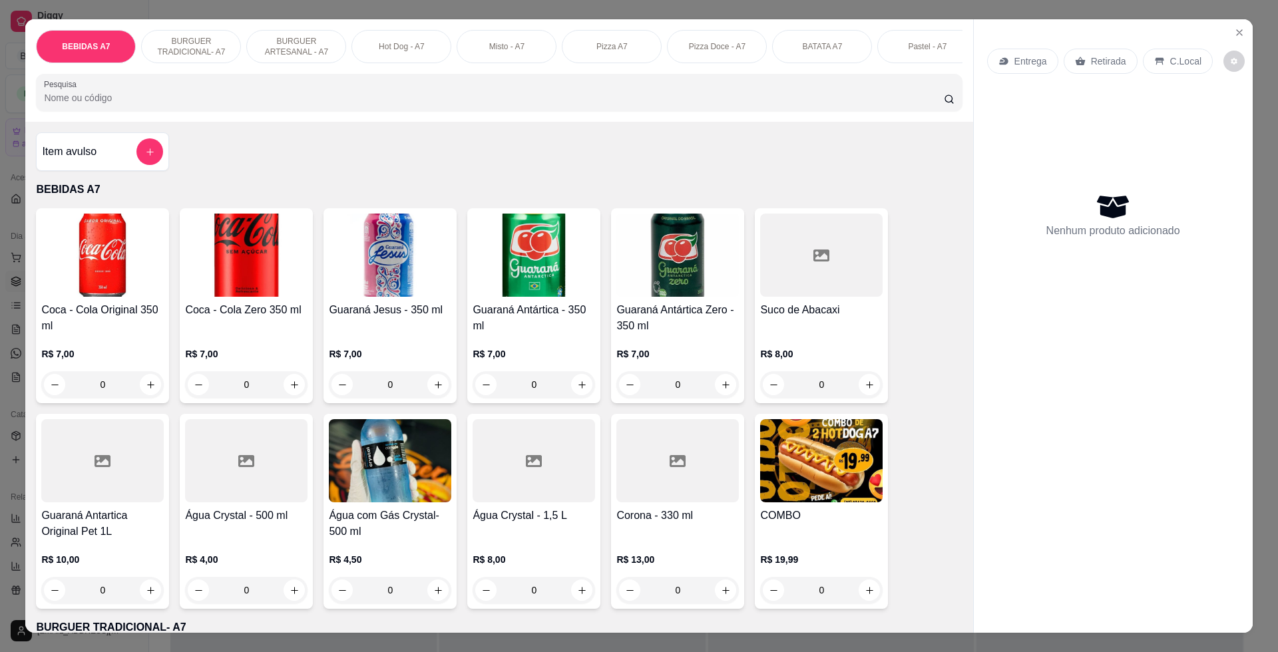
click at [155, 159] on button "add-separate-item" at bounding box center [149, 151] width 27 height 27
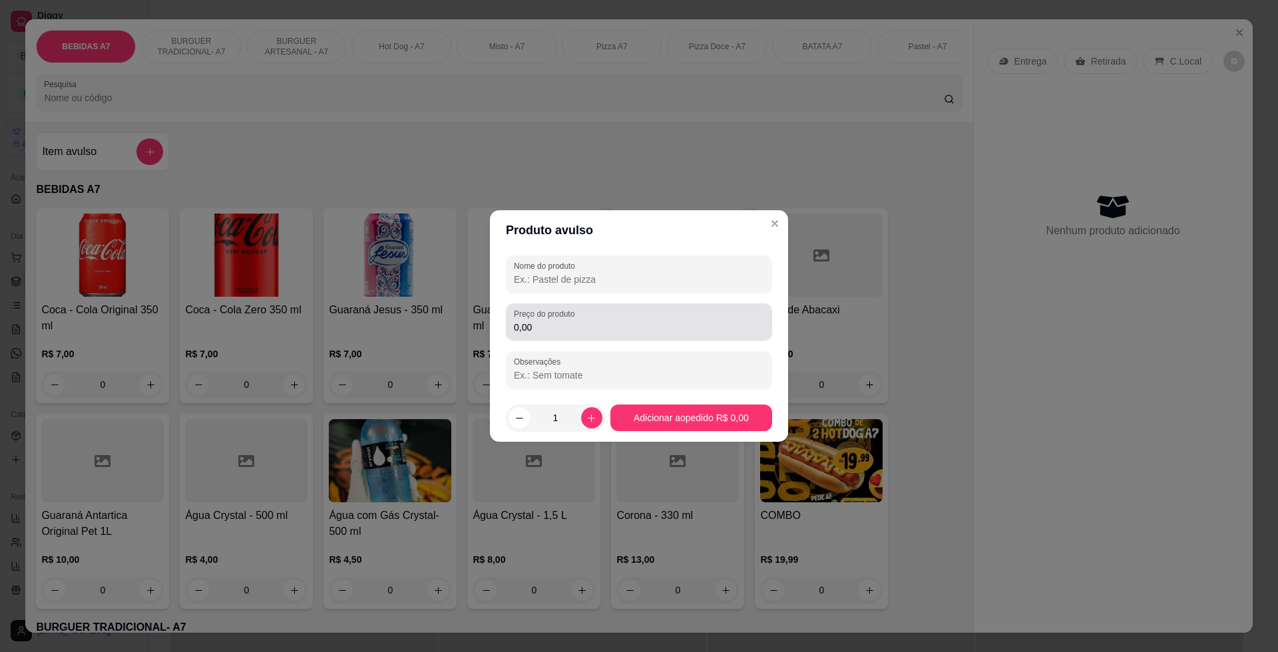
click at [549, 334] on div "0,00" at bounding box center [639, 322] width 250 height 27
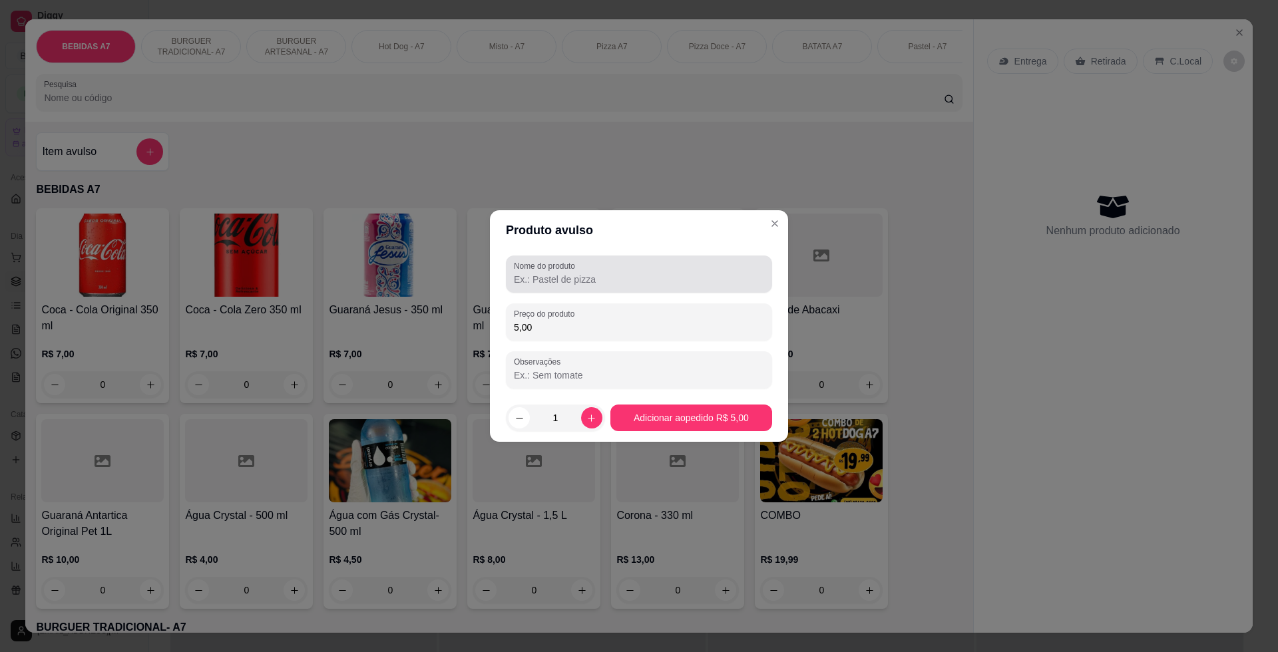
type input "5,00"
click at [602, 284] on input "x" at bounding box center [639, 279] width 250 height 13
type input "xasa"
drag, startPoint x: 708, startPoint y: 439, endPoint x: 716, endPoint y: 418, distance: 22.8
click at [708, 432] on footer "1 Adicionar ao pedido R$ 5,00" at bounding box center [639, 418] width 298 height 48
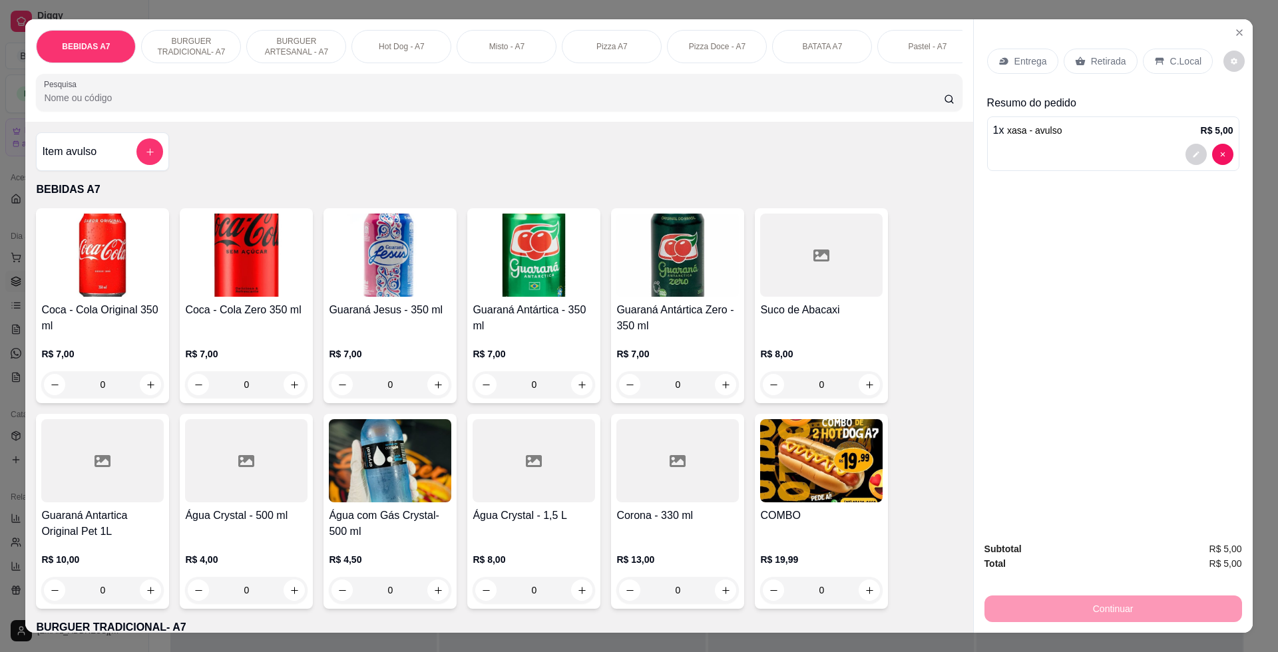
click at [1124, 65] on div "Retirada" at bounding box center [1101, 61] width 74 height 25
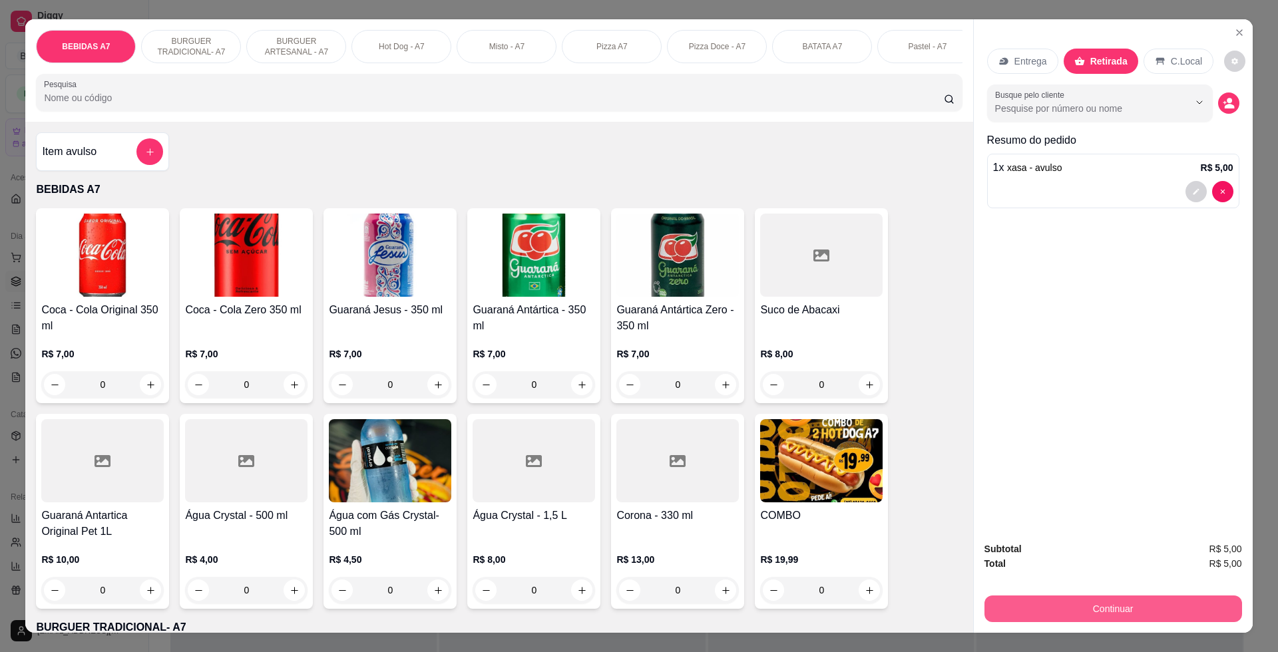
click at [1165, 597] on div "Continuar" at bounding box center [1114, 607] width 258 height 30
click at [1159, 602] on button "Continuar" at bounding box center [1113, 609] width 250 height 26
click at [1143, 601] on button "Continuar" at bounding box center [1114, 609] width 258 height 27
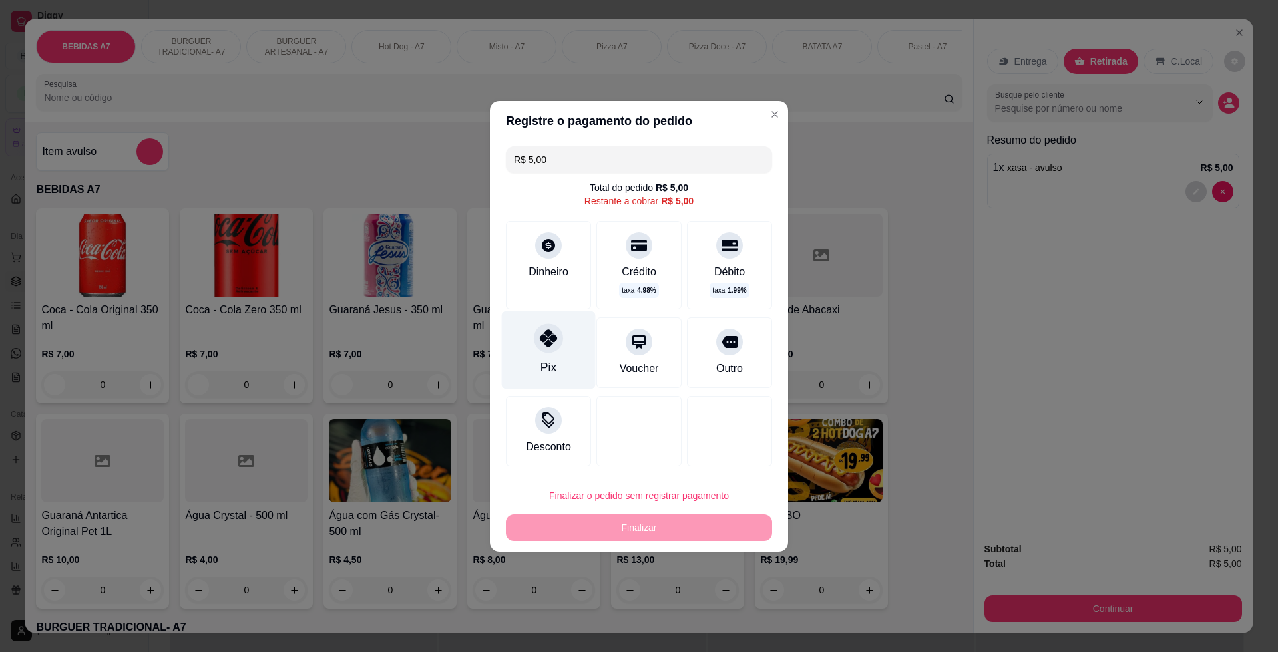
click at [506, 345] on div "R$ 5,00 Total do pedido R$ 5,00 Restante a cobrar R$ 5,00 Dinheiro Crédito taxa…" at bounding box center [639, 306] width 298 height 331
click at [553, 366] on div "Pix" at bounding box center [549, 367] width 16 height 17
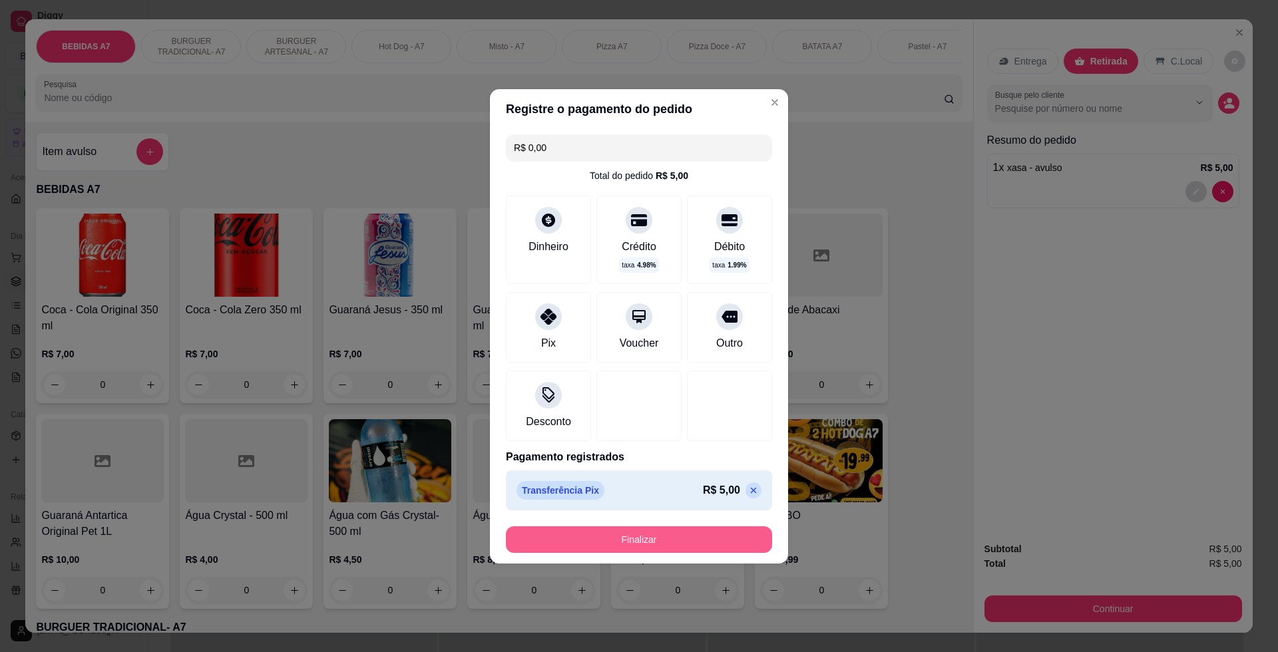
click at [679, 532] on footer "Finalizar" at bounding box center [639, 540] width 298 height 48
click at [680, 532] on button "Finalizar" at bounding box center [639, 540] width 266 height 27
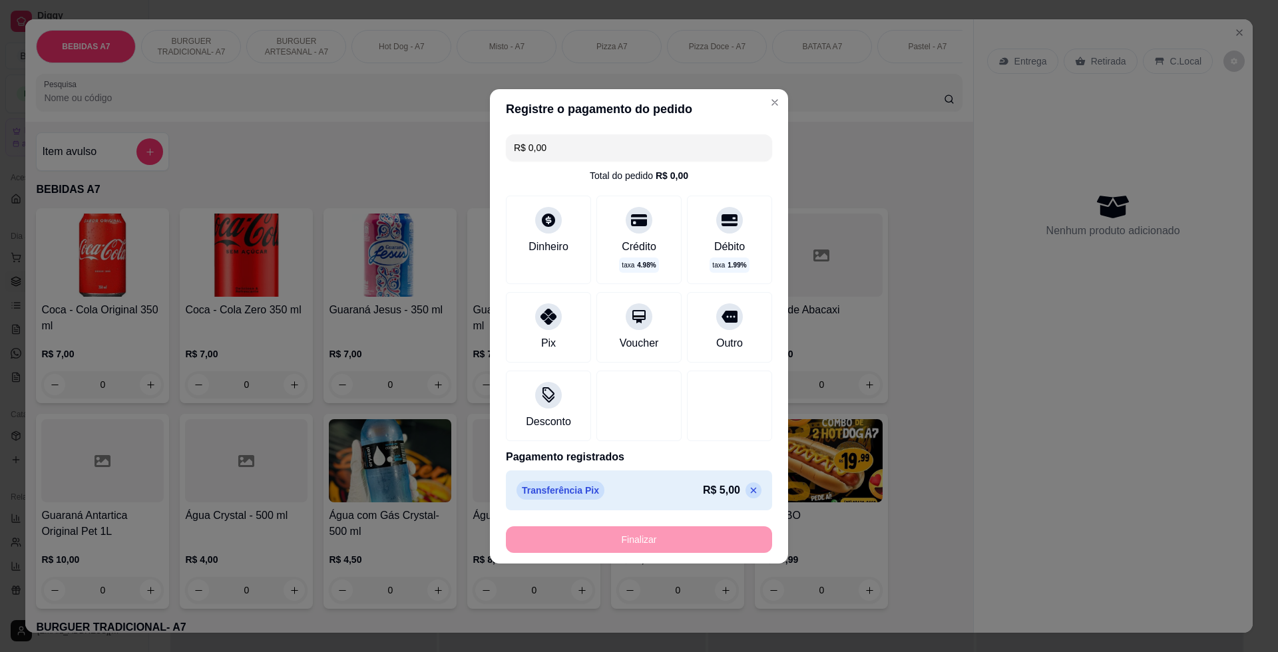
type input "-R$ 5,00"
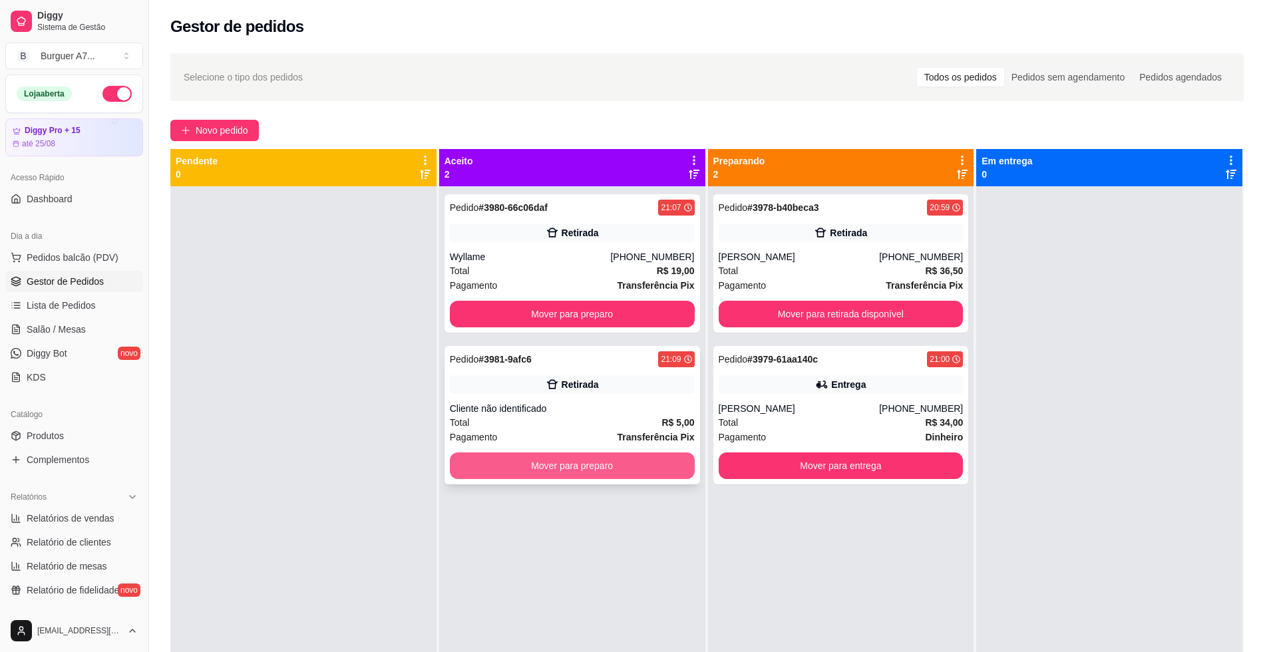
click at [684, 454] on div "Mover para preparo" at bounding box center [572, 466] width 245 height 27
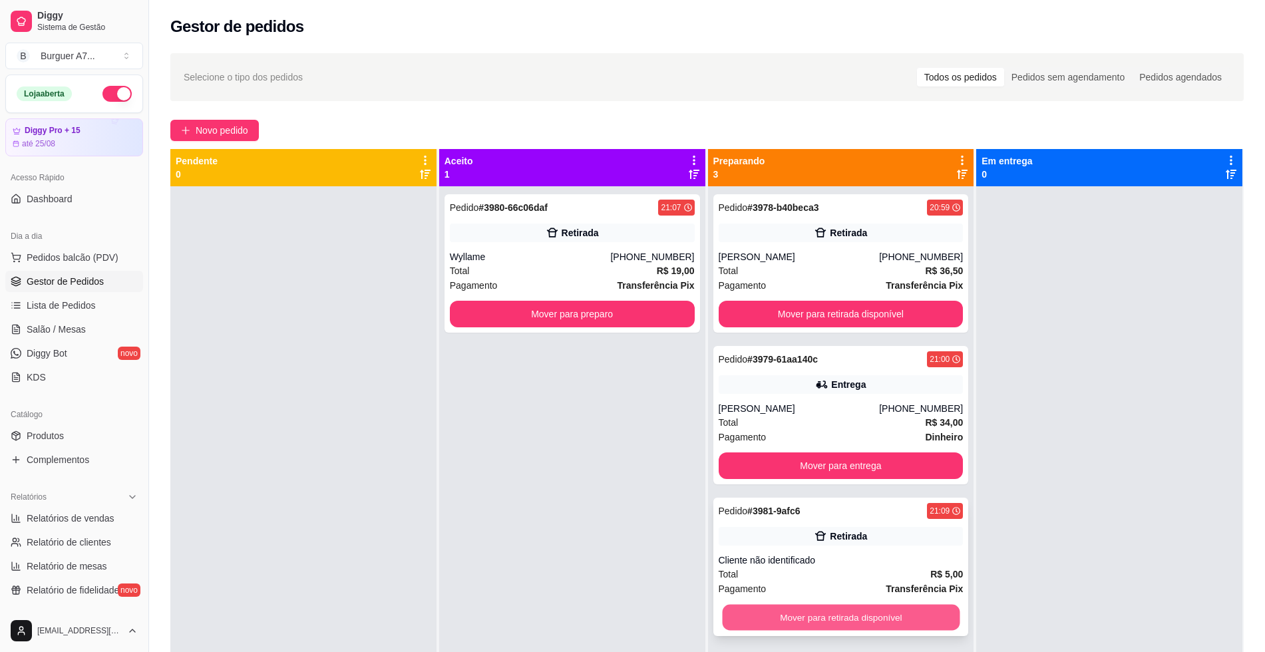
click at [899, 614] on button "Mover para retirada disponível" at bounding box center [841, 618] width 238 height 26
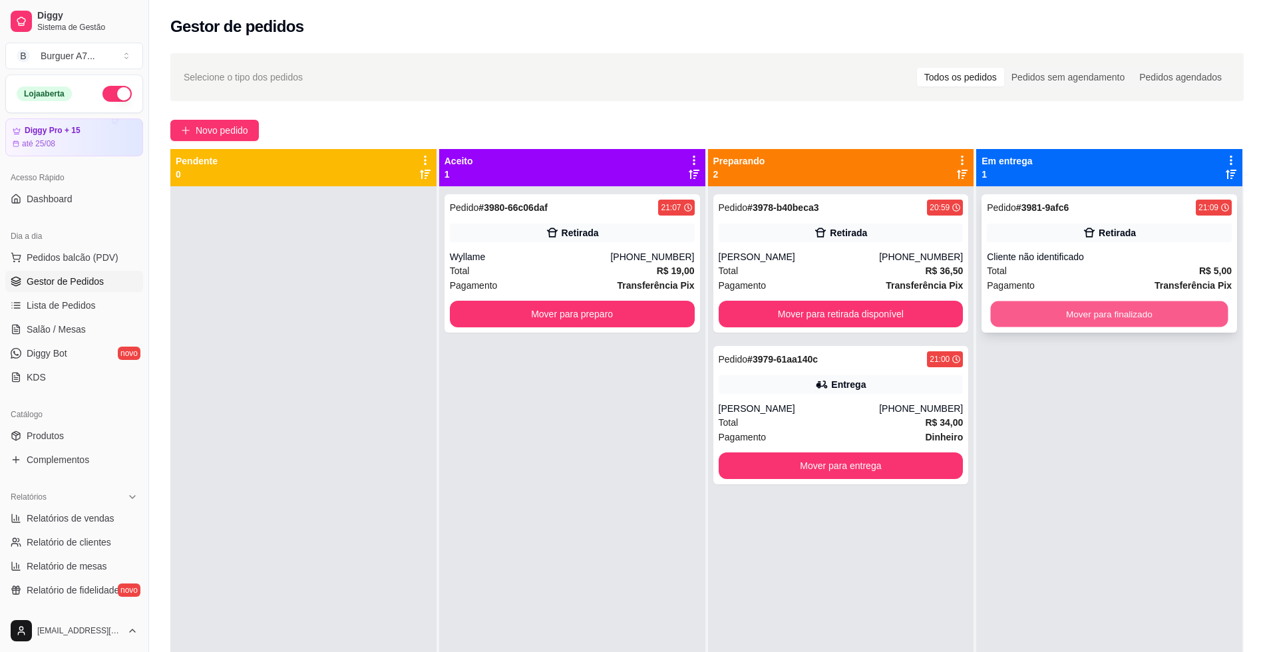
click at [1110, 308] on button "Mover para finalizado" at bounding box center [1110, 315] width 238 height 26
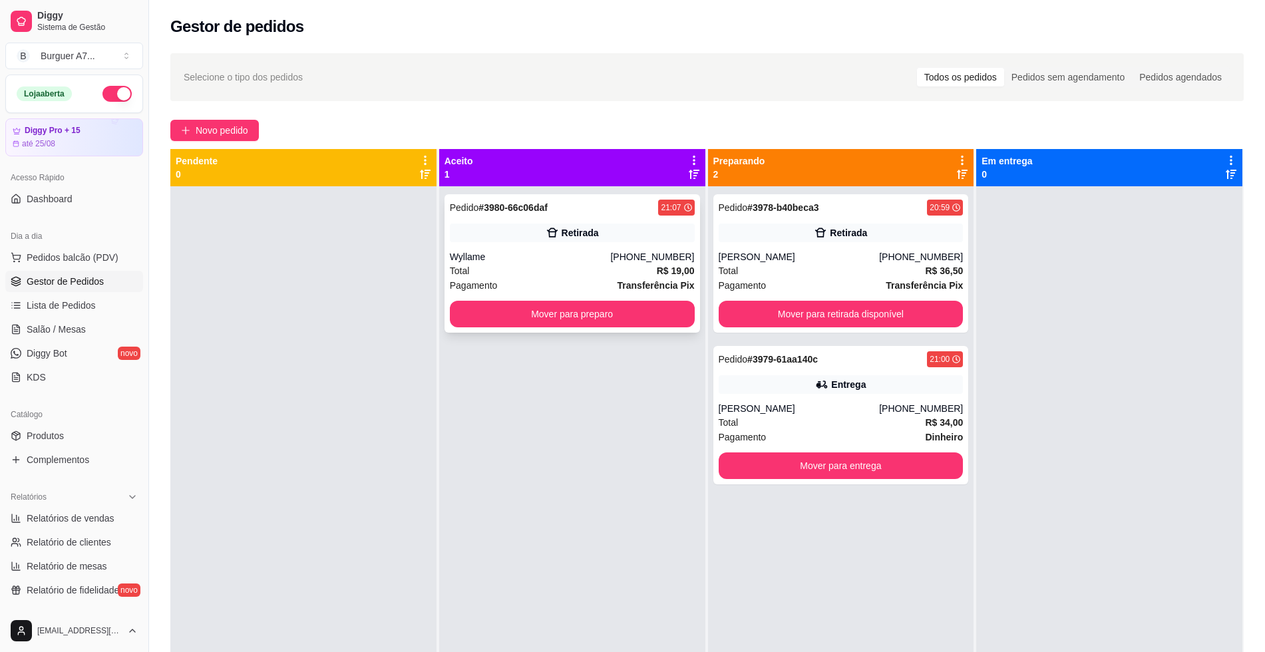
click at [657, 266] on strong "R$ 19,00" at bounding box center [676, 271] width 38 height 11
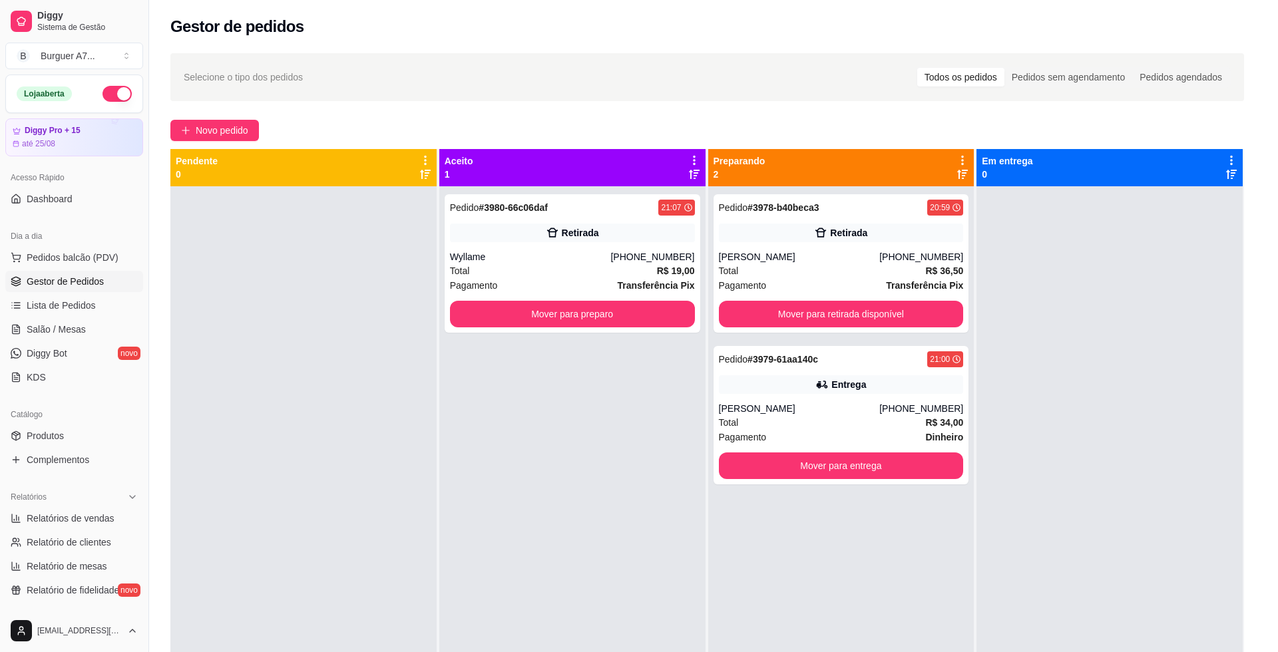
scroll to position [7, 0]
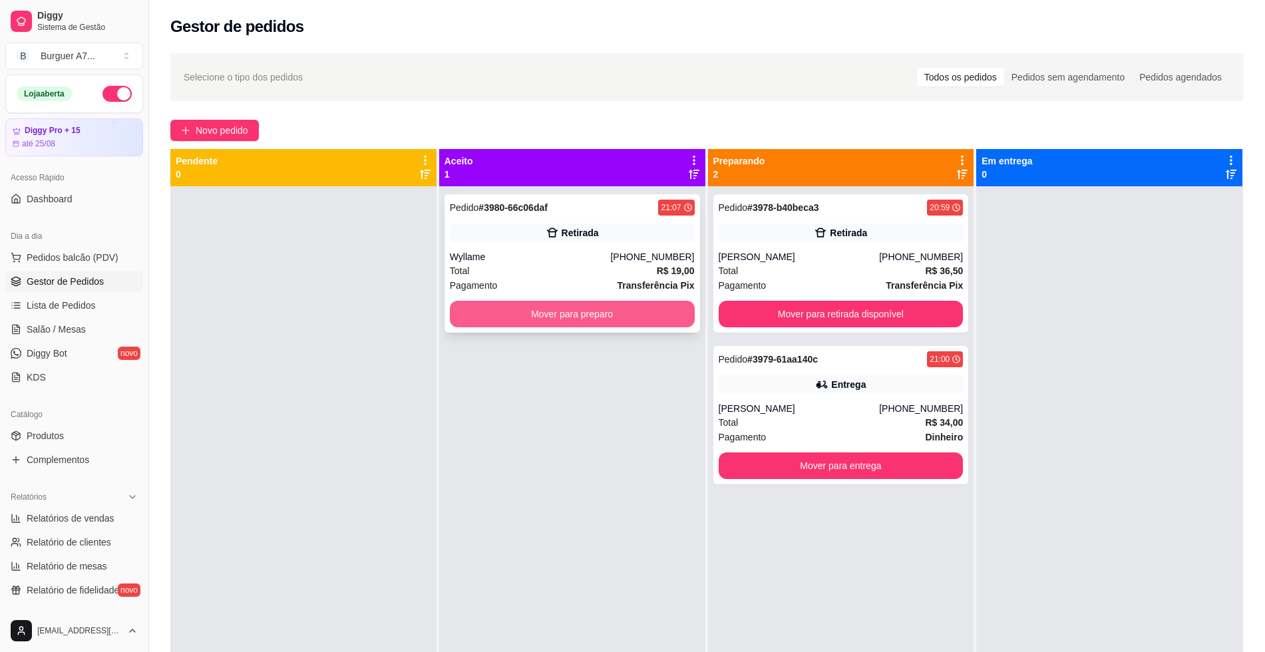
click at [618, 320] on button "Mover para preparo" at bounding box center [572, 314] width 245 height 27
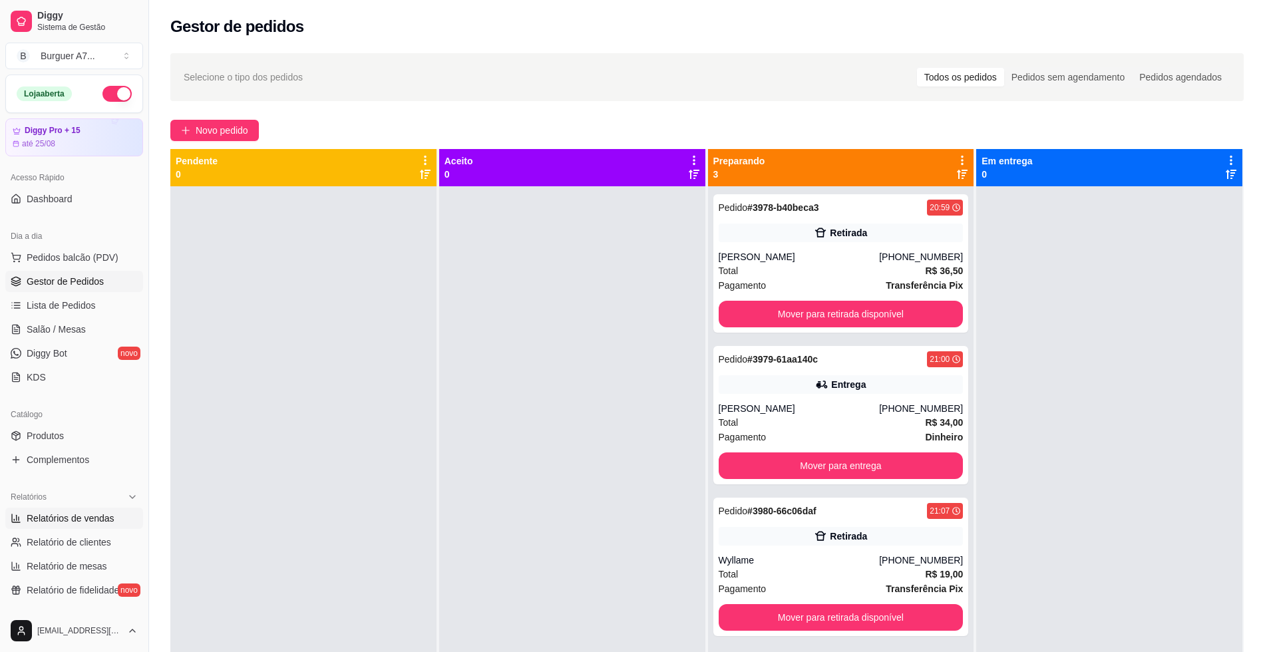
click at [43, 523] on span "Relatórios de vendas" at bounding box center [71, 518] width 88 height 13
select select "ALL"
select select "0"
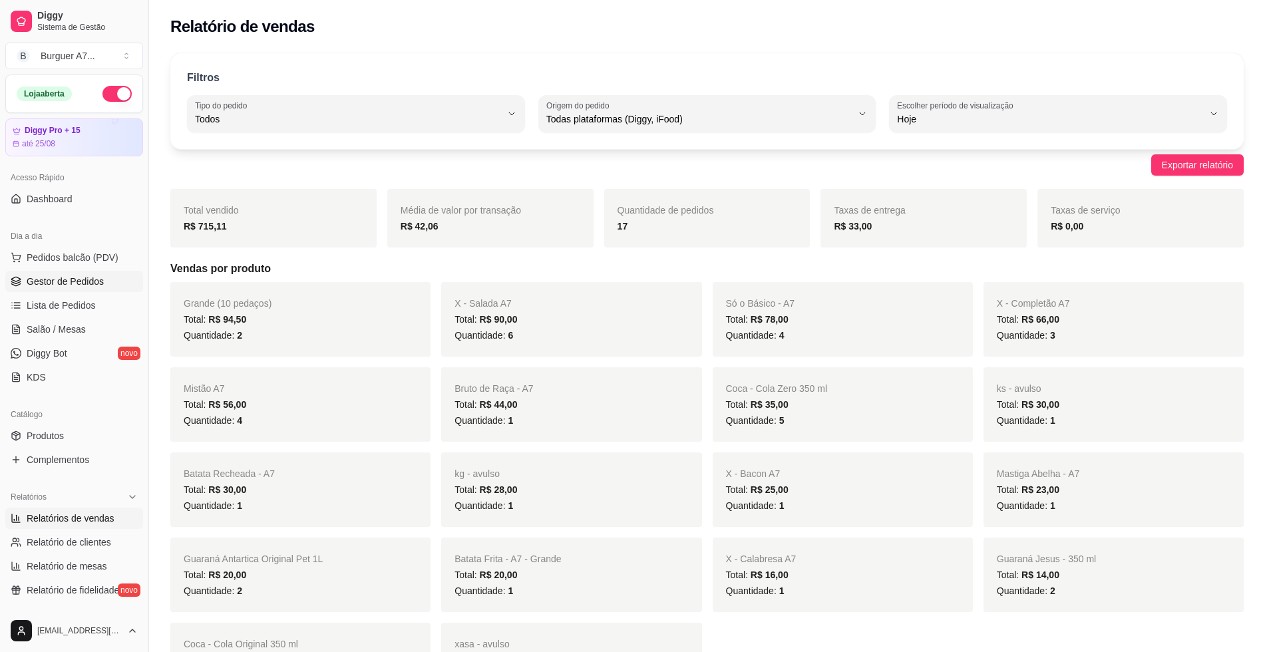
click at [81, 273] on link "Gestor de Pedidos" at bounding box center [74, 281] width 138 height 21
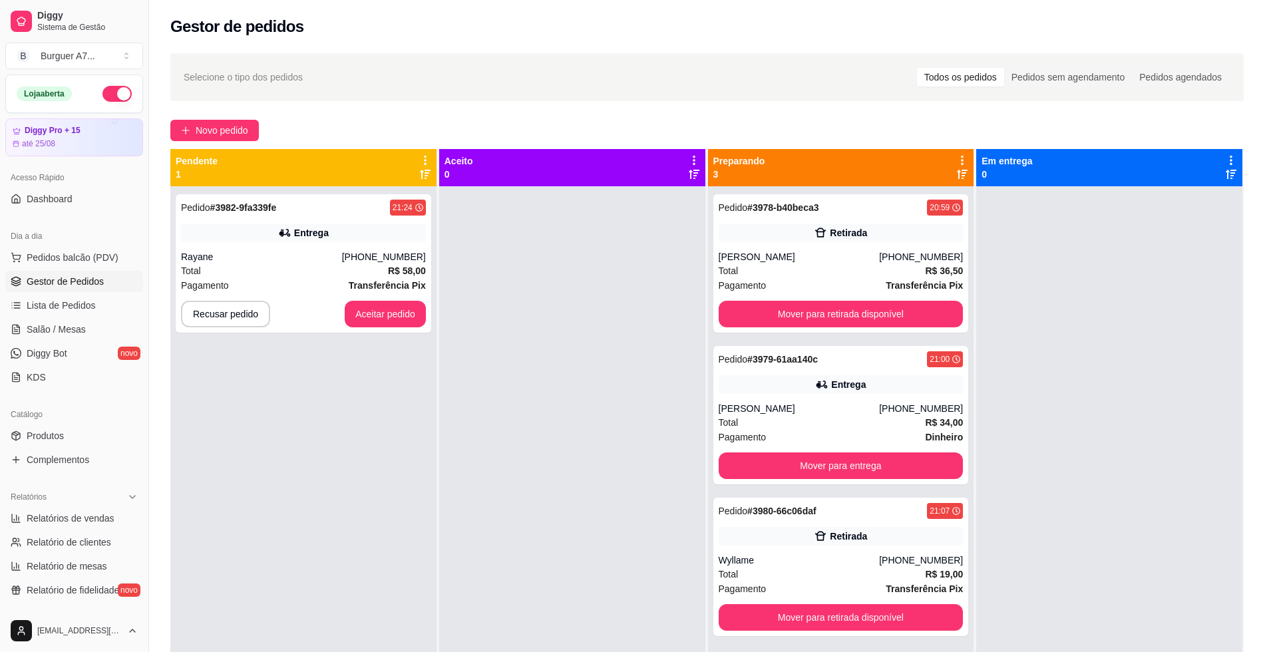
click at [1083, 281] on div at bounding box center [1110, 512] width 266 height 652
click at [927, 630] on button "Mover para retirada disponível" at bounding box center [841, 618] width 238 height 26
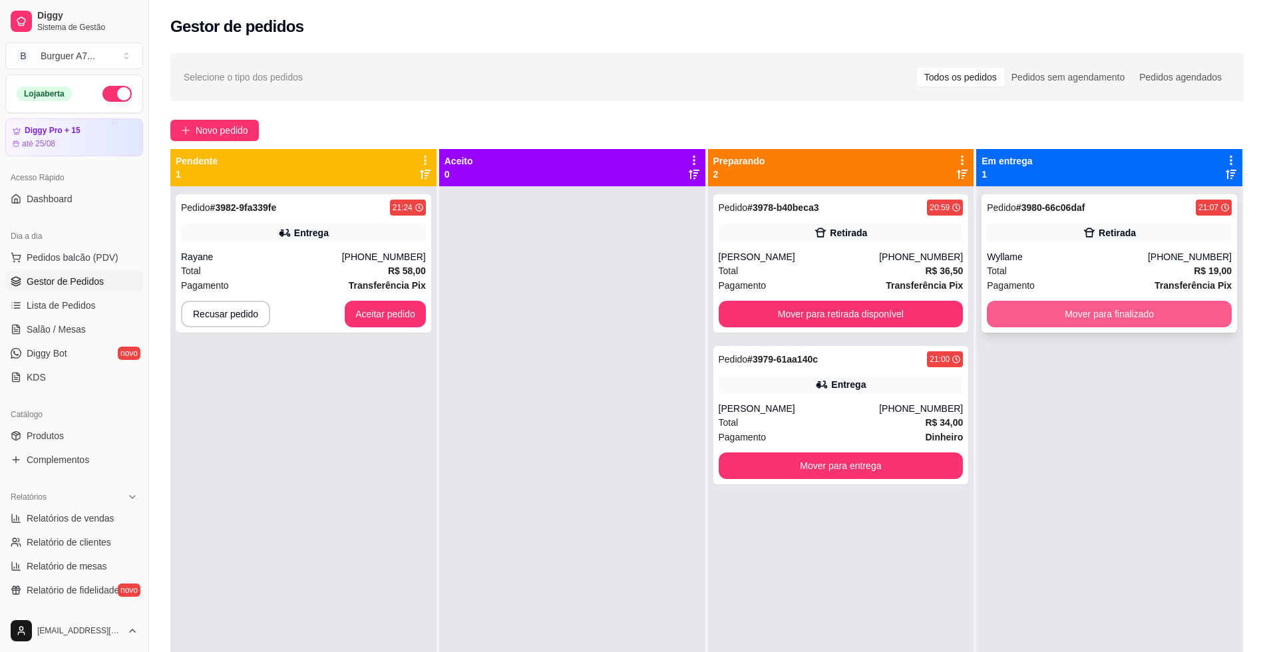
click at [1111, 310] on button "Mover para finalizado" at bounding box center [1109, 314] width 245 height 27
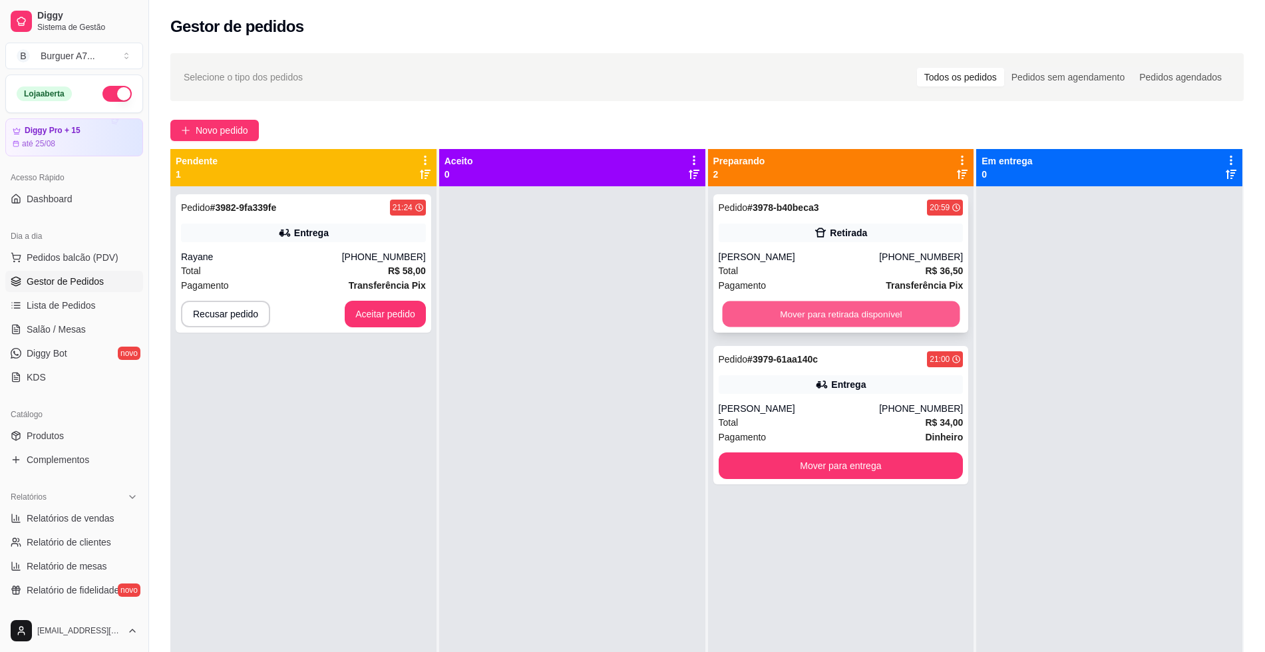
click at [932, 306] on button "Mover para retirada disponível" at bounding box center [841, 315] width 238 height 26
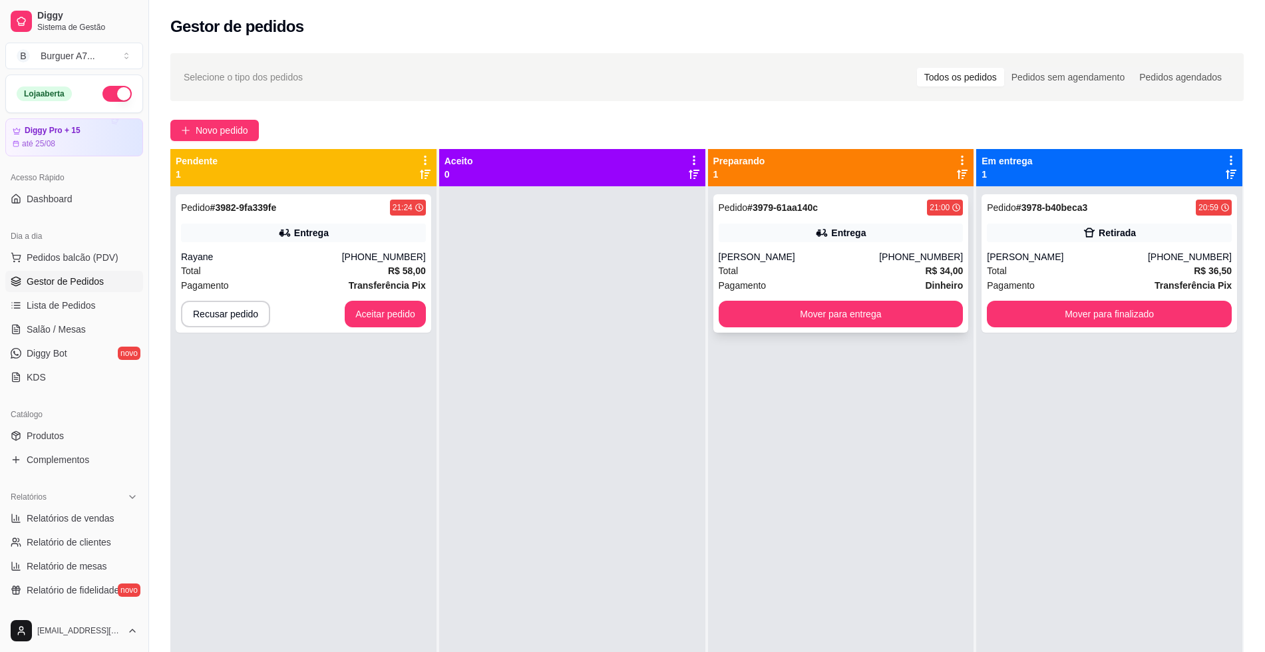
click at [940, 266] on strong "R$ 34,00" at bounding box center [944, 271] width 38 height 11
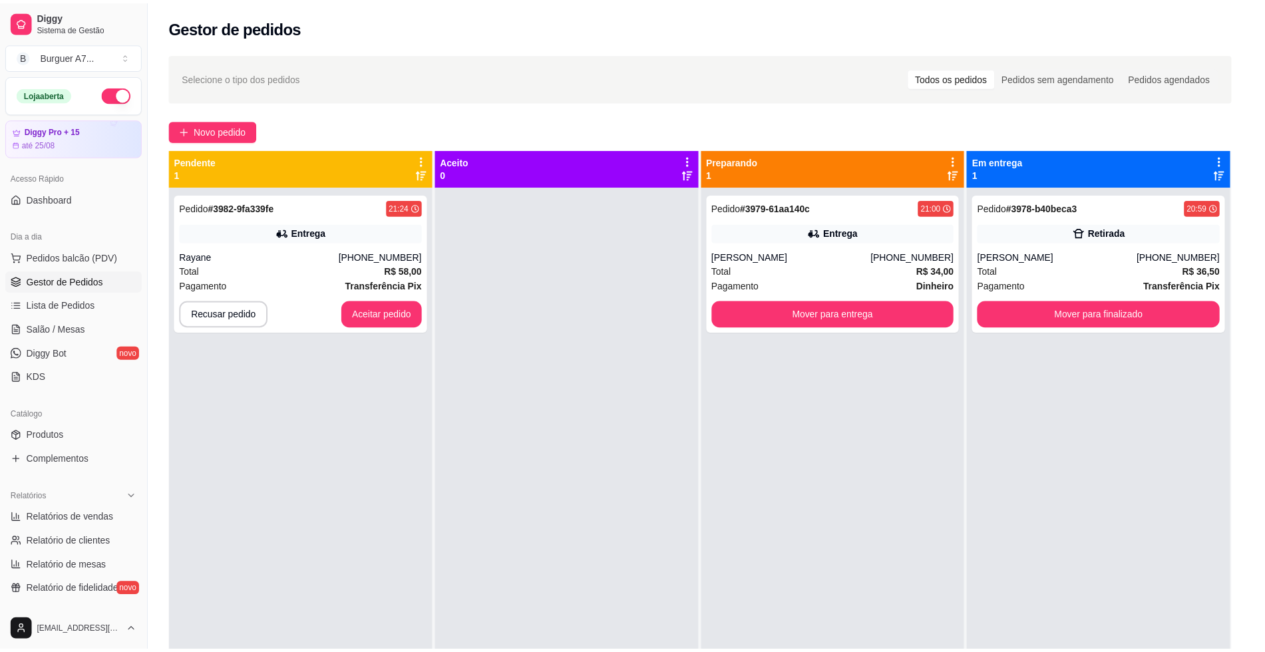
scroll to position [3, 0]
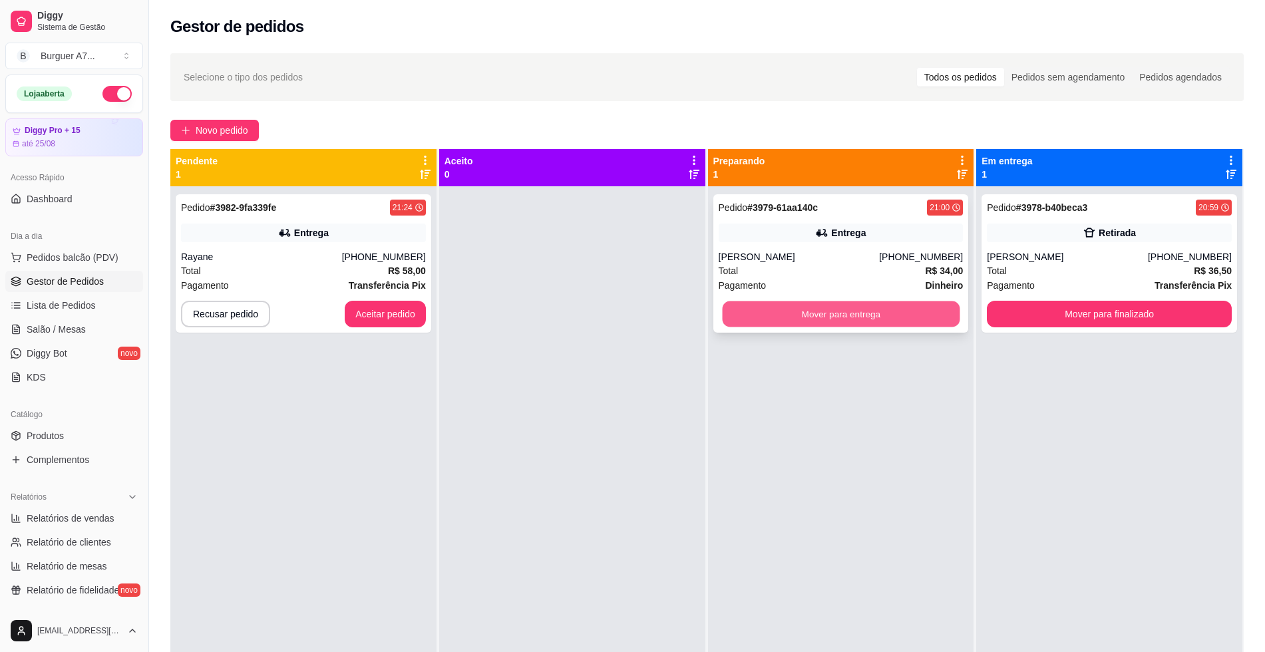
click at [919, 312] on button "Mover para entrega" at bounding box center [841, 315] width 238 height 26
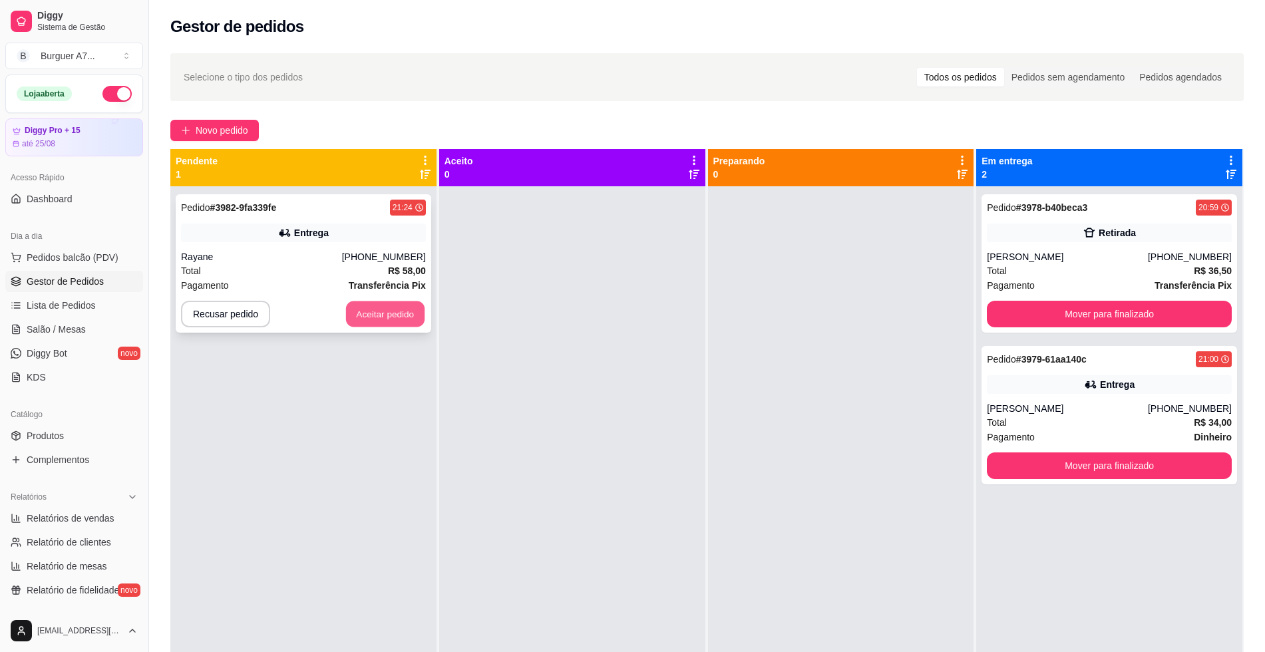
click at [387, 308] on button "Aceitar pedido" at bounding box center [385, 315] width 79 height 26
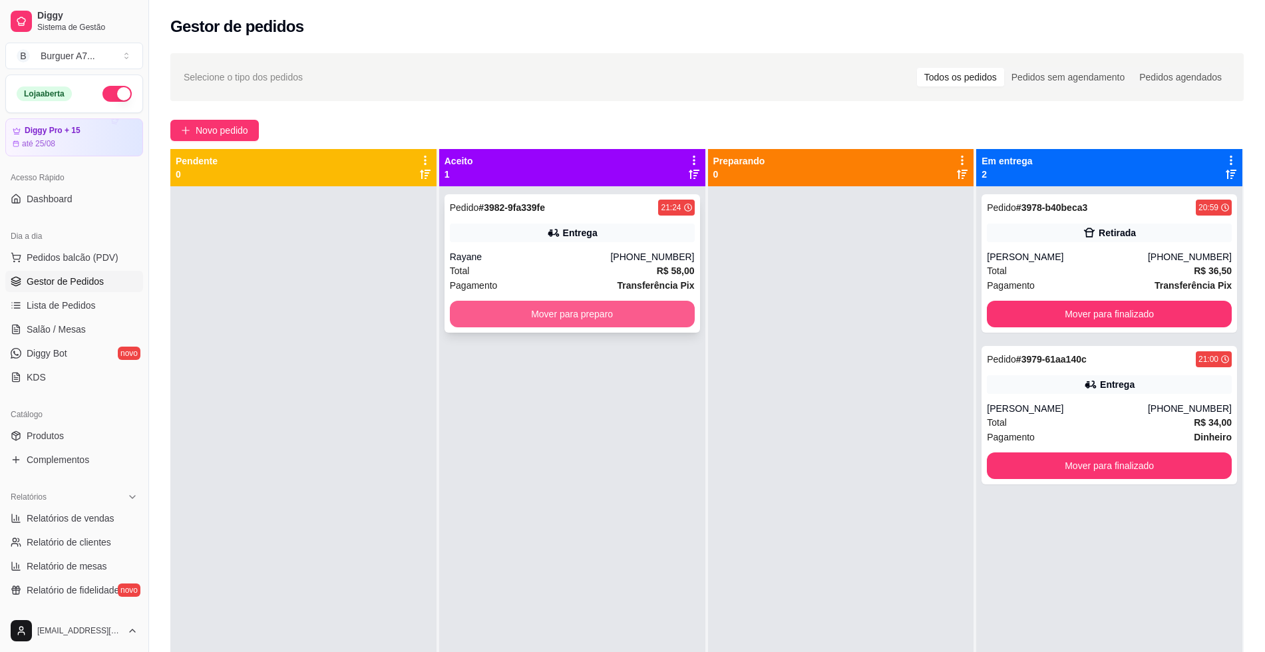
click at [510, 318] on button "Mover para preparo" at bounding box center [572, 314] width 245 height 27
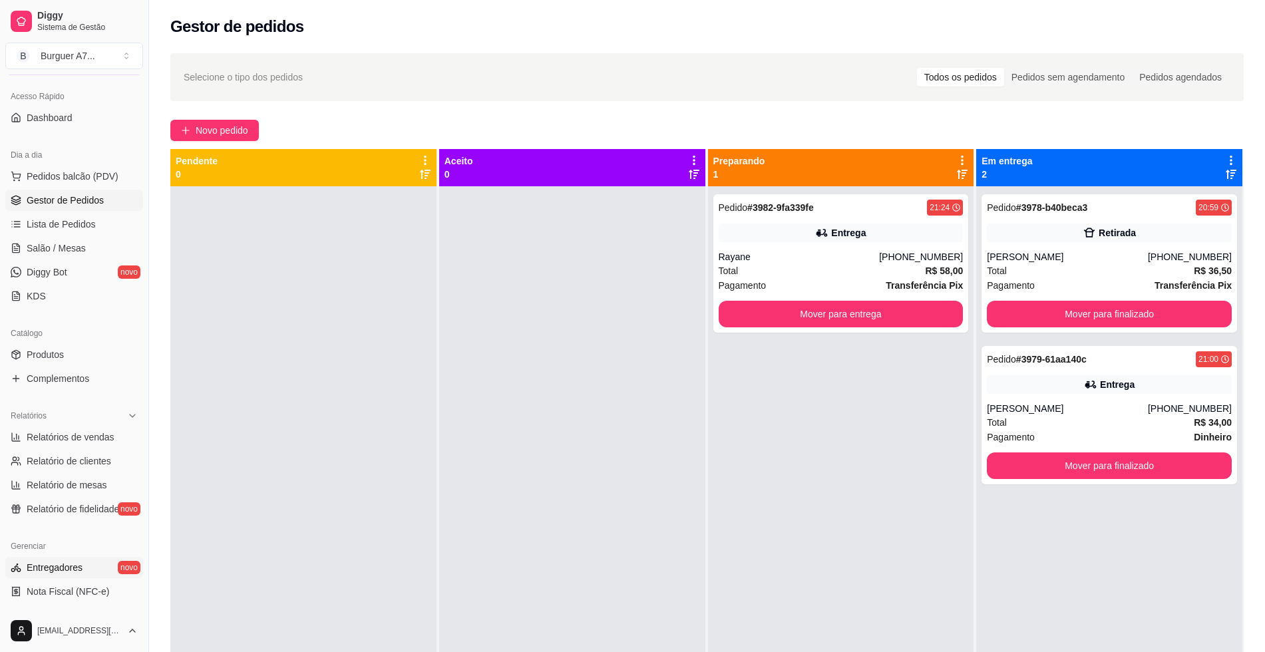
scroll to position [83, 0]
click at [54, 440] on span "Relatórios de vendas" at bounding box center [71, 435] width 88 height 13
select select "ALL"
select select "0"
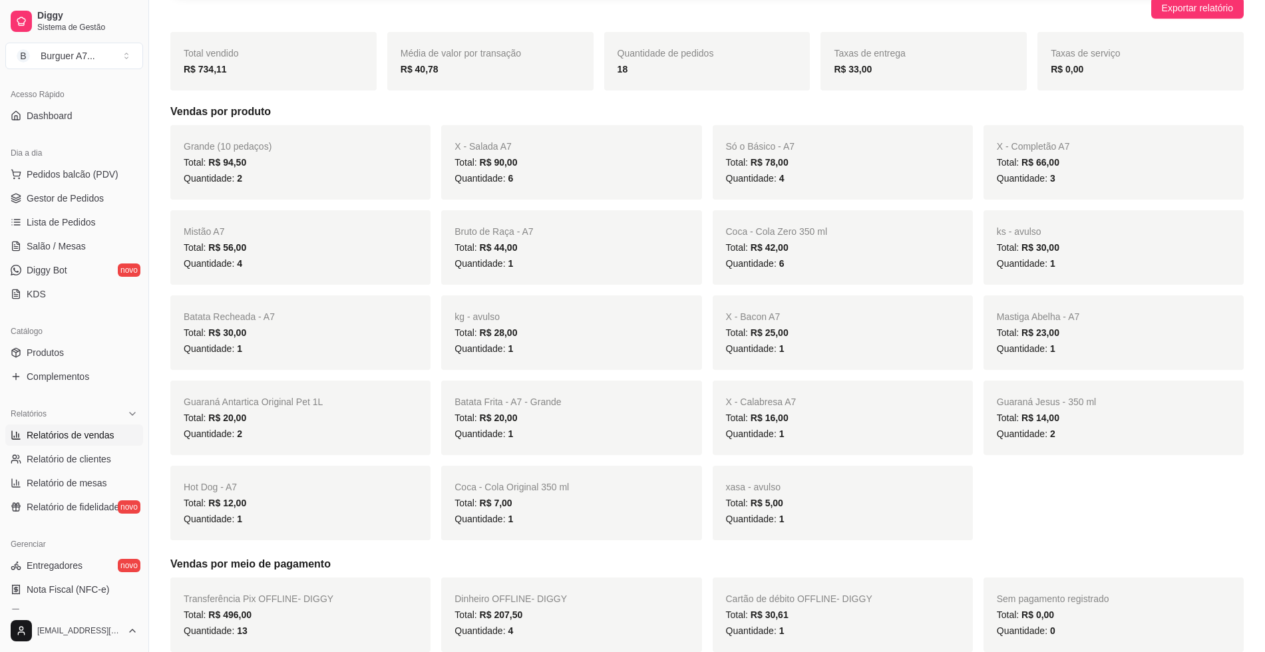
scroll to position [166, 0]
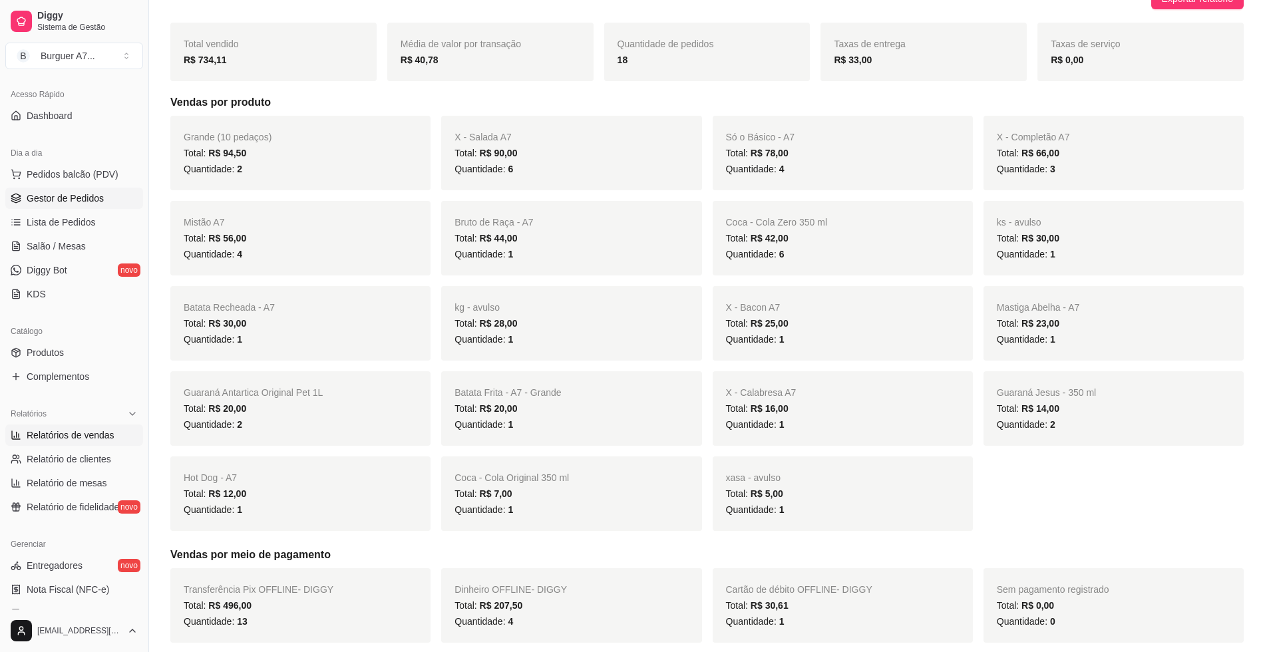
click at [120, 198] on link "Gestor de Pedidos" at bounding box center [74, 198] width 138 height 21
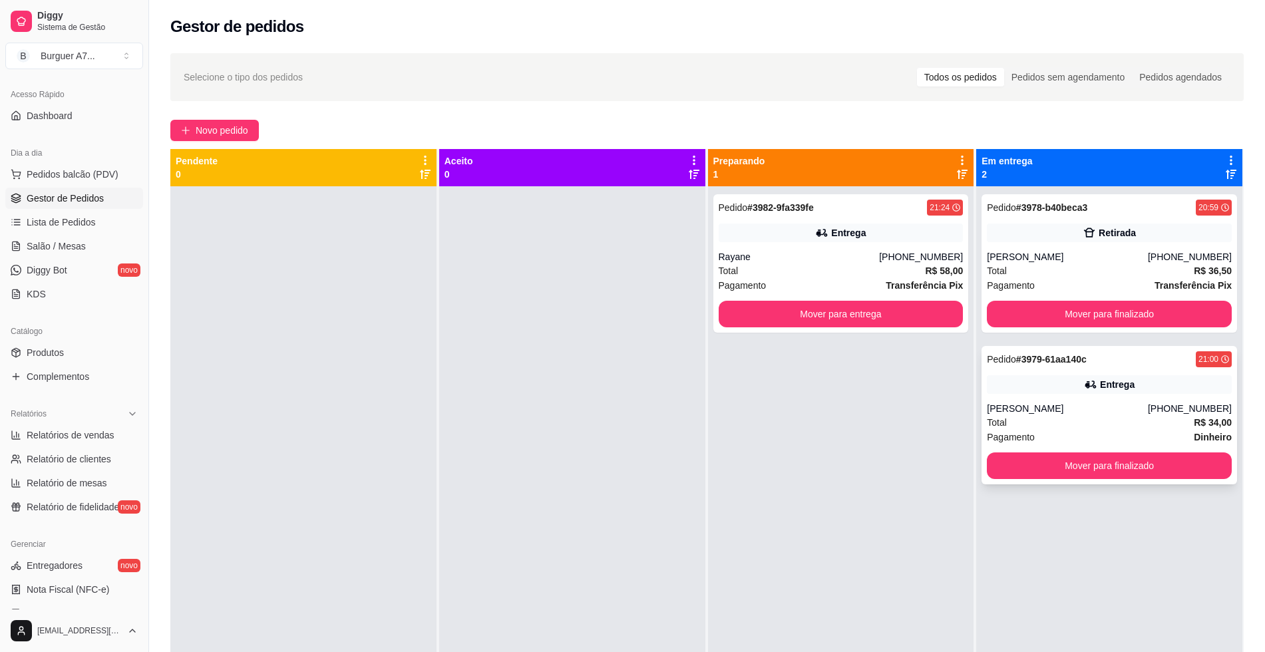
click at [1130, 418] on div "Total R$ 34,00" at bounding box center [1109, 422] width 245 height 15
click at [1102, 423] on div "Total R$ 34,00" at bounding box center [1109, 422] width 245 height 15
click at [1139, 400] on div "Pedido # 3979-61aa140c 21:00 Entrega [PERSON_NAME] [PHONE_NUMBER] Total R$ 34,0…" at bounding box center [1110, 415] width 256 height 138
click at [1170, 434] on div "Pagamento Dinheiro" at bounding box center [1109, 437] width 245 height 15
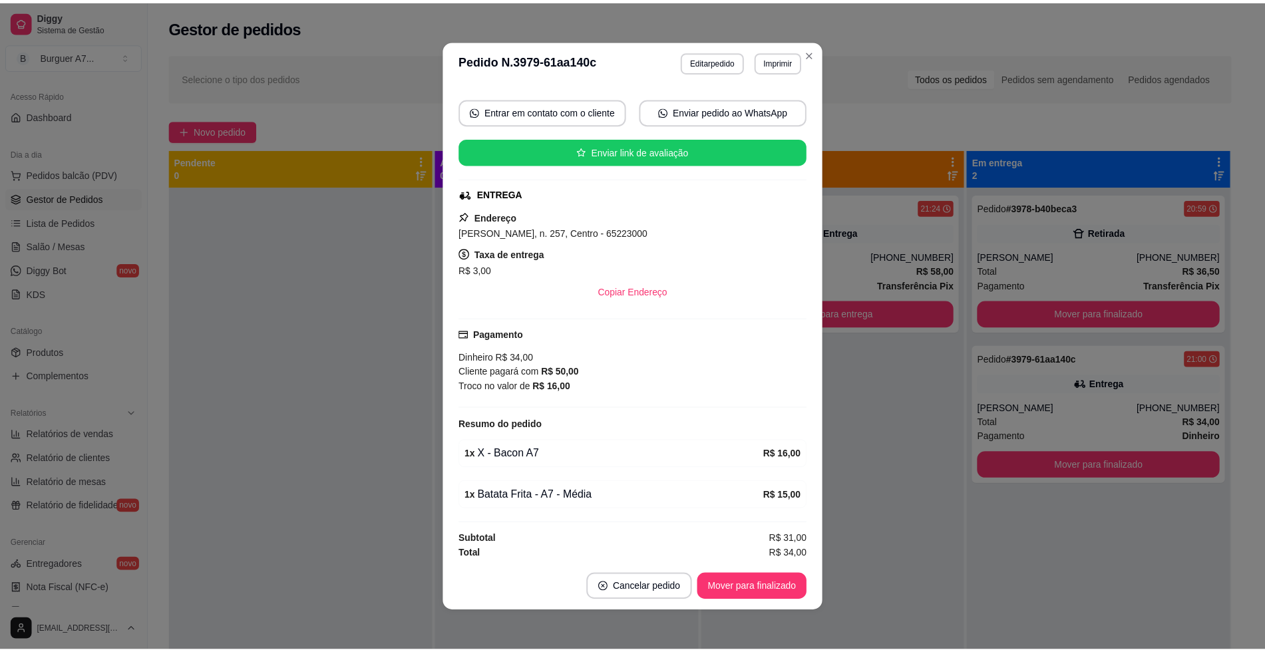
scroll to position [116, 0]
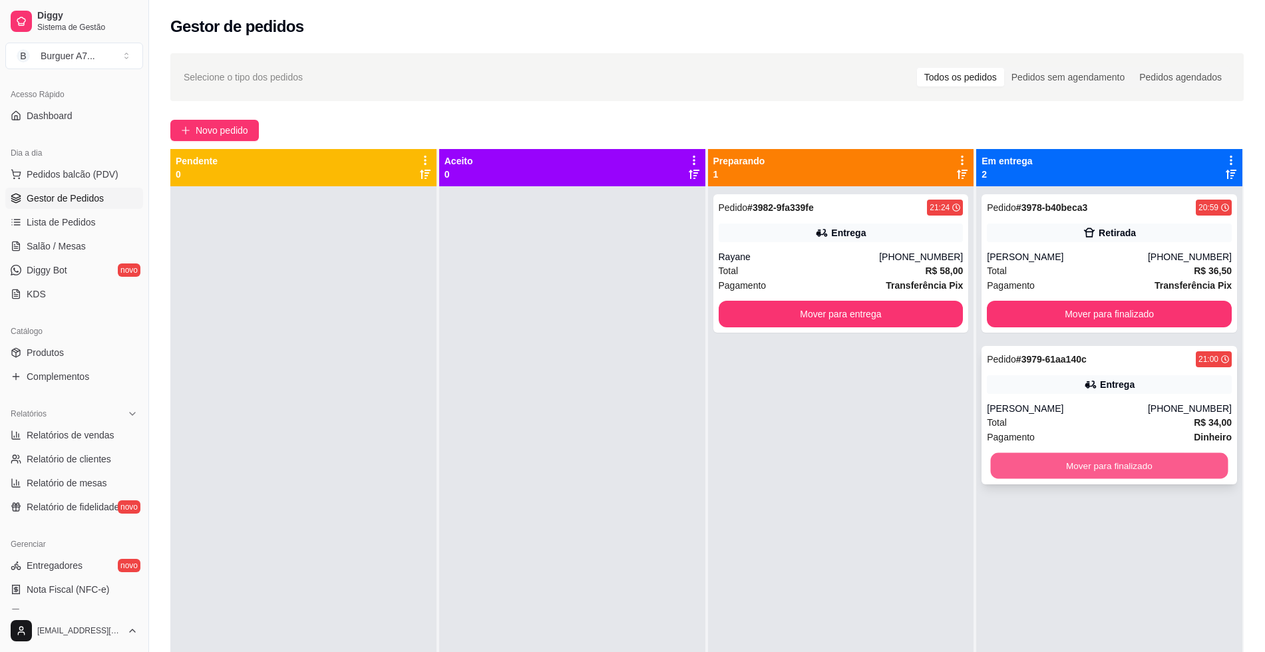
click at [1168, 463] on button "Mover para finalizado" at bounding box center [1110, 466] width 238 height 26
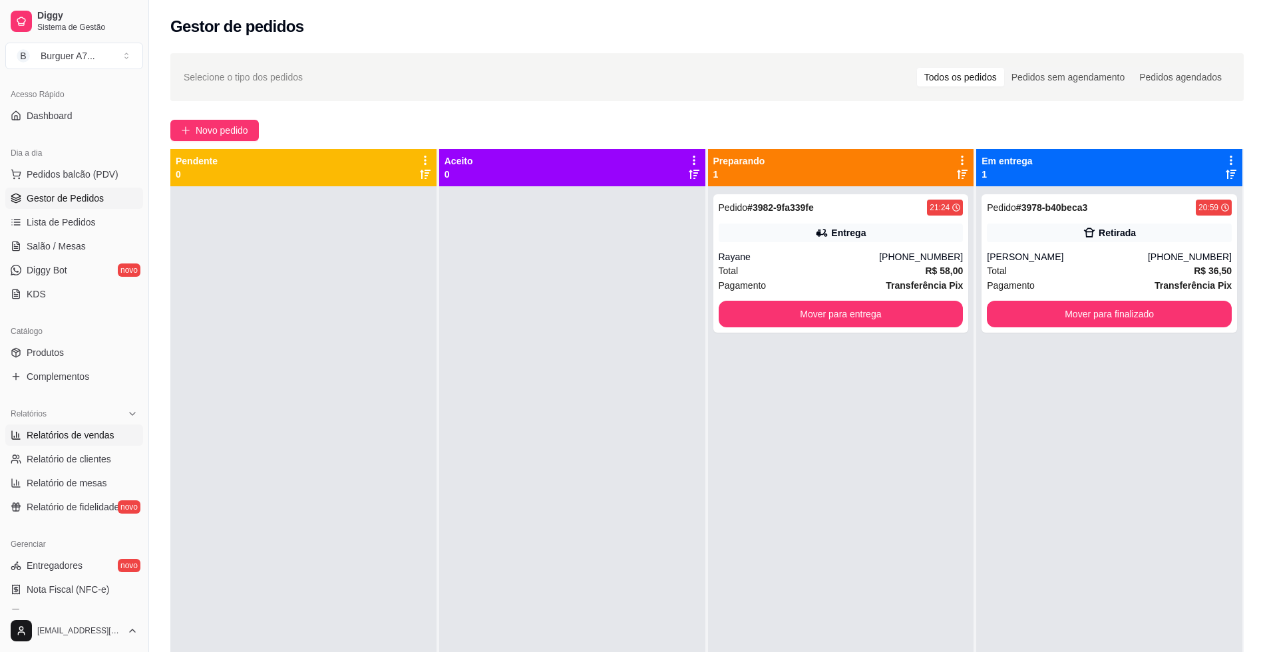
click at [83, 427] on link "Relatórios de vendas" at bounding box center [74, 435] width 138 height 21
select select "ALL"
select select "0"
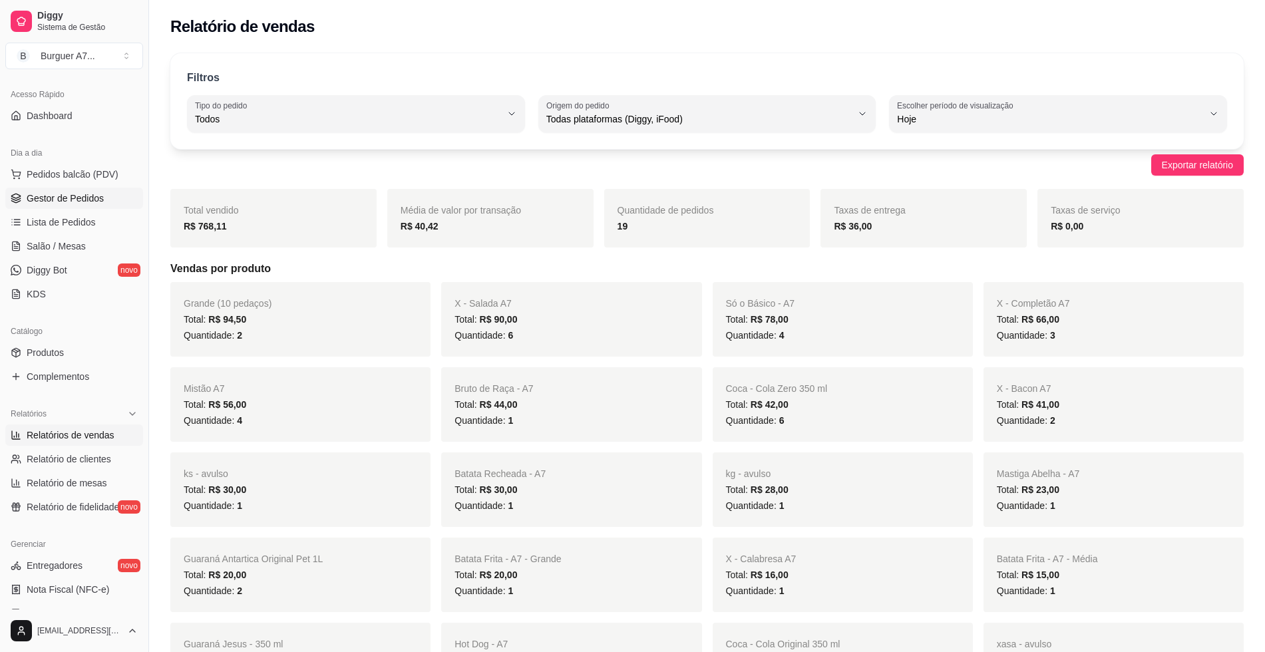
click at [104, 206] on link "Gestor de Pedidos" at bounding box center [74, 198] width 138 height 21
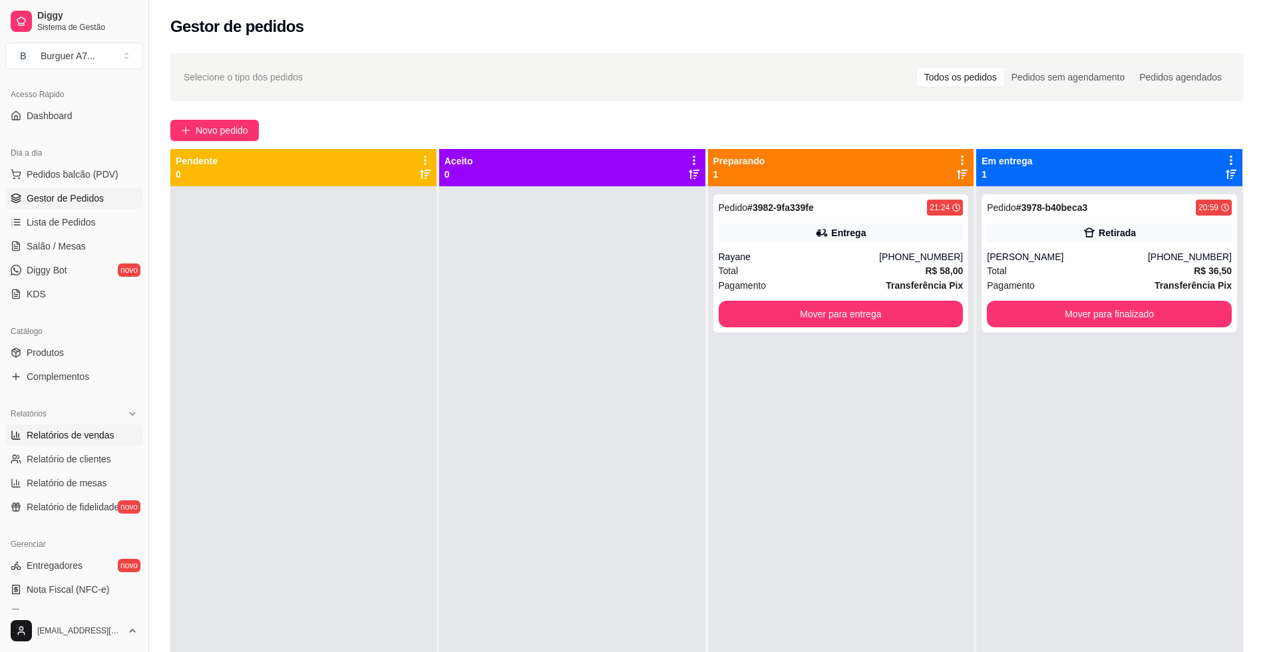
click at [76, 436] on span "Relatórios de vendas" at bounding box center [71, 435] width 88 height 13
select select "ALL"
select select "0"
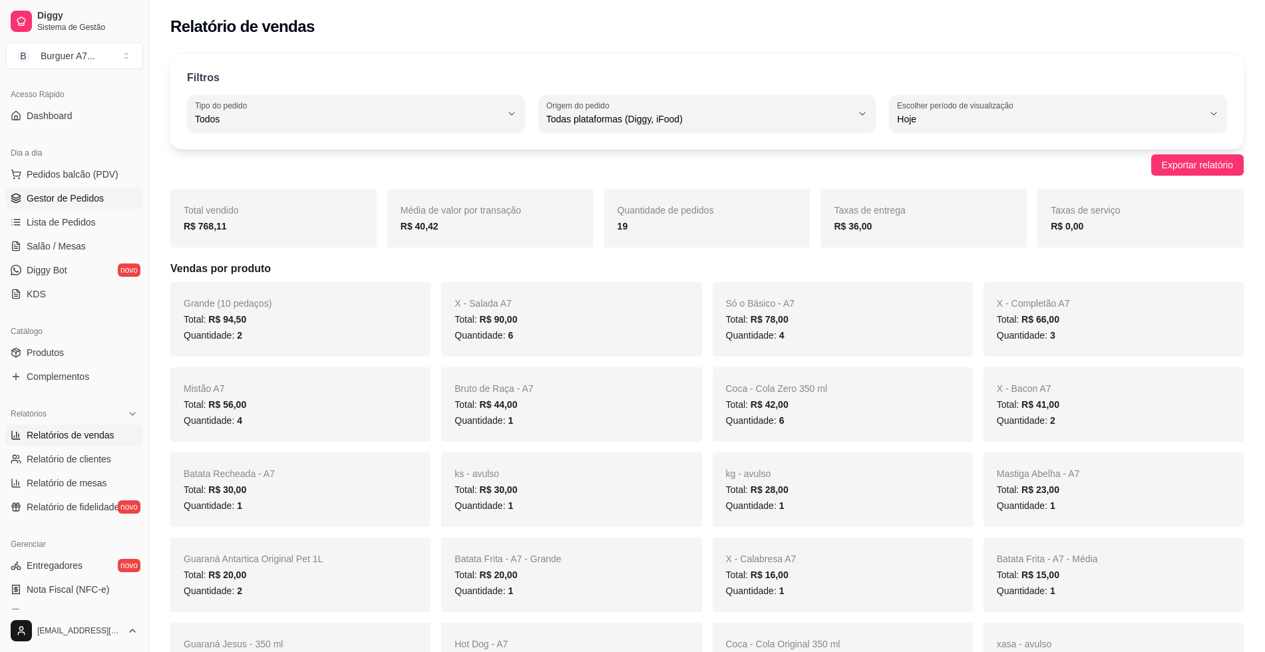
click at [97, 208] on link "Gestor de Pedidos" at bounding box center [74, 198] width 138 height 21
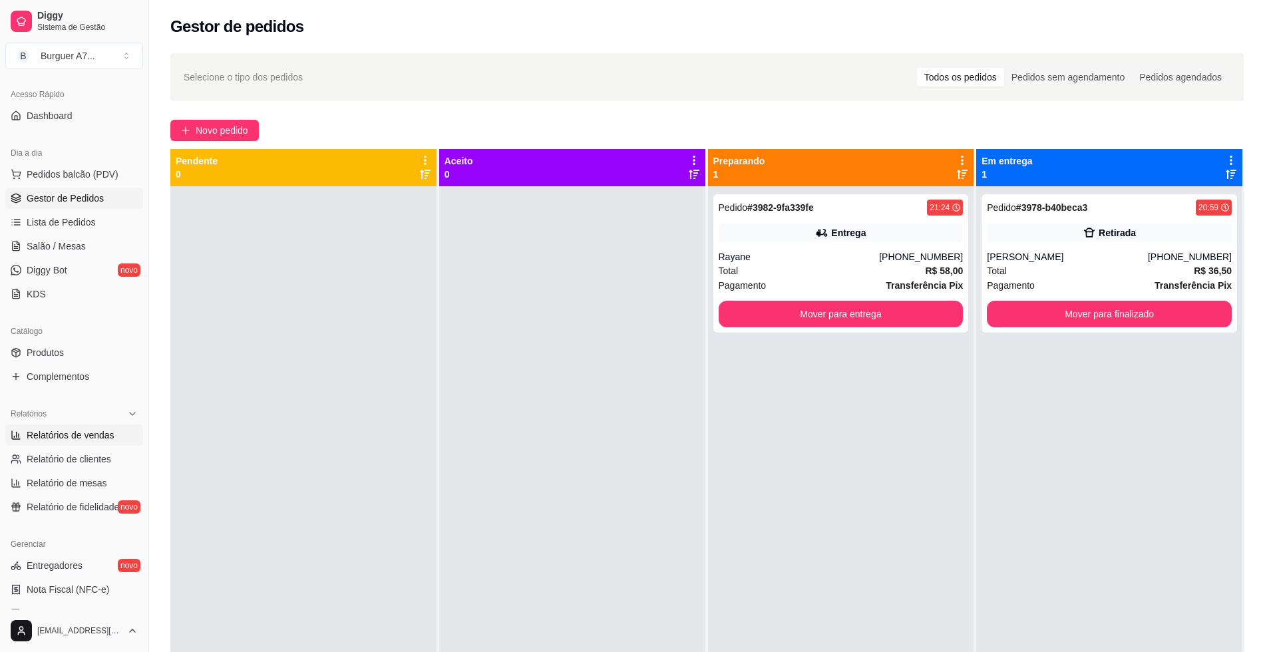
click at [96, 425] on link "Relatórios de vendas" at bounding box center [74, 435] width 138 height 21
select select "ALL"
select select "0"
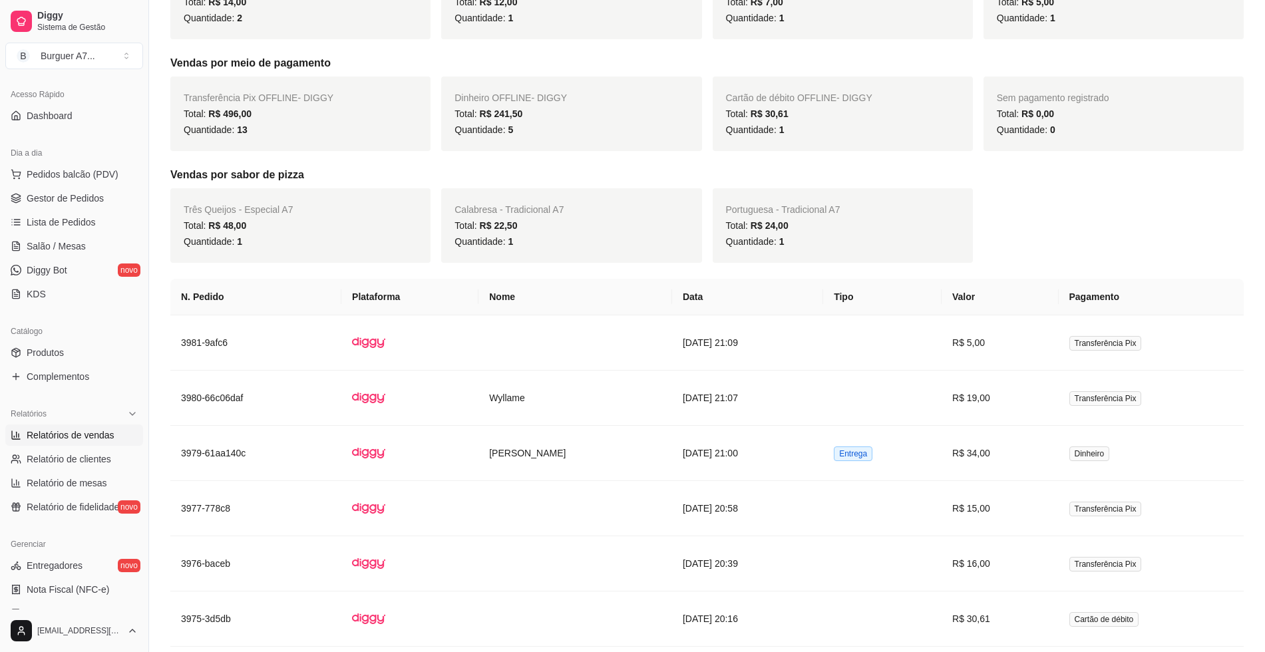
scroll to position [666, 0]
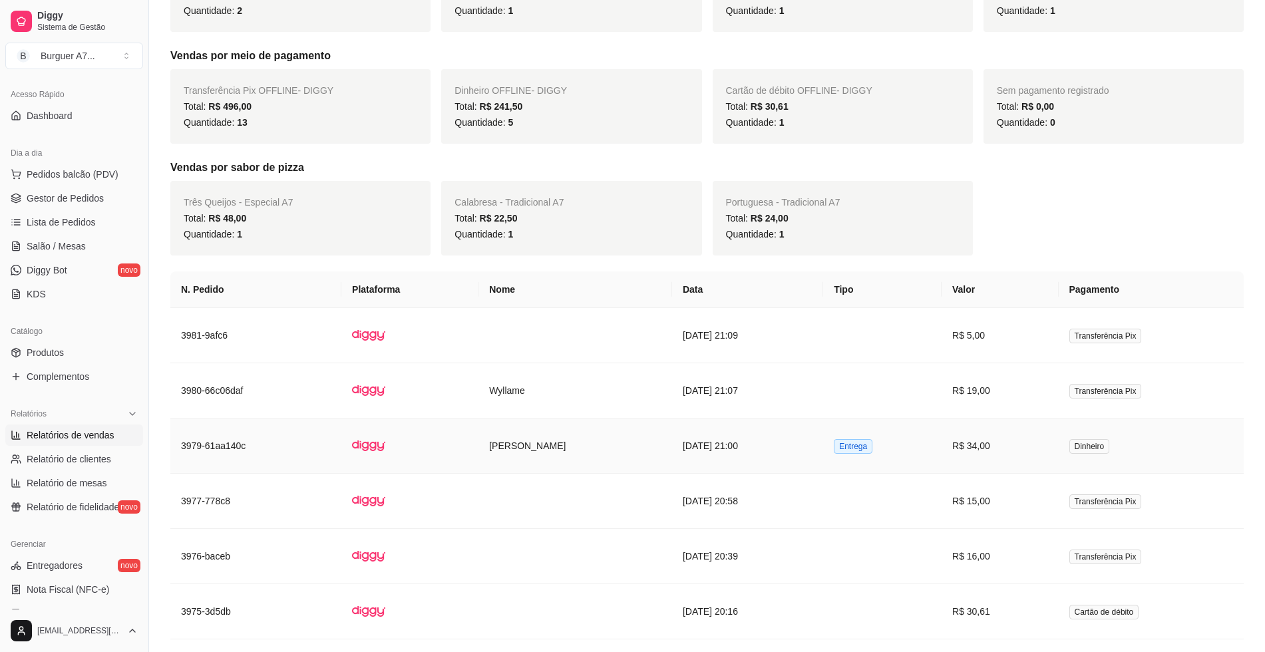
click at [5, 425] on link "Relatórios de vendas" at bounding box center [74, 435] width 138 height 21
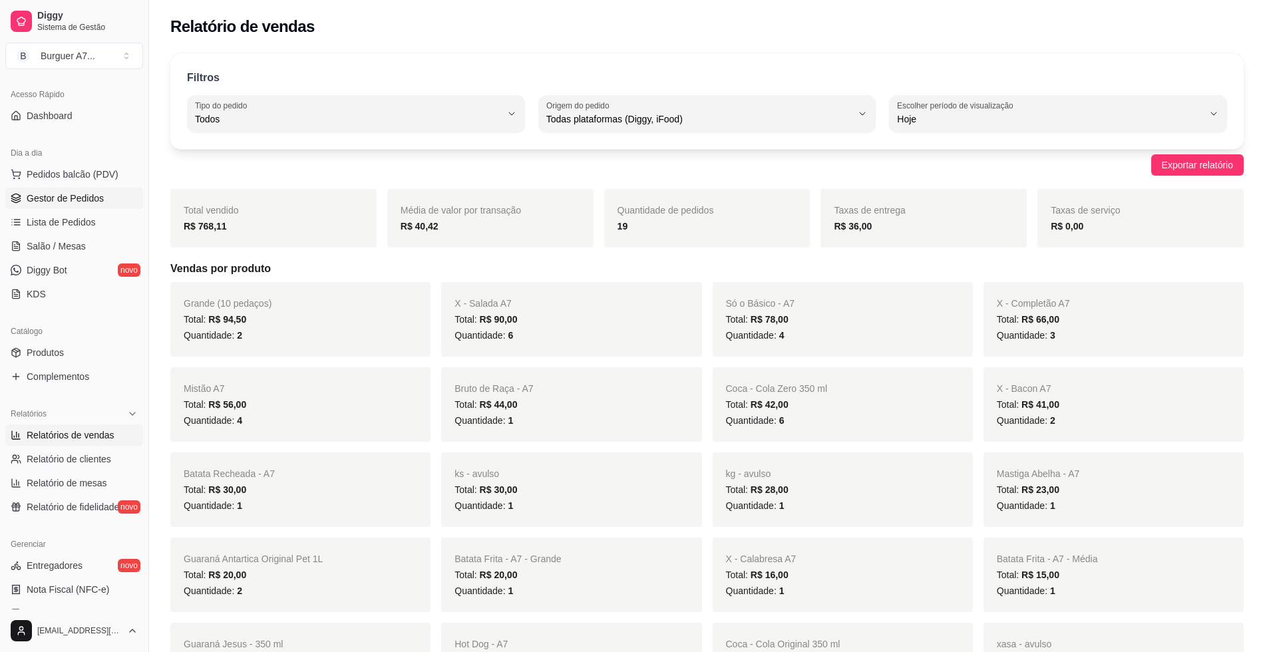
click at [91, 201] on span "Gestor de Pedidos" at bounding box center [65, 198] width 77 height 13
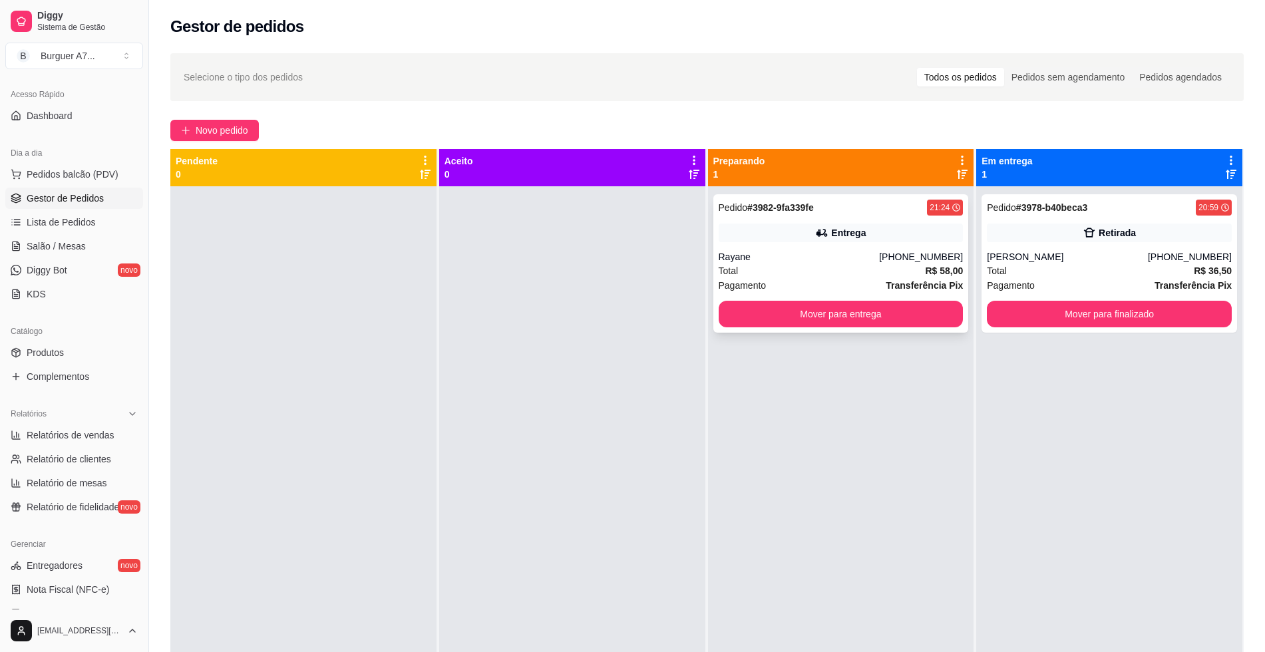
click at [863, 263] on div "Rayane" at bounding box center [799, 256] width 161 height 13
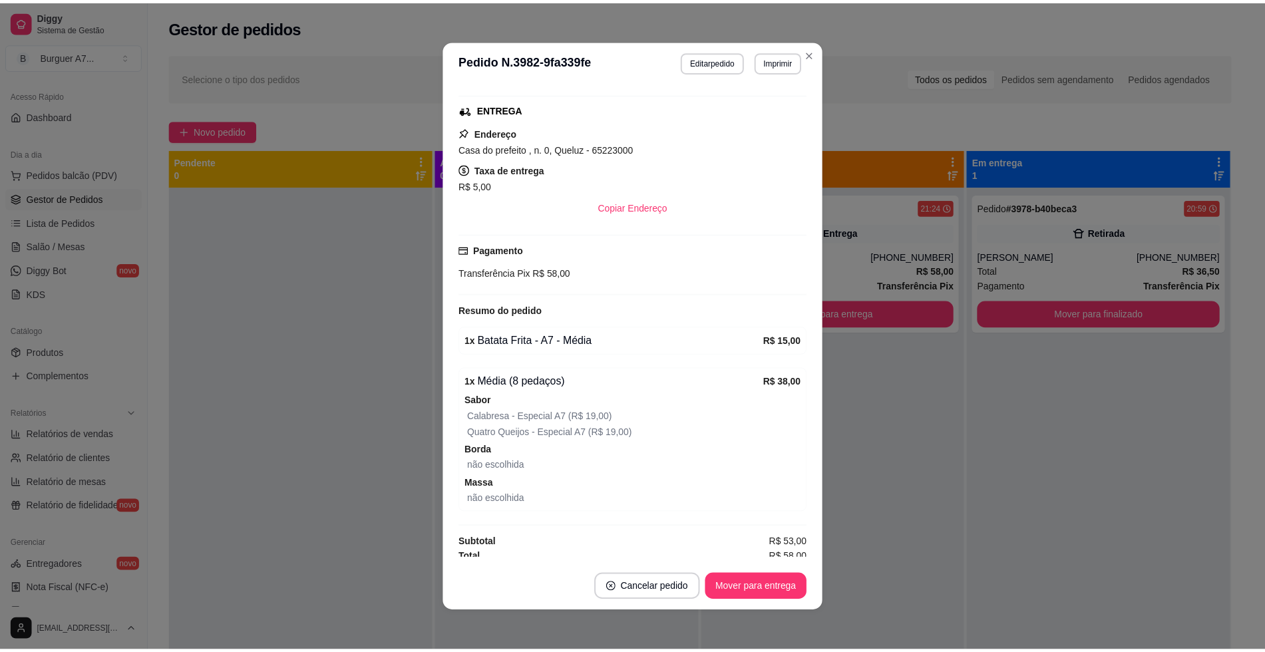
scroll to position [204, 0]
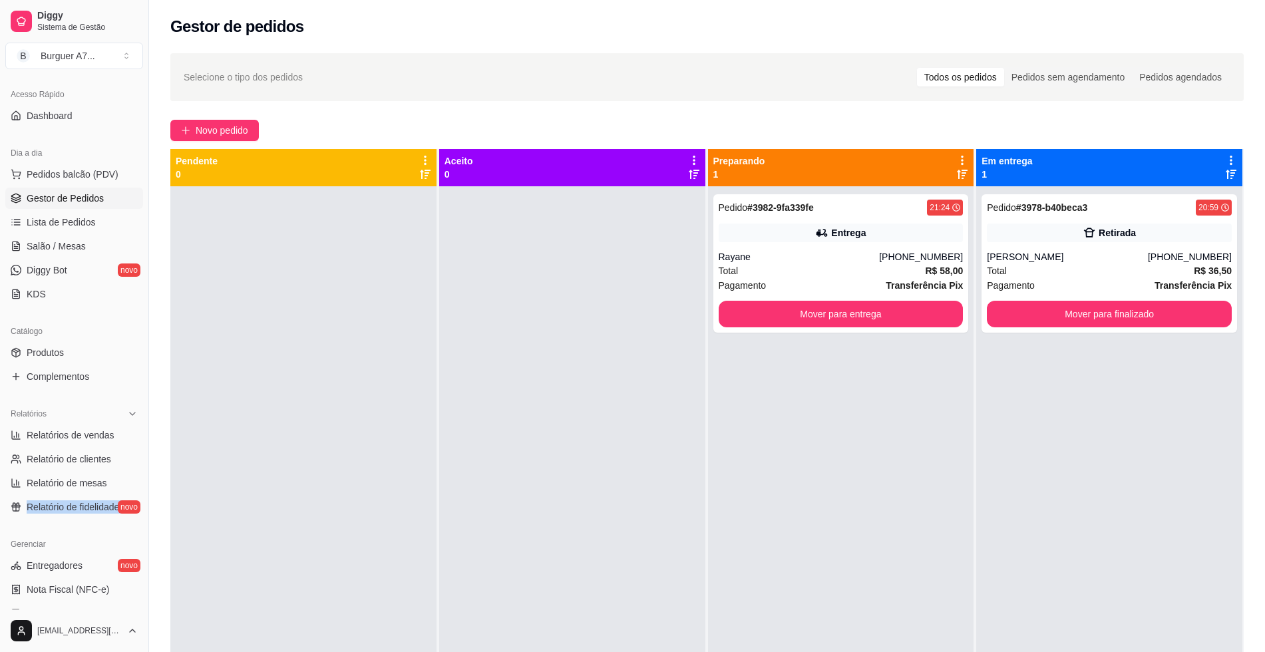
click at [2, 541] on div "Loja aberta Diggy Pro + 15 até 25/08 Acesso Rápido Dashboard Dia a dia Pedidos …" at bounding box center [74, 342] width 148 height 535
click at [261, 503] on div at bounding box center [303, 512] width 266 height 652
click at [1144, 309] on button "Mover para finalizado" at bounding box center [1109, 314] width 245 height 27
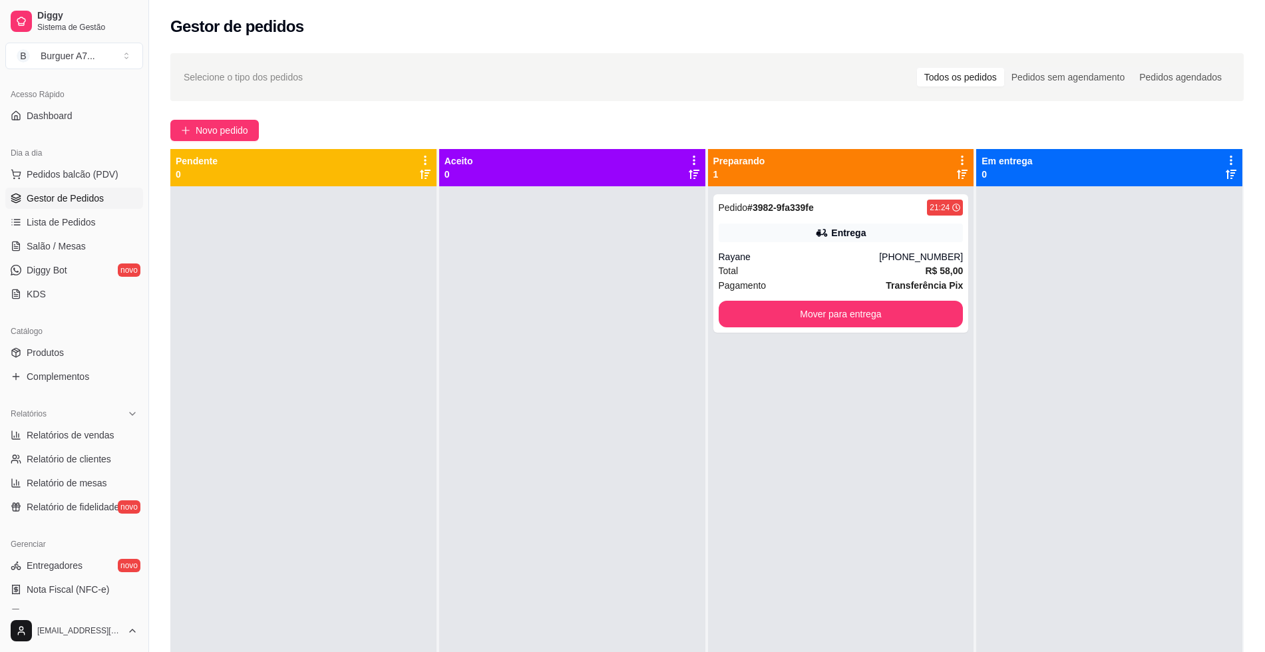
drag, startPoint x: 1145, startPoint y: 307, endPoint x: 1126, endPoint y: 268, distance: 42.9
click at [1127, 269] on div at bounding box center [1110, 512] width 266 height 652
type button "on"
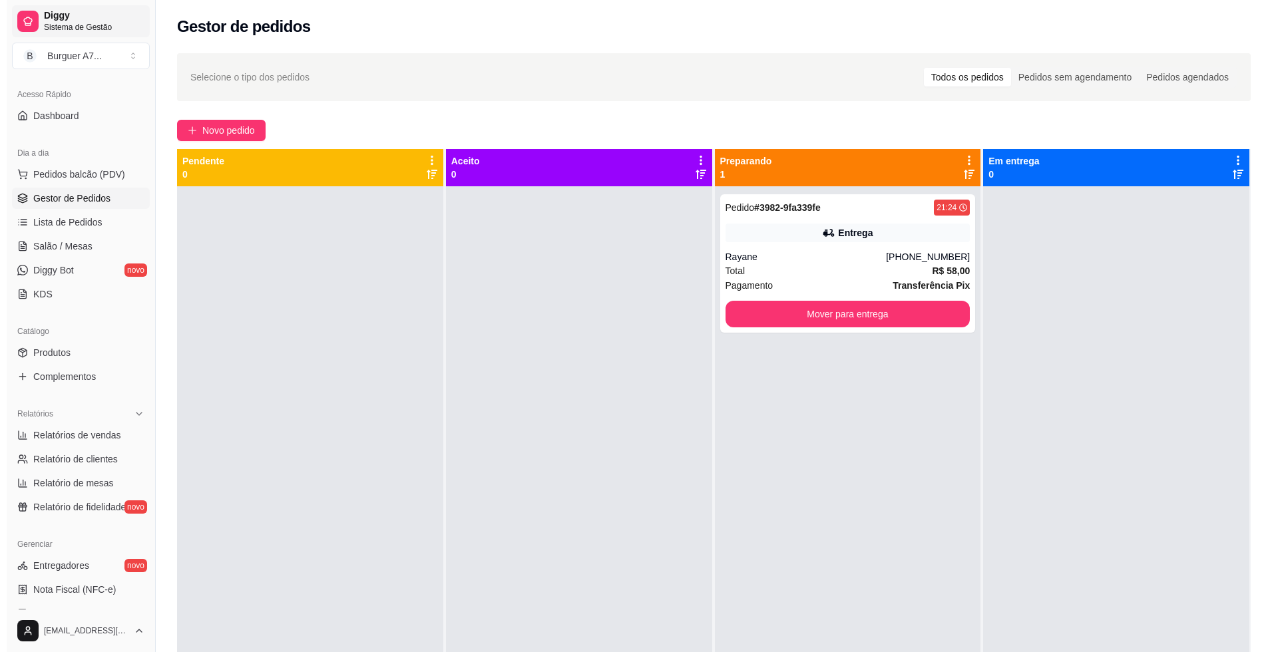
scroll to position [0, 0]
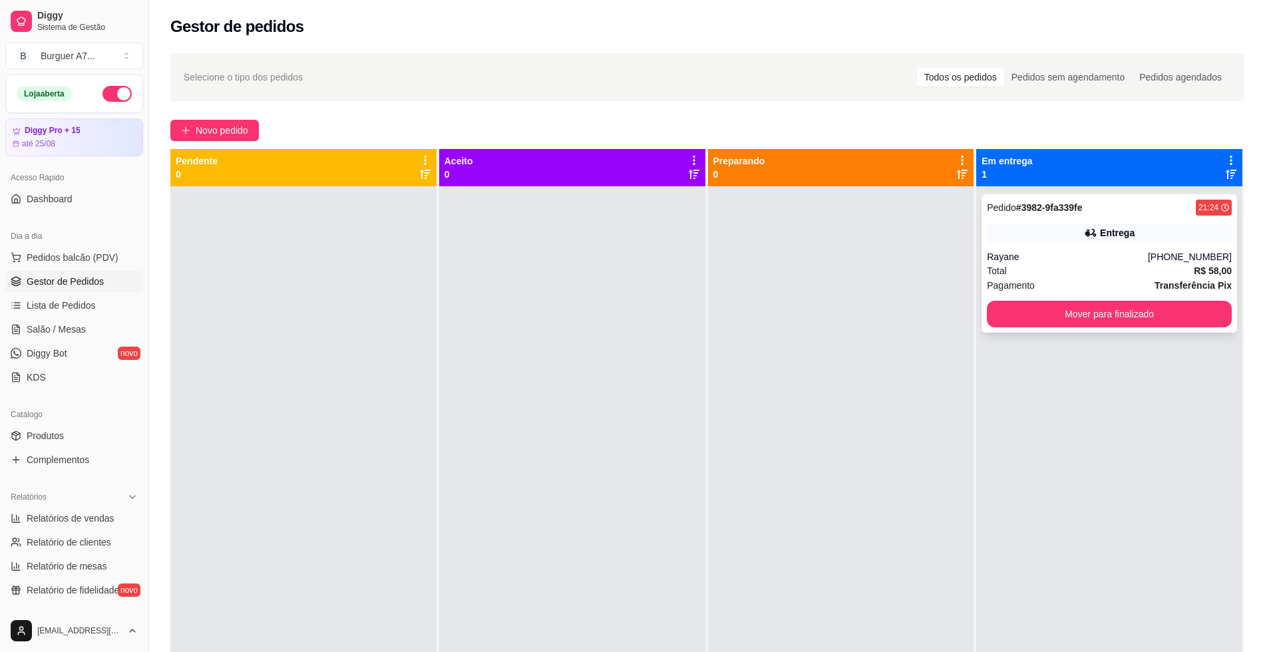
click at [1090, 218] on div "Pedido # 3982-9fa339fe 21:24 [GEOGRAPHIC_DATA] [PHONE_NUMBER] Total R$ 58,00 Pa…" at bounding box center [1110, 263] width 256 height 138
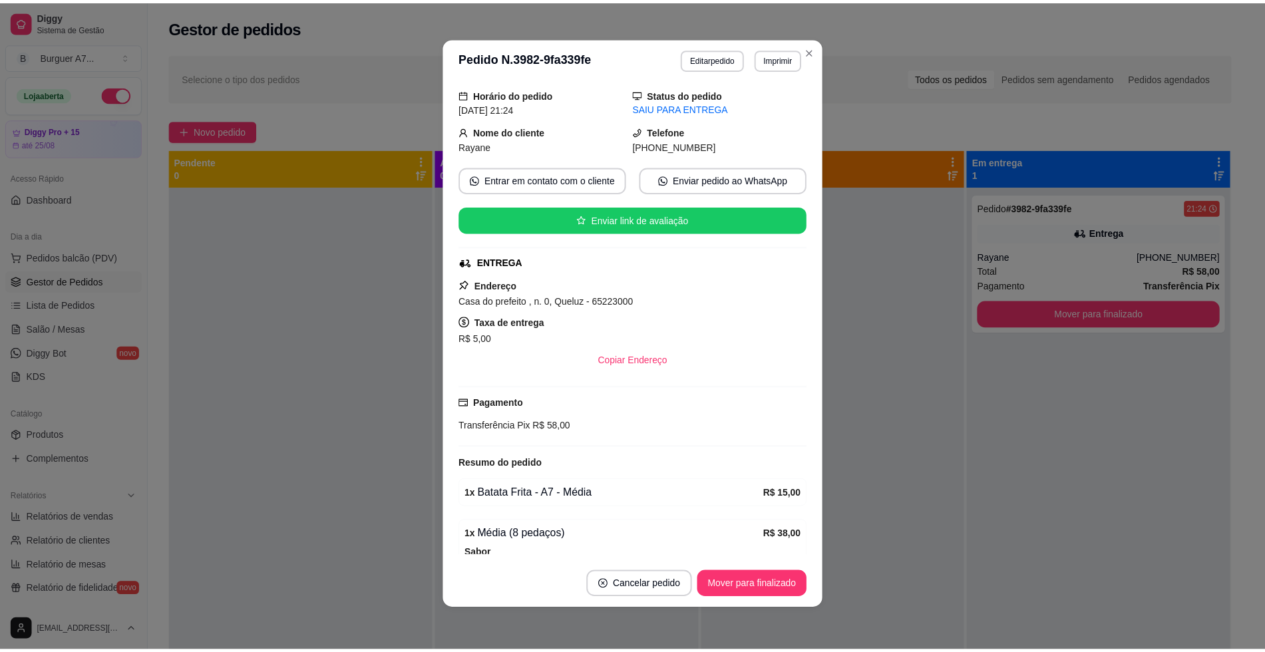
scroll to position [38, 0]
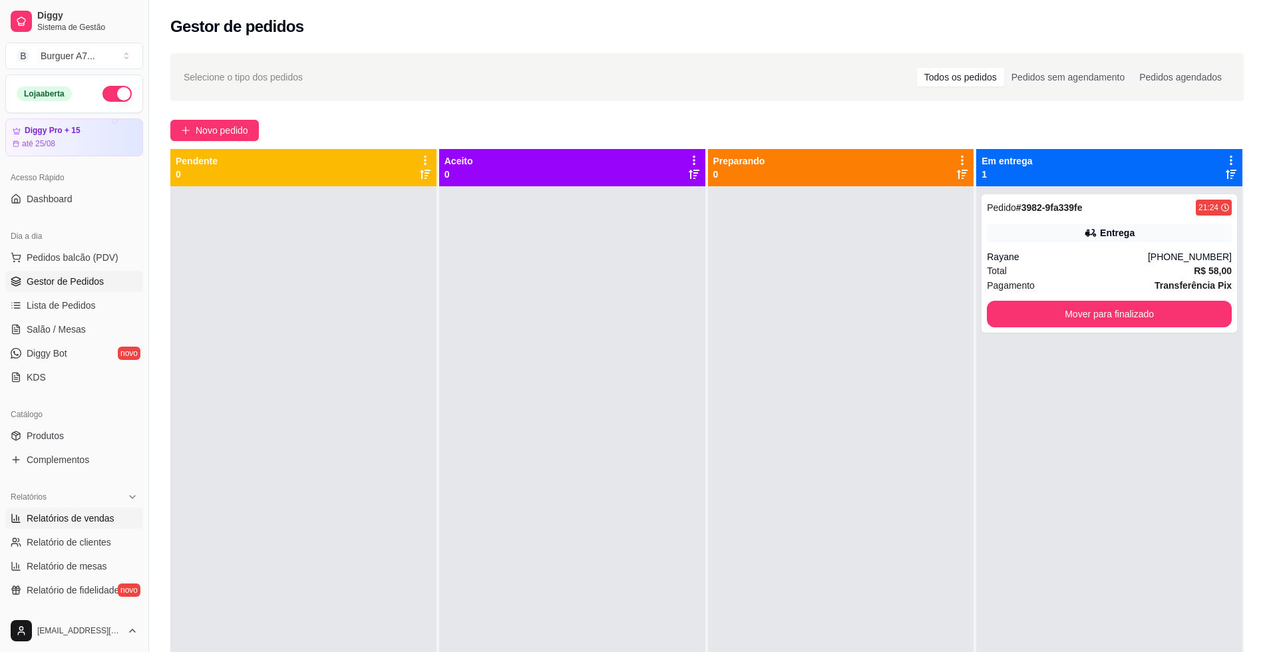
click at [74, 527] on link "Relatórios de vendas" at bounding box center [74, 518] width 138 height 21
select select "ALL"
select select "0"
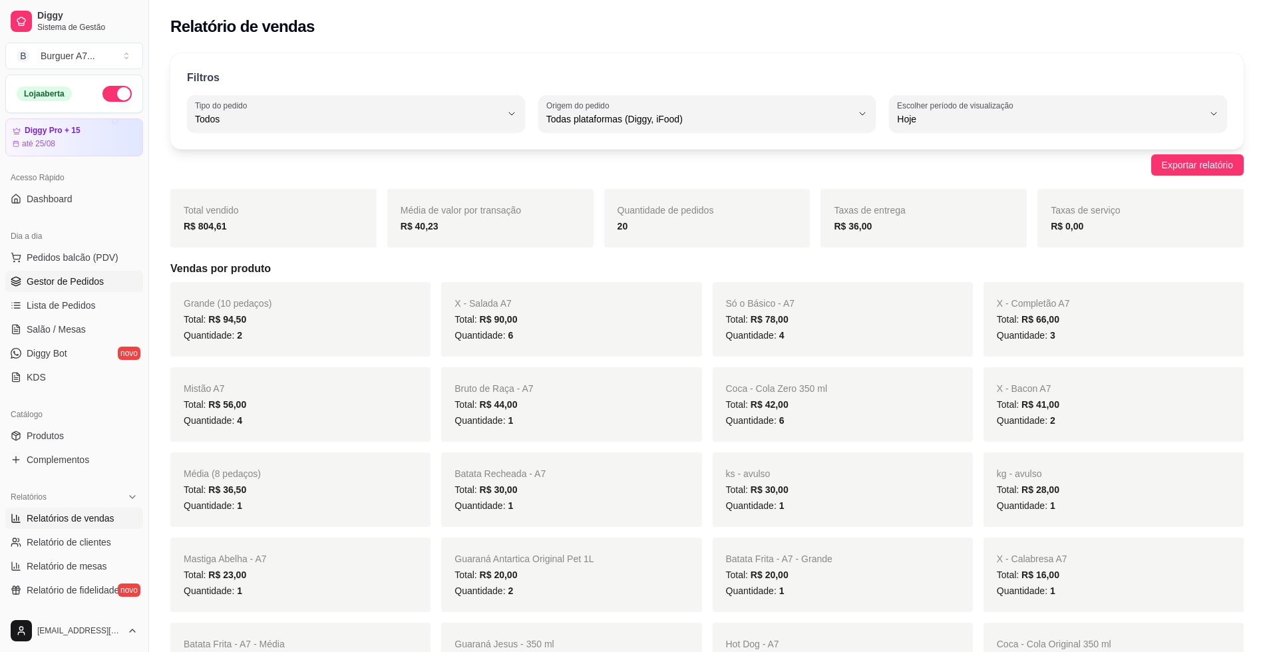
click at [118, 286] on link "Gestor de Pedidos" at bounding box center [74, 281] width 138 height 21
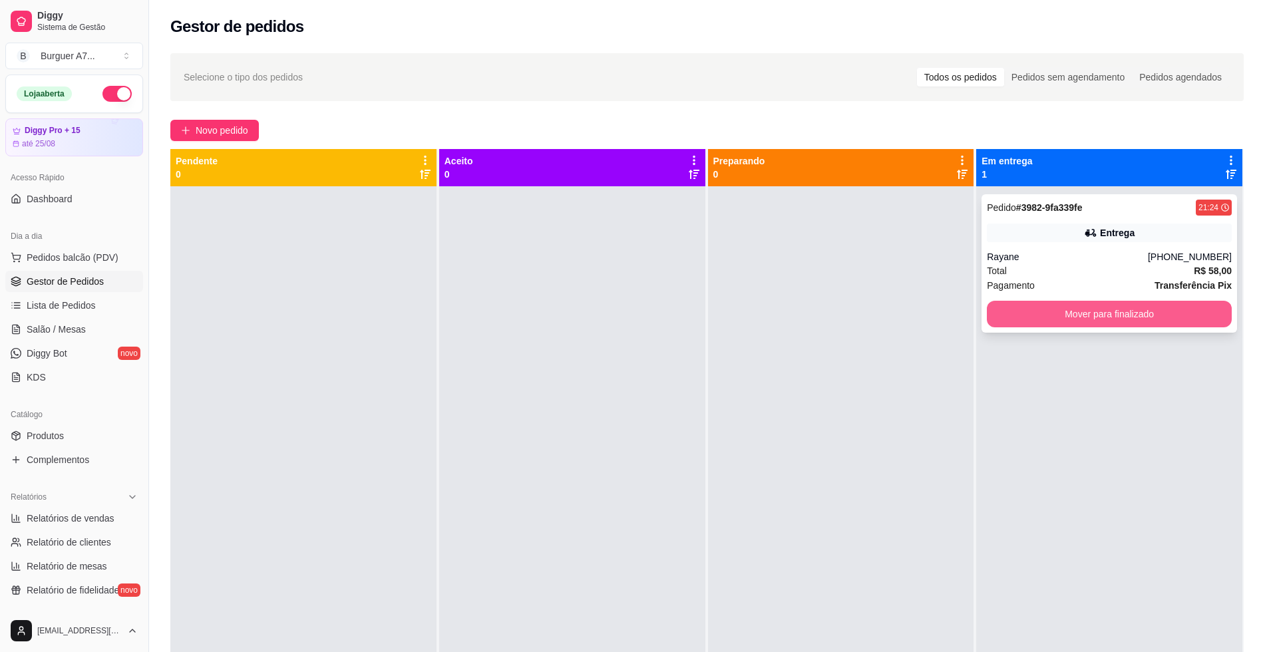
click at [1149, 316] on button "Mover para finalizado" at bounding box center [1109, 314] width 245 height 27
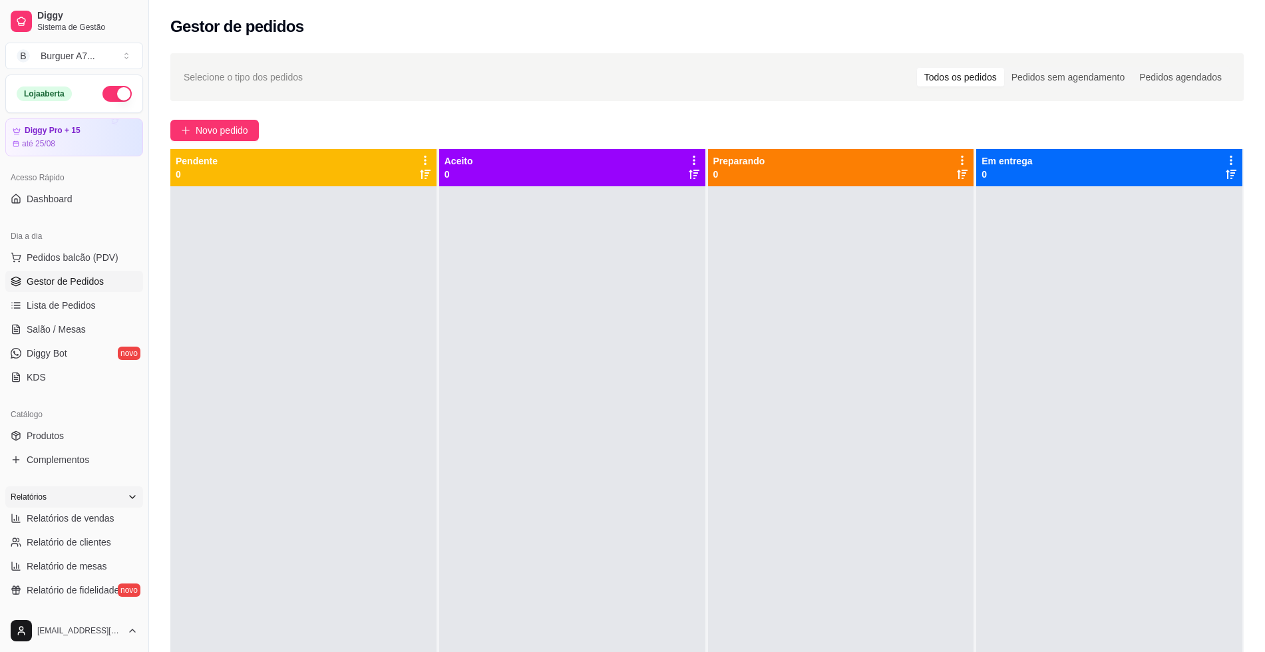
click at [120, 503] on div "Relatórios" at bounding box center [74, 497] width 138 height 21
click at [101, 503] on div "Relatórios" at bounding box center [74, 497] width 138 height 21
click at [93, 524] on span "Relatórios de vendas" at bounding box center [71, 518] width 88 height 13
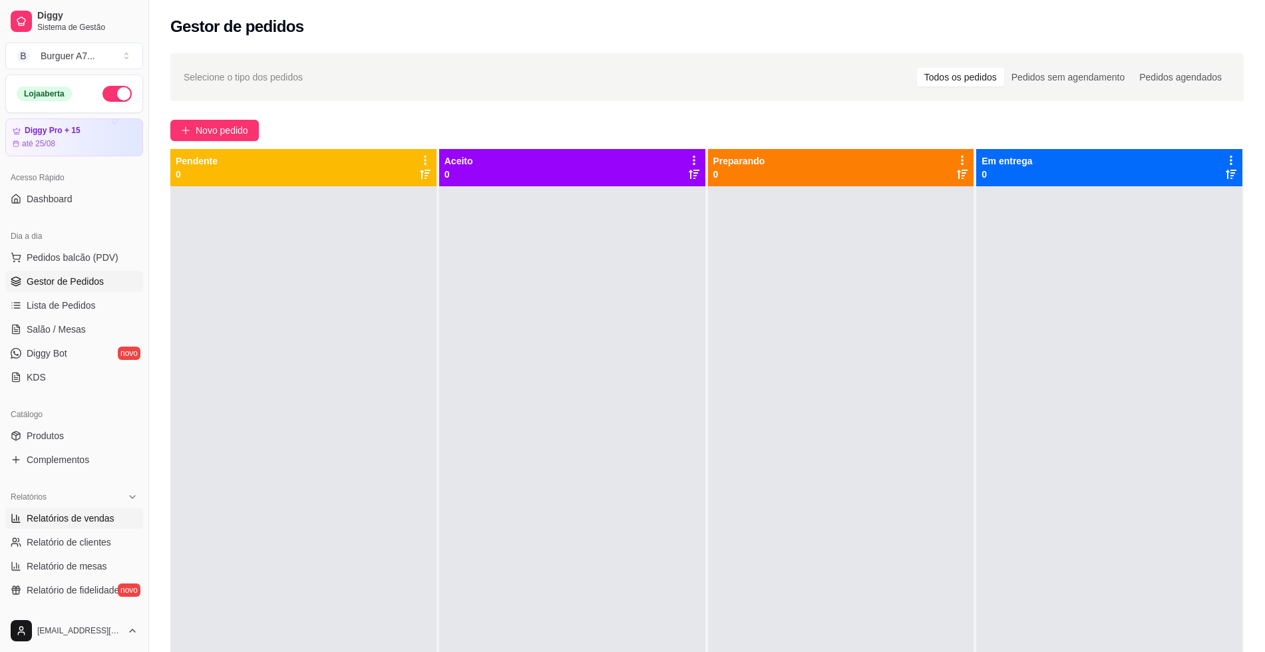
select select "ALL"
select select "0"
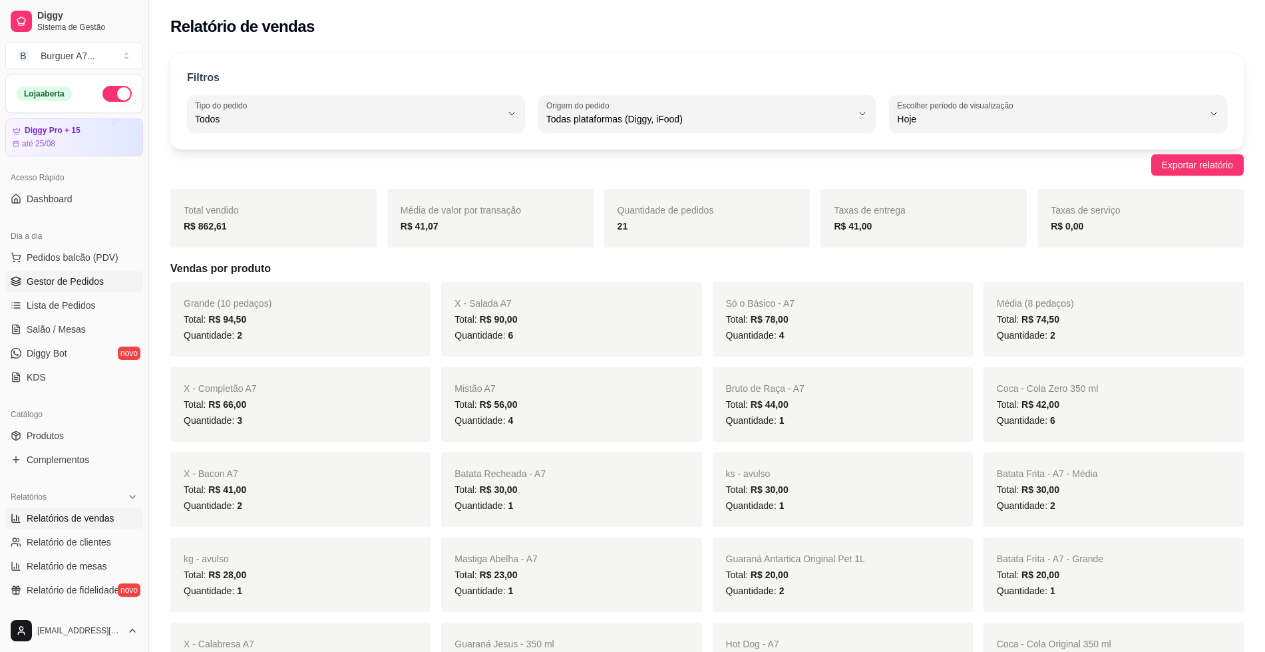
click at [88, 271] on link "Gestor de Pedidos" at bounding box center [74, 281] width 138 height 21
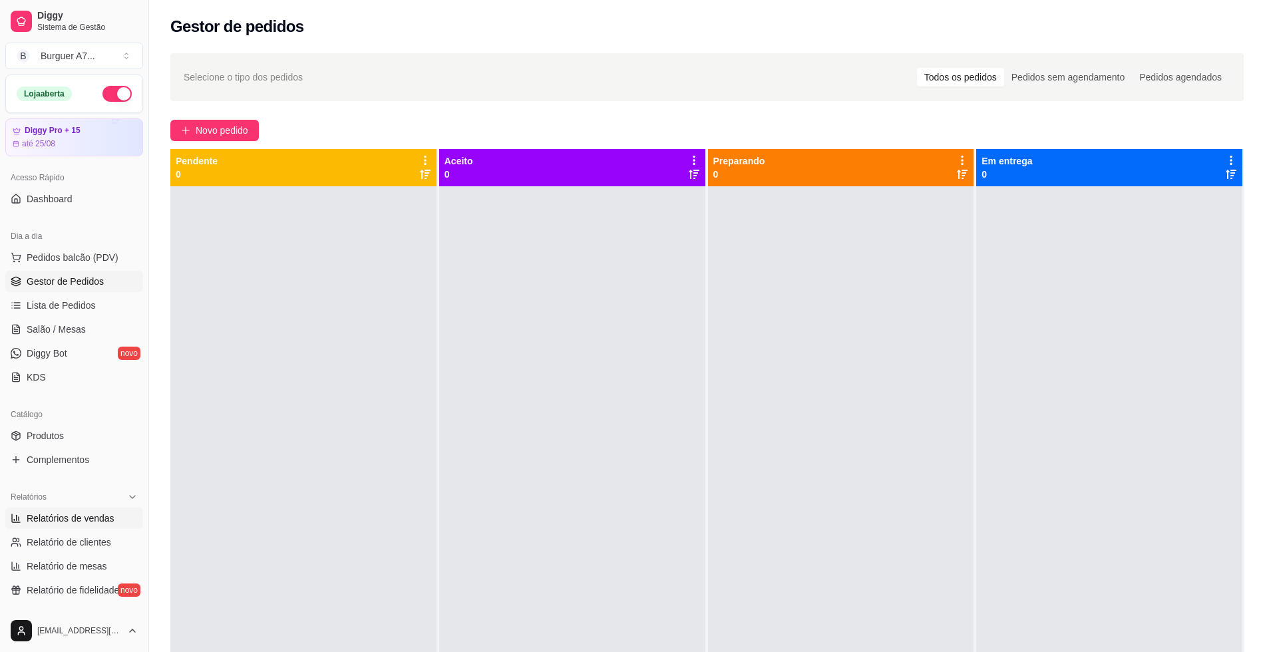
click at [83, 523] on span "Relatórios de vendas" at bounding box center [71, 518] width 88 height 13
select select "ALL"
select select "0"
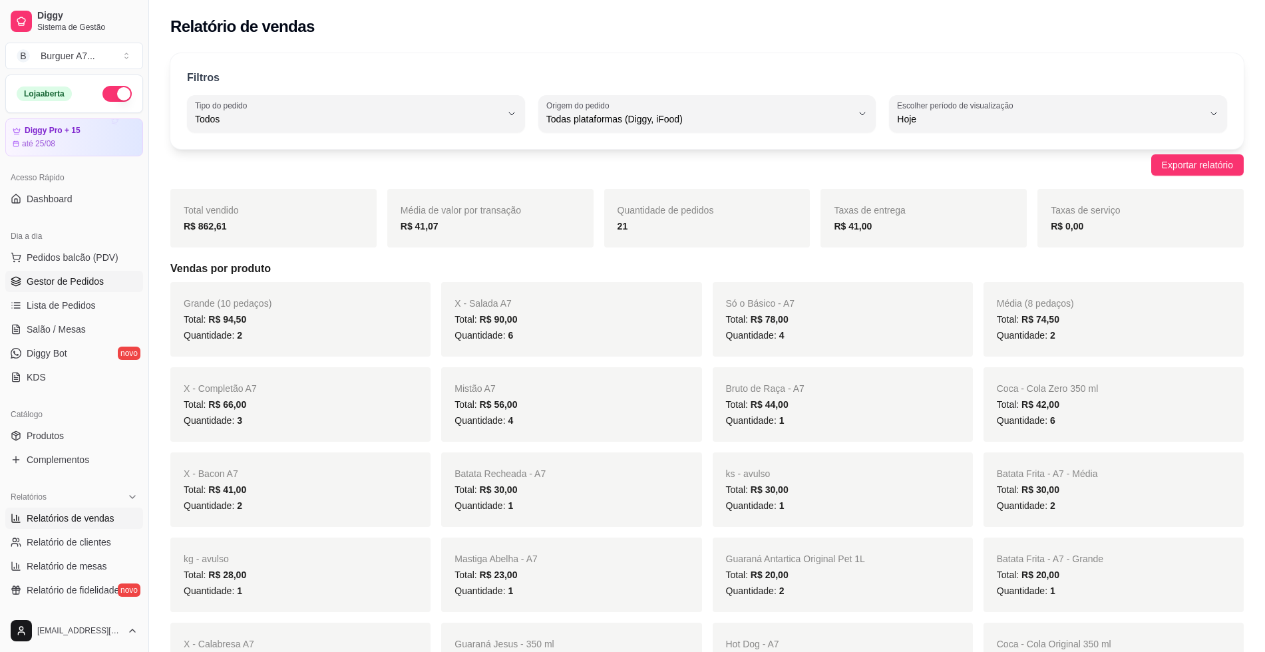
click at [114, 279] on link "Gestor de Pedidos" at bounding box center [74, 281] width 138 height 21
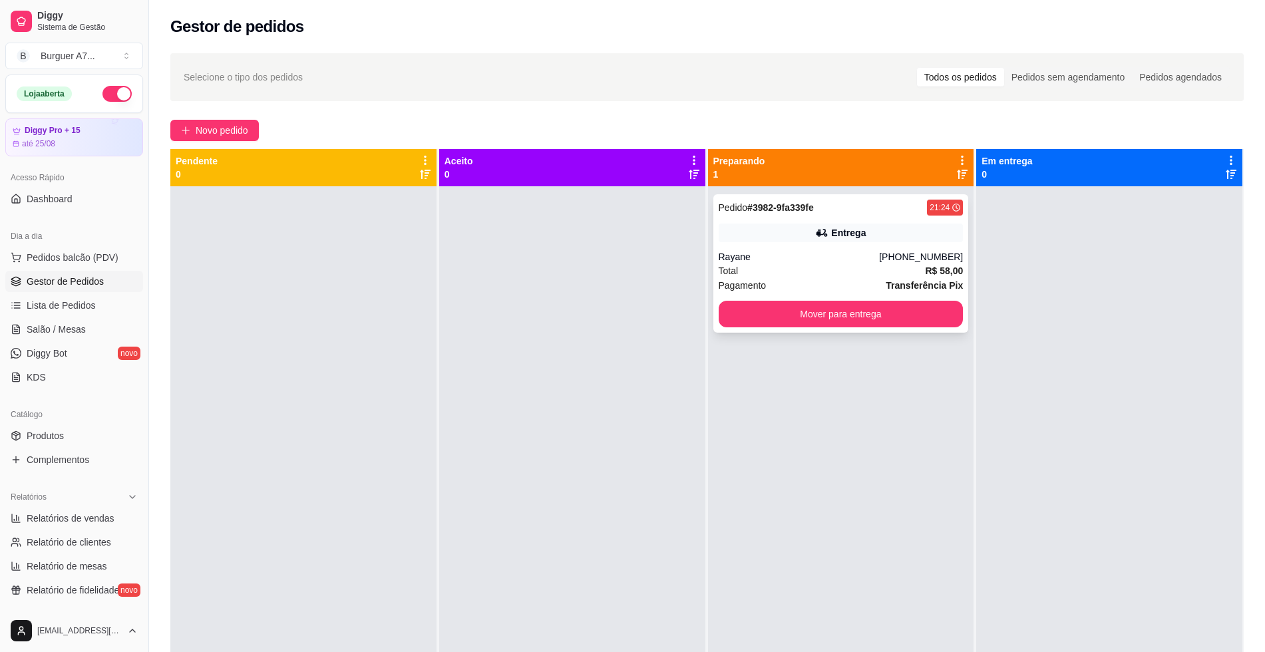
click at [883, 245] on div "Pedido # 3982-9fa339fe 21:24 Entrega Rayane (98) 98571-0940 Total R$ 58,00 Paga…" at bounding box center [842, 263] width 256 height 138
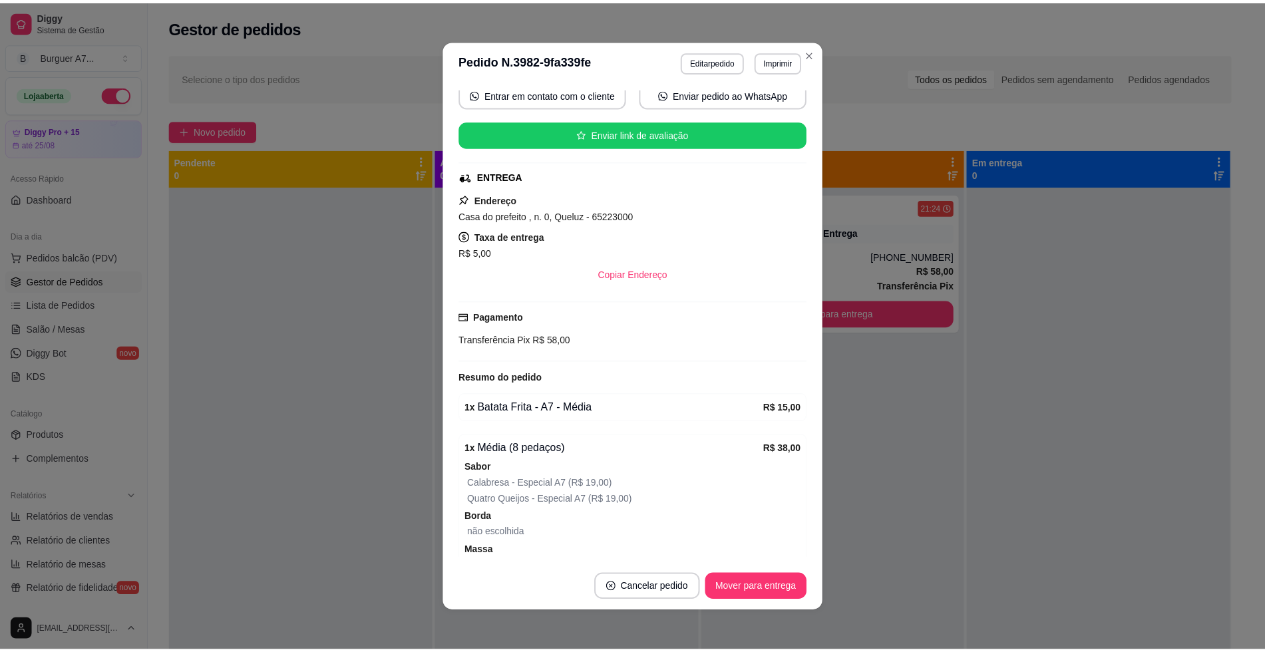
scroll to position [204, 0]
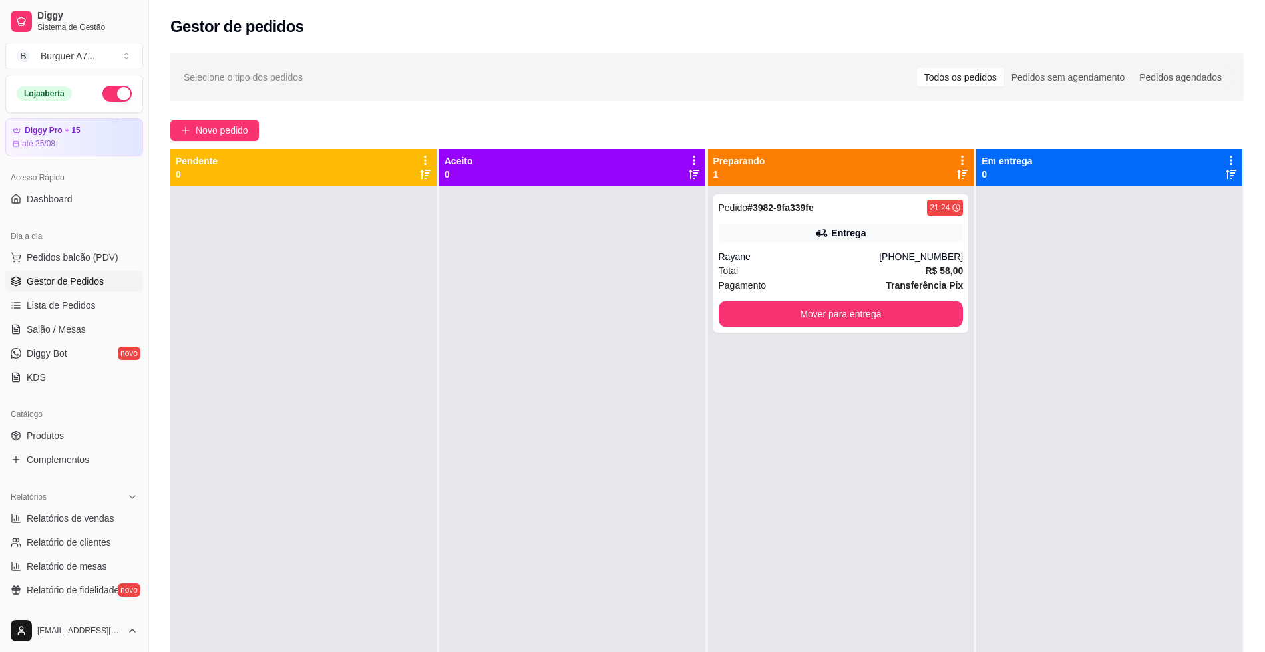
click at [897, 333] on div "Pedido # 3982-9fa339fe 21:24 Entrega Rayane (98) 98571-0940 Total R$ 58,00 Paga…" at bounding box center [841, 512] width 266 height 652
click at [906, 311] on button "Mover para entrega" at bounding box center [841, 314] width 245 height 27
